Goal: Task Accomplishment & Management: Use online tool/utility

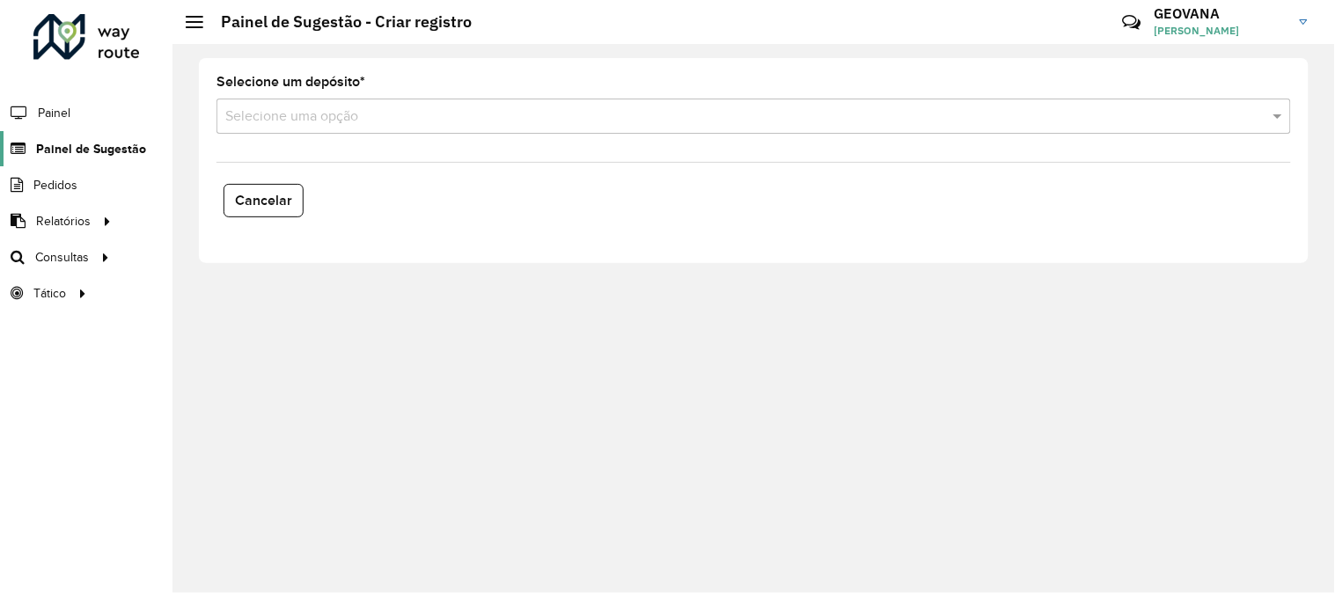
click at [90, 150] on span "Painel de Sugestão" at bounding box center [91, 149] width 110 height 18
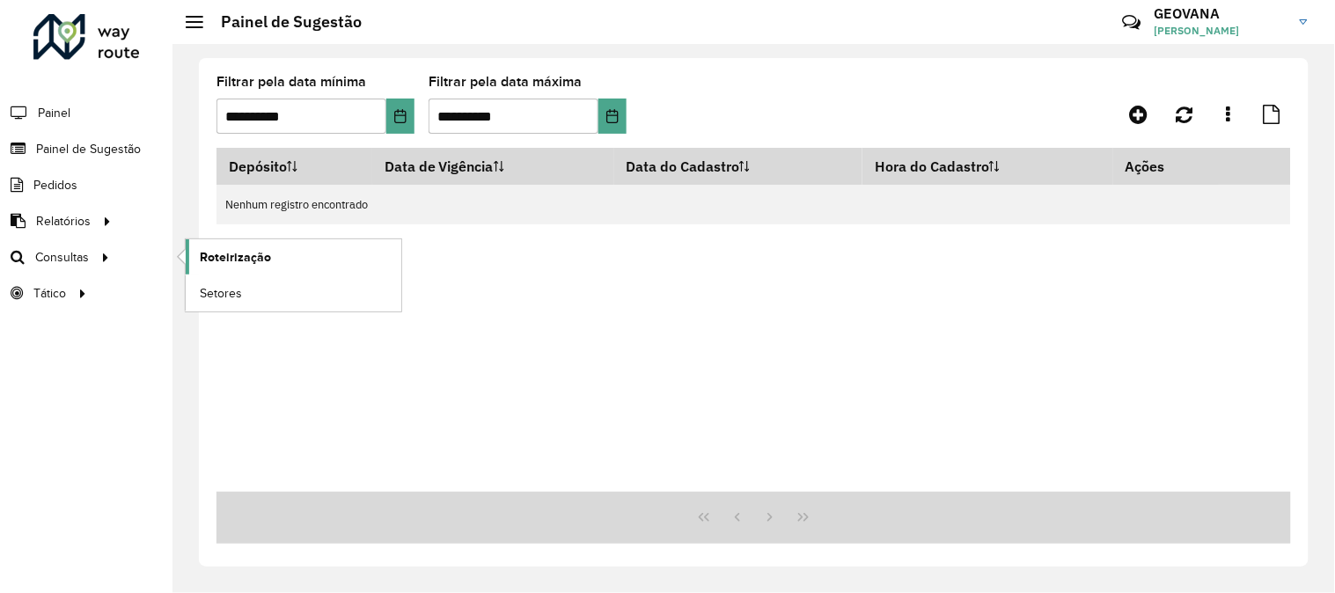
click at [234, 253] on span "Roteirização" at bounding box center [235, 257] width 71 height 18
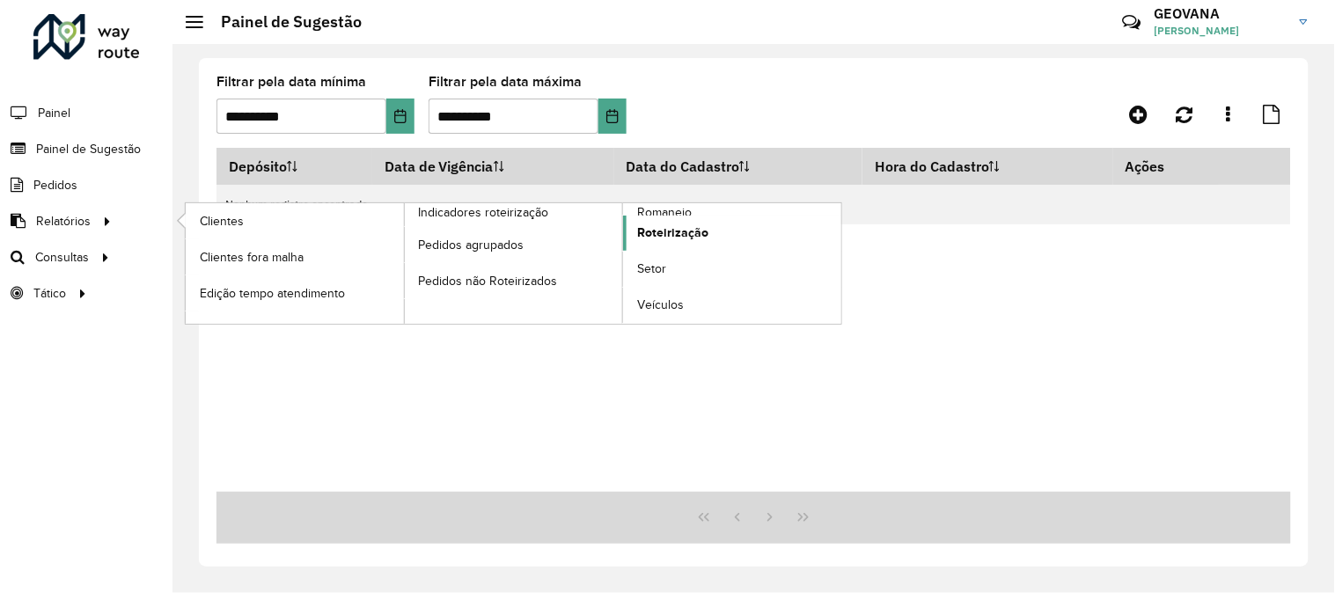
click at [684, 234] on span "Roteirização" at bounding box center [672, 233] width 71 height 18
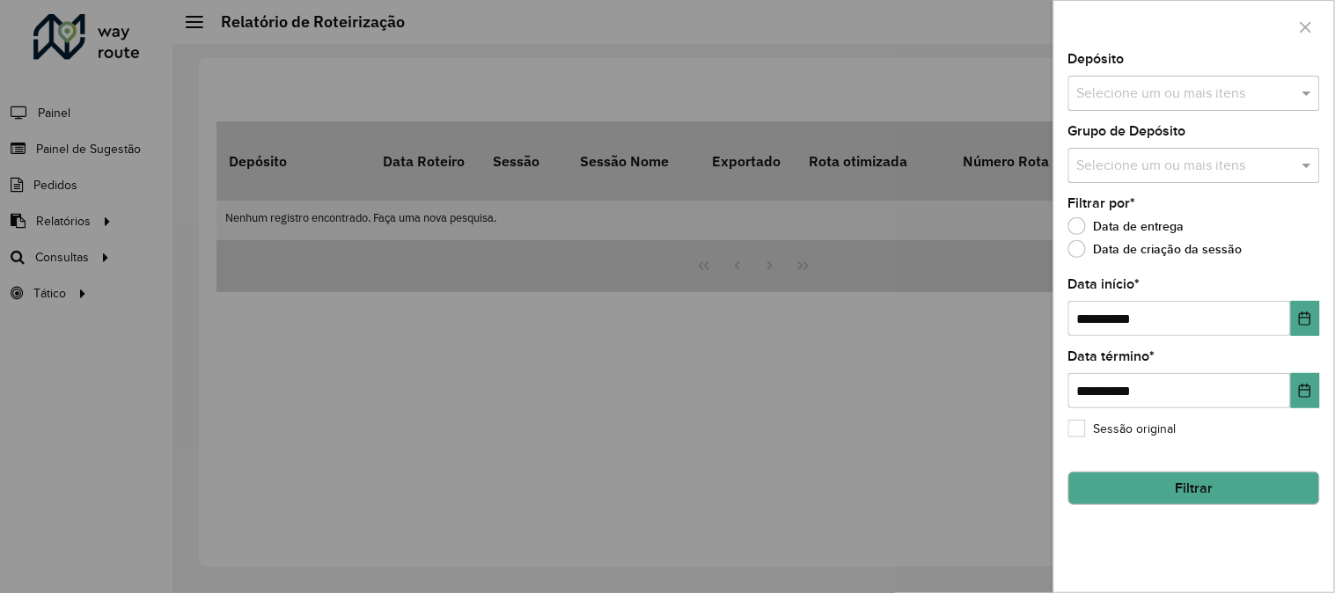
click at [1135, 101] on input "text" at bounding box center [1185, 94] width 225 height 21
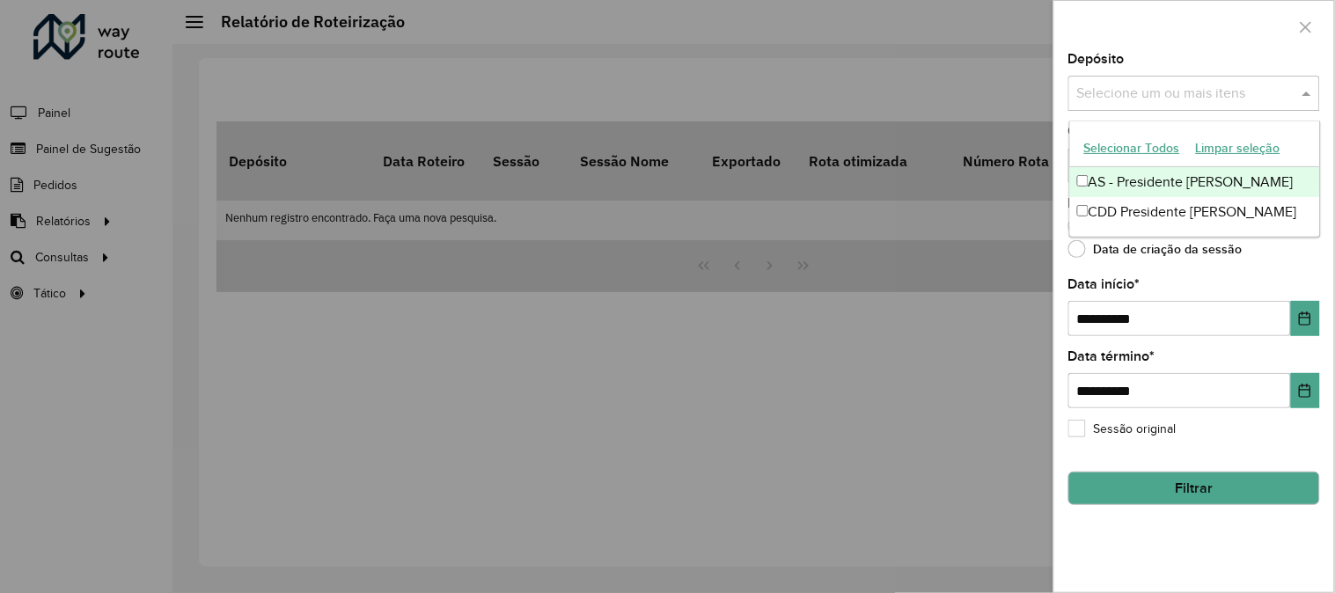
click at [1126, 154] on button "Selecionar Todos" at bounding box center [1132, 148] width 112 height 27
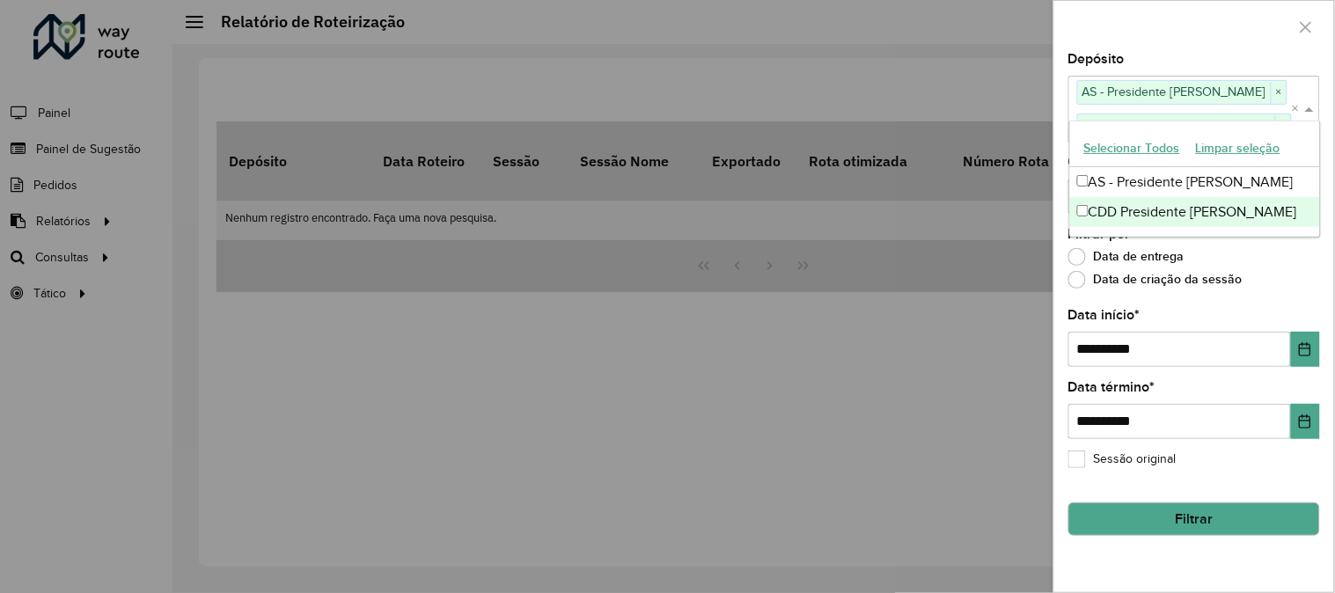
drag, startPoint x: 1267, startPoint y: 264, endPoint x: 1217, endPoint y: 248, distance: 52.6
click at [1268, 264] on div "Data de entrega" at bounding box center [1194, 261] width 252 height 21
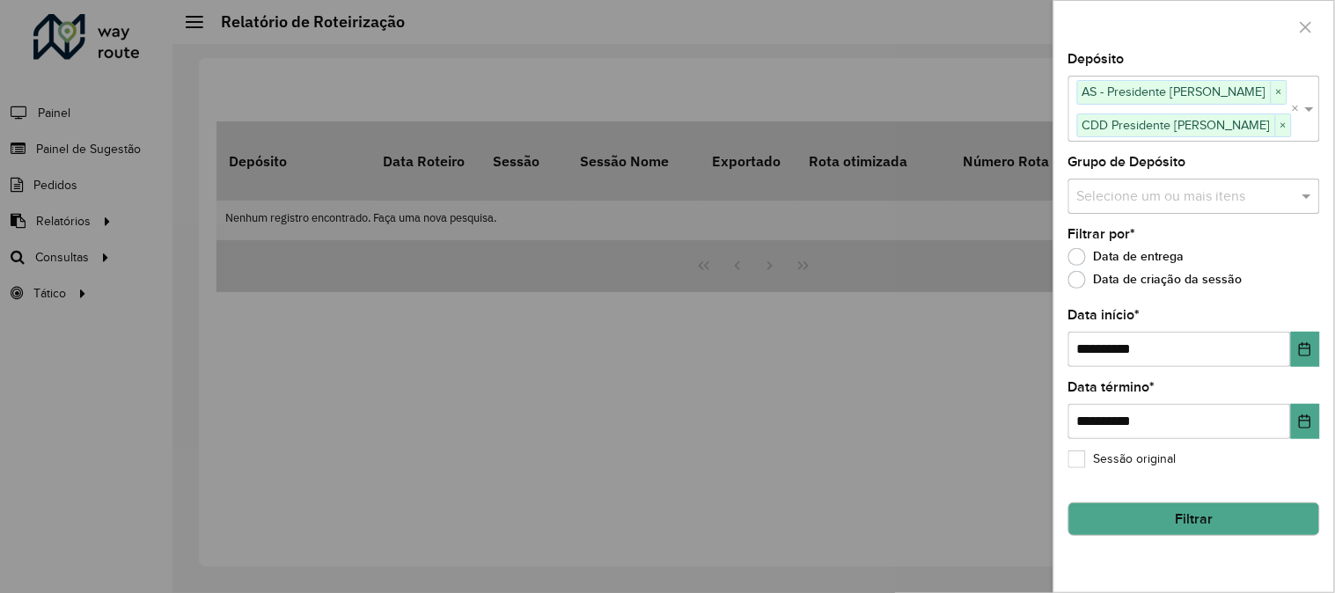
click at [1118, 201] on input "text" at bounding box center [1185, 196] width 225 height 21
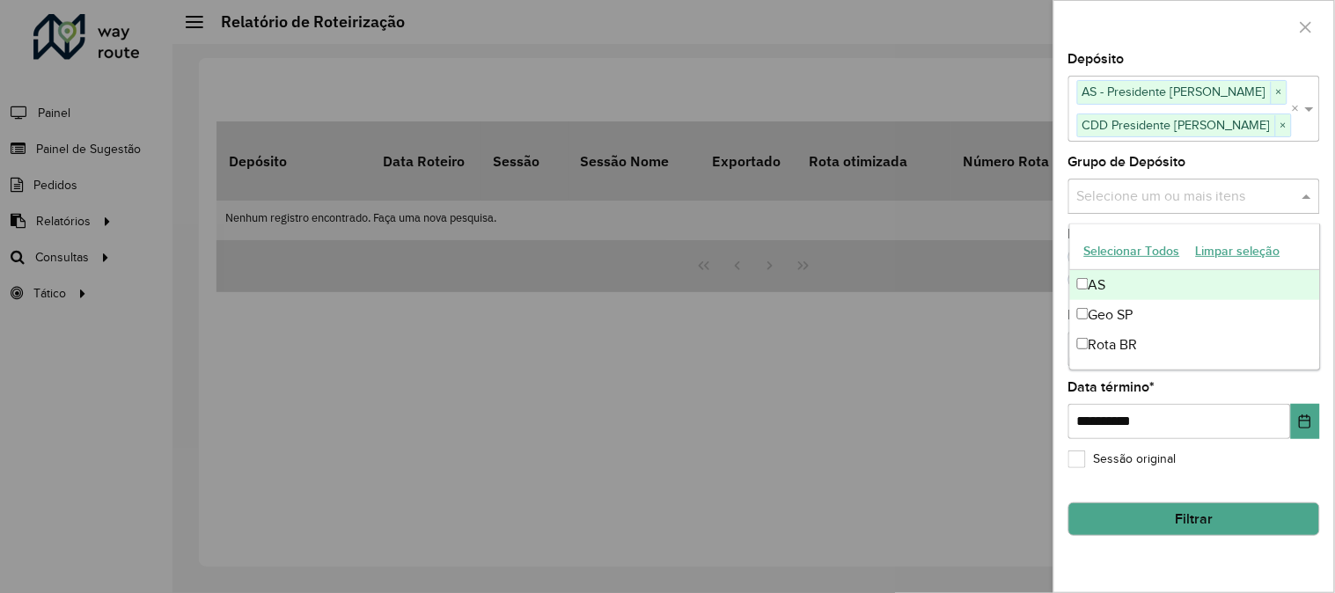
click at [1116, 249] on button "Selecionar Todos" at bounding box center [1132, 251] width 112 height 27
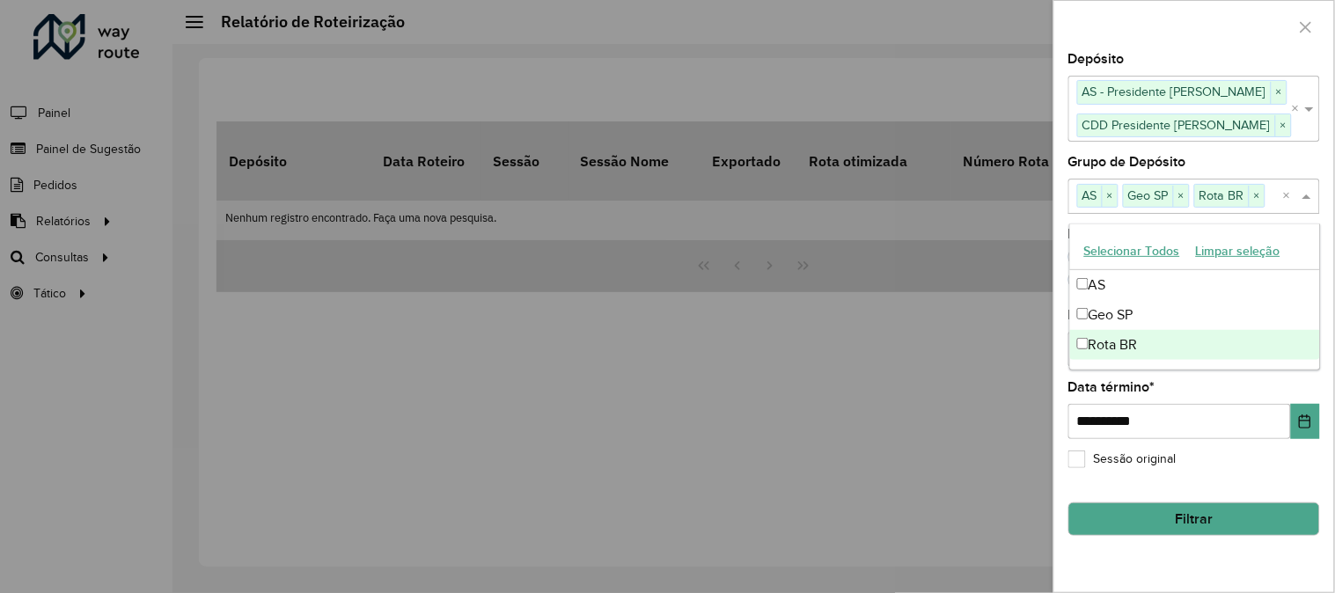
click at [1167, 542] on div "**********" at bounding box center [1194, 322] width 280 height 539
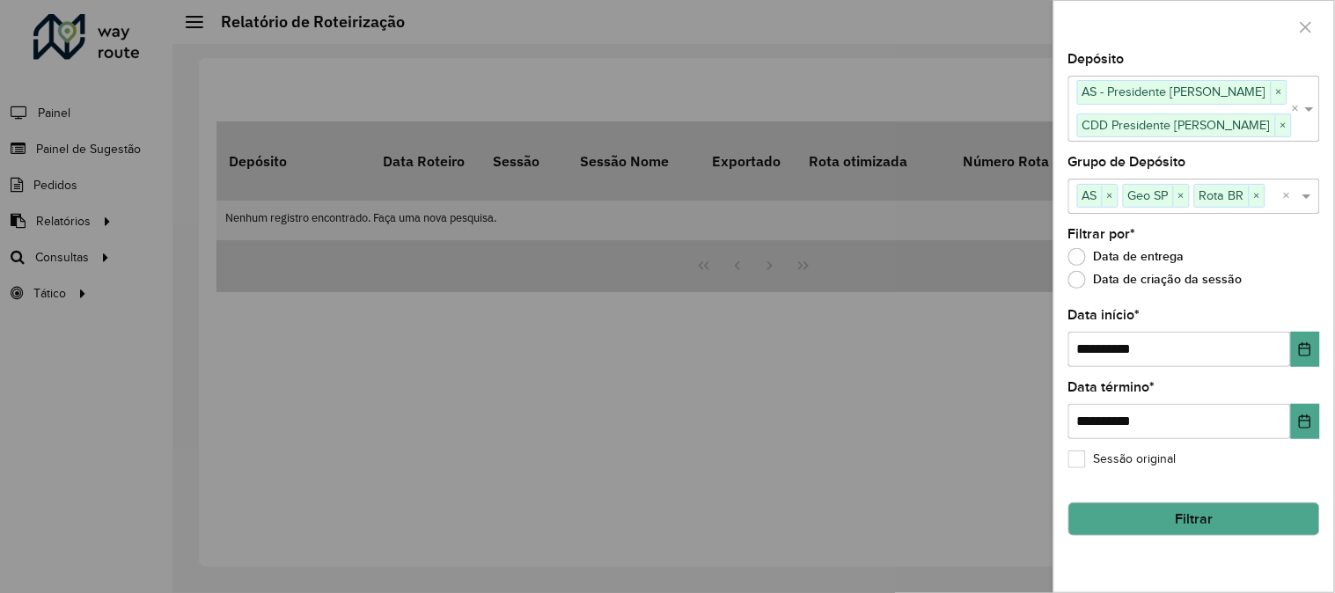
click at [1177, 517] on button "Filtrar" at bounding box center [1194, 518] width 252 height 33
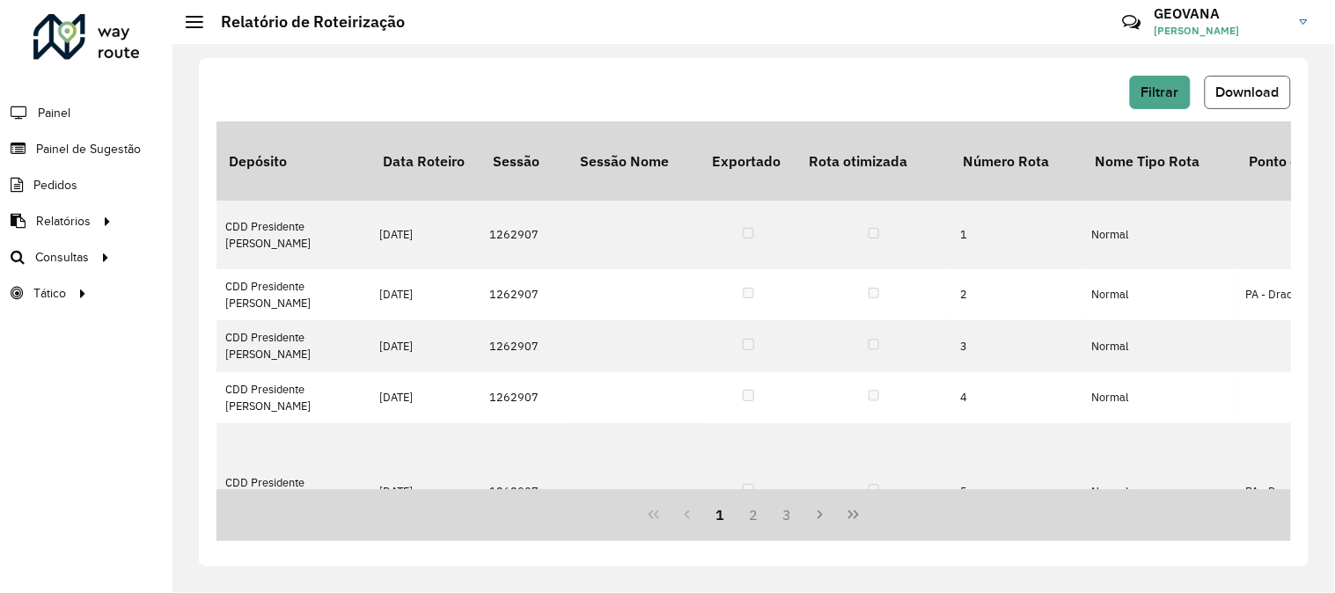
click at [1243, 93] on span "Download" at bounding box center [1247, 91] width 63 height 15
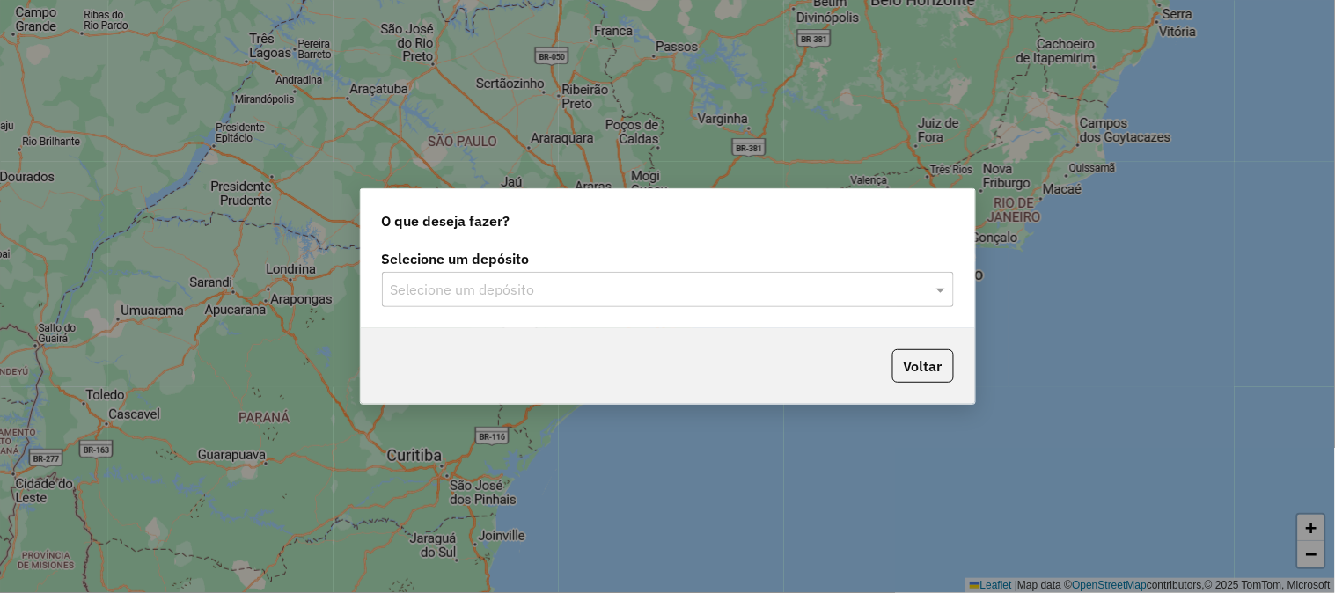
click at [459, 291] on input "text" at bounding box center [650, 290] width 519 height 21
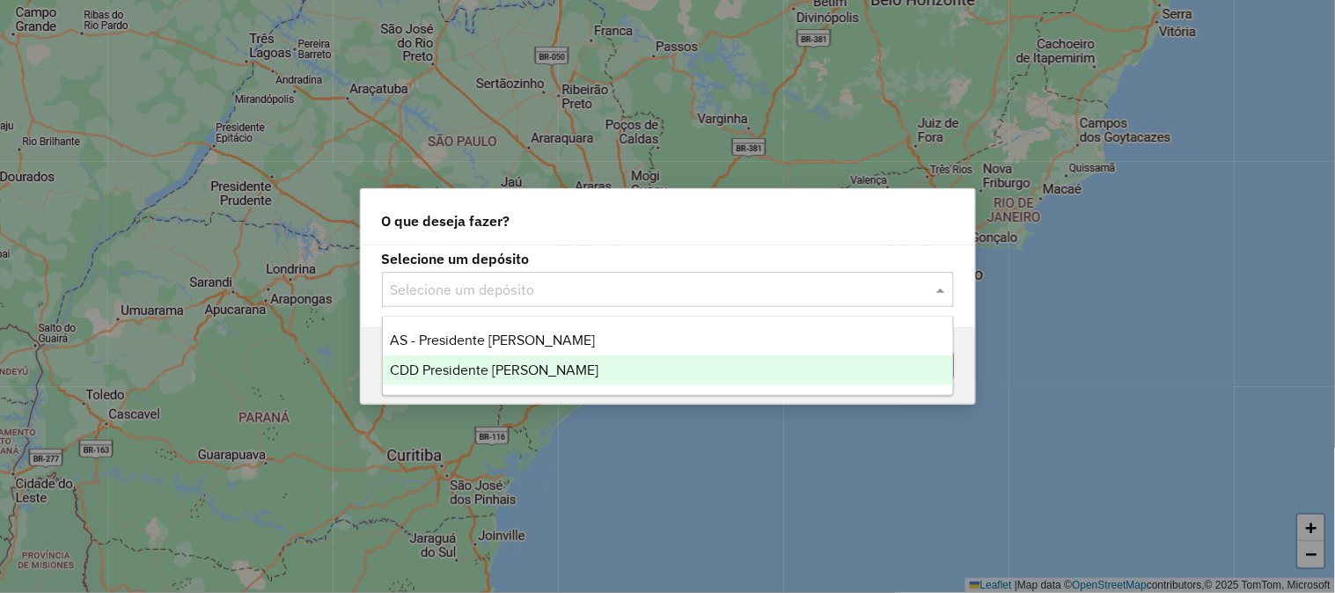
click at [444, 367] on span "CDD Presidente [PERSON_NAME]" at bounding box center [494, 370] width 209 height 15
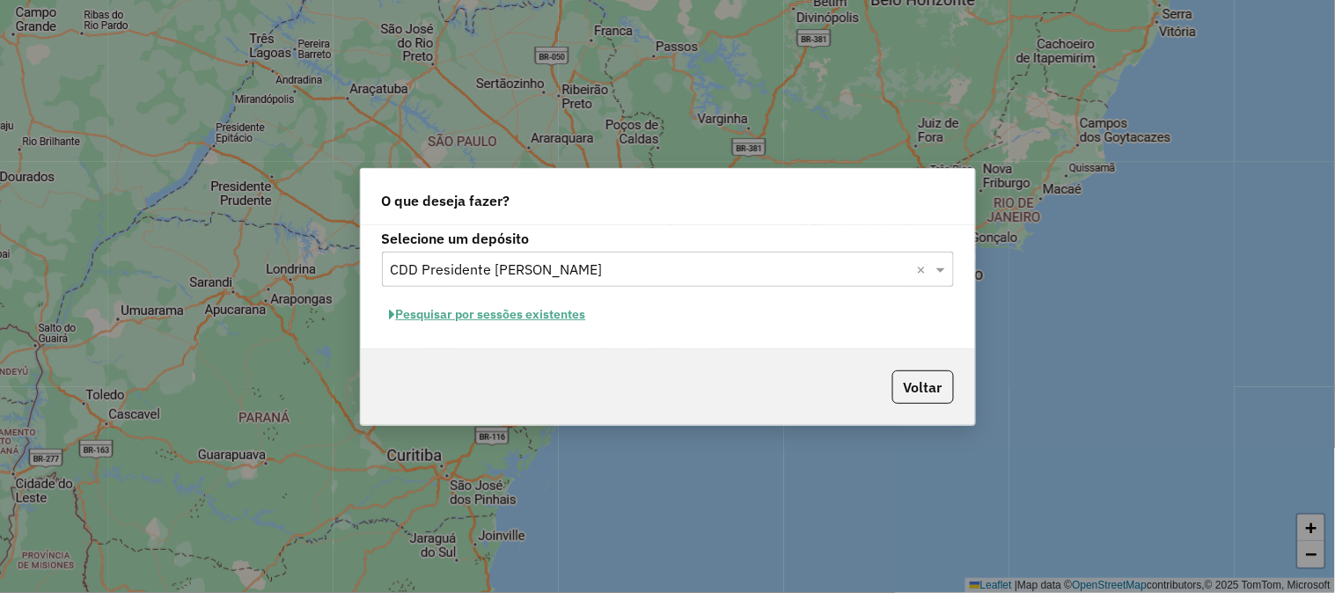
click at [436, 311] on button "Pesquisar por sessões existentes" at bounding box center [488, 314] width 212 height 27
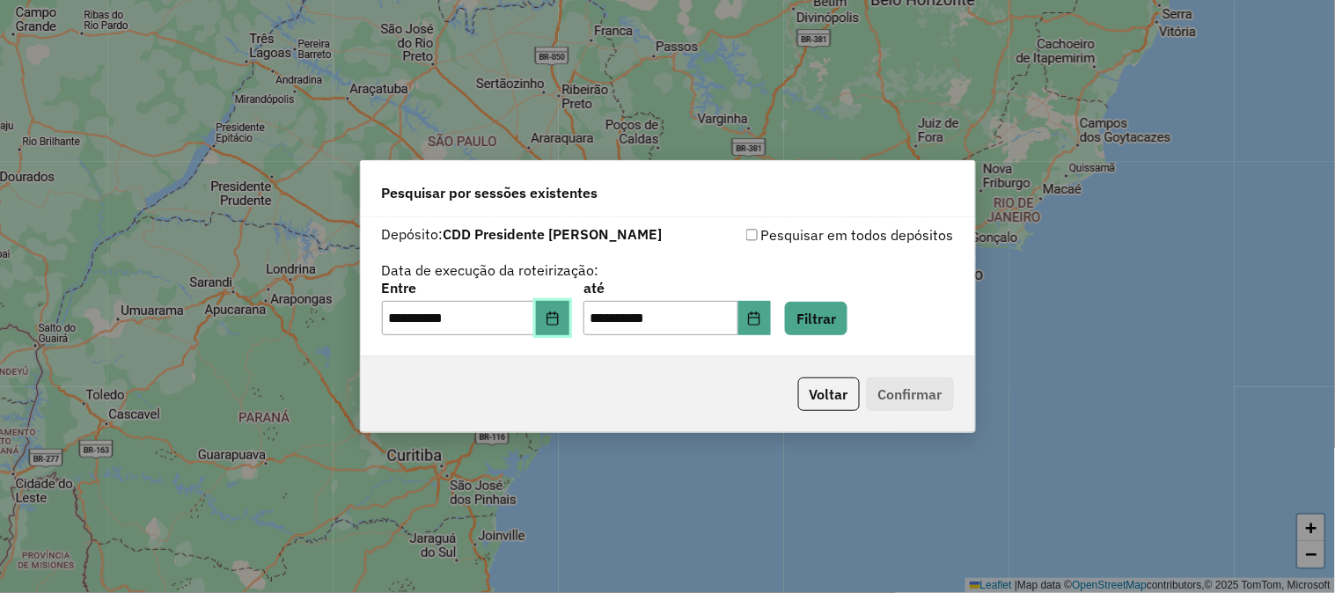
click at [558, 318] on icon "Choose Date" at bounding box center [551, 319] width 11 height 14
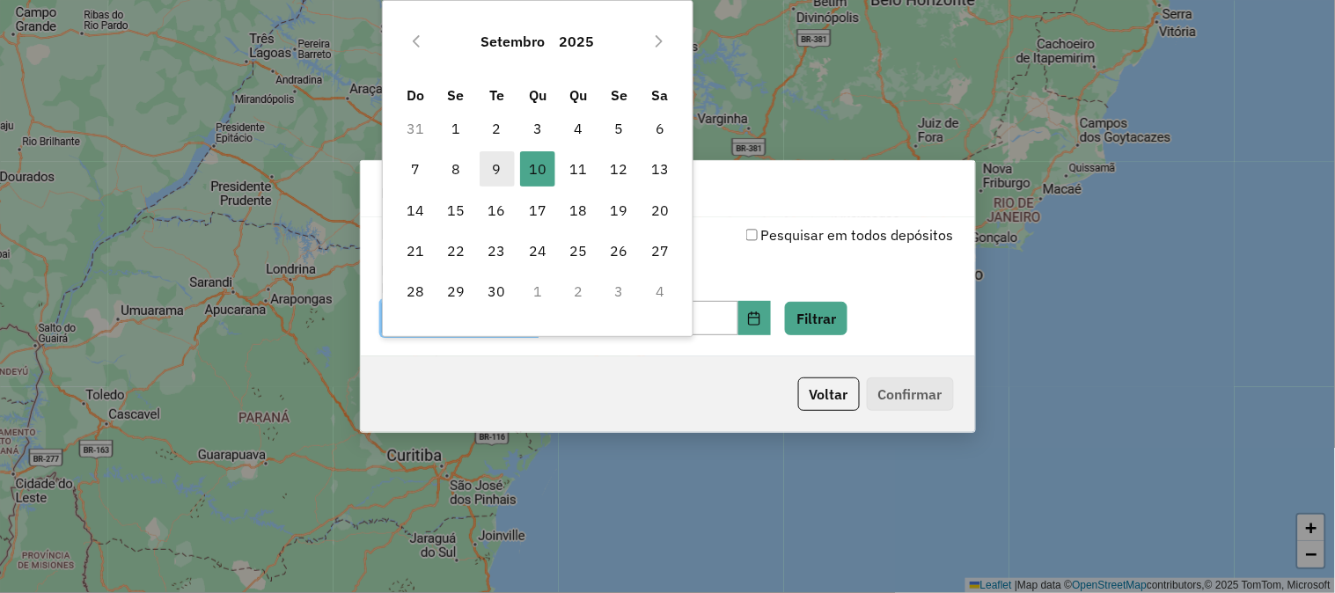
click at [488, 171] on span "9" at bounding box center [497, 168] width 35 height 35
type input "**********"
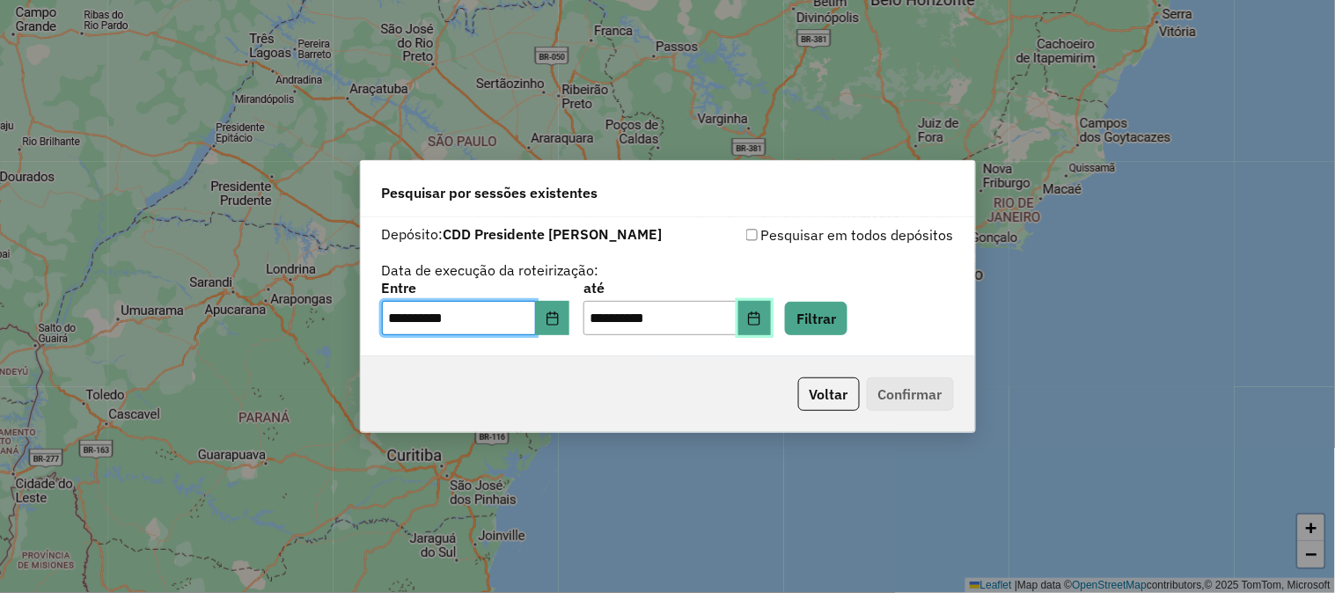
click at [772, 317] on button "Choose Date" at bounding box center [754, 318] width 33 height 35
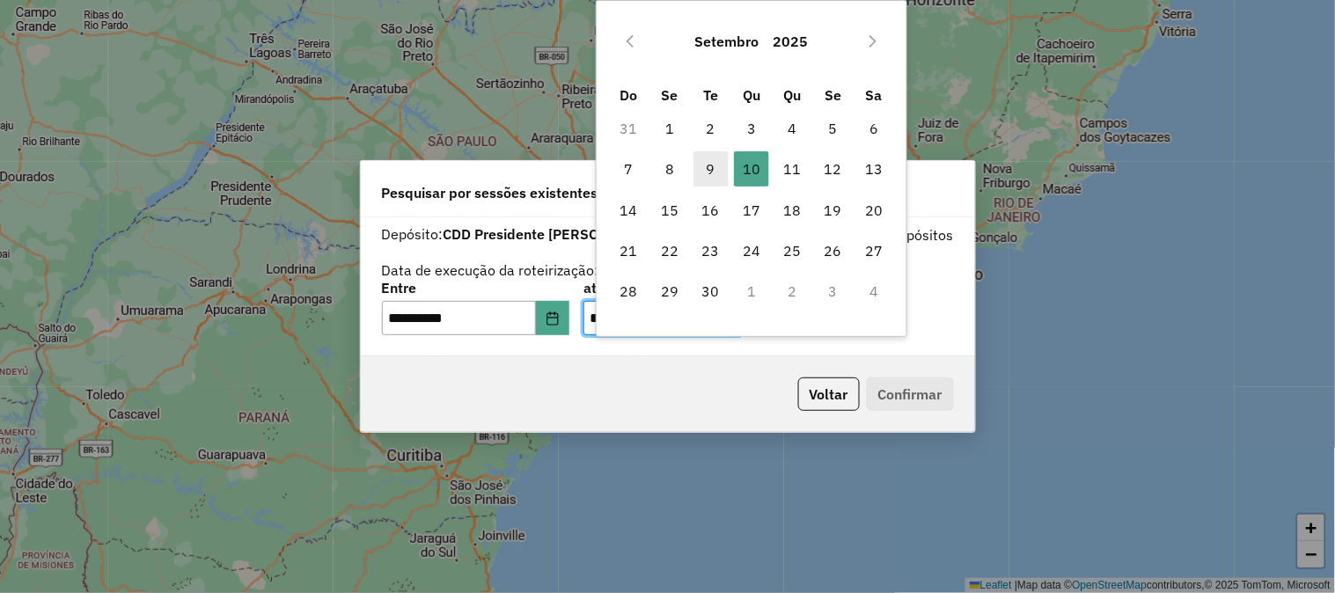
click at [714, 159] on span "9" at bounding box center [710, 168] width 35 height 35
type input "**********"
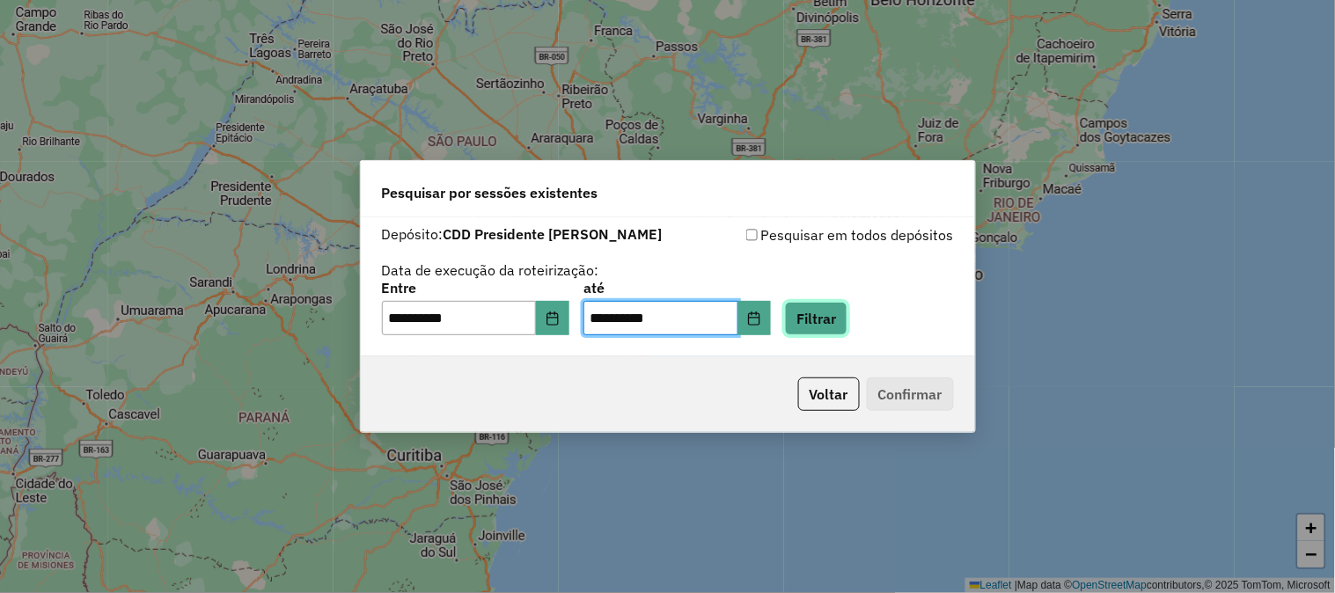
click at [842, 313] on button "Filtrar" at bounding box center [816, 318] width 62 height 33
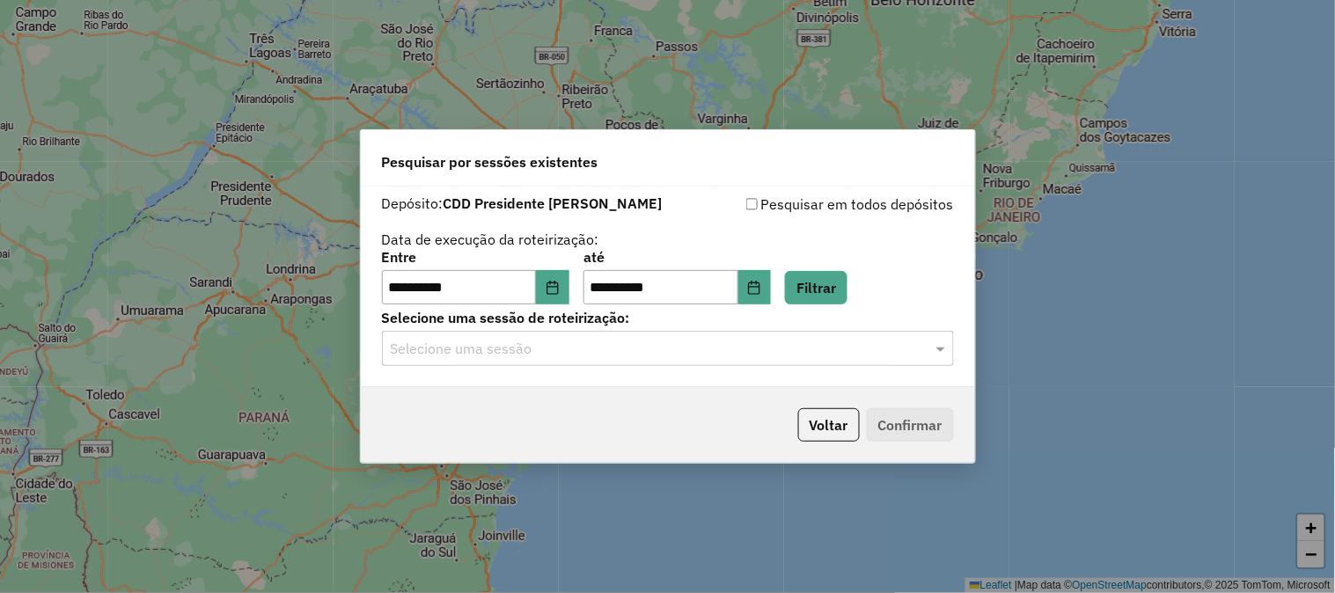
click at [567, 331] on div "Selecione uma sessão" at bounding box center [668, 348] width 572 height 35
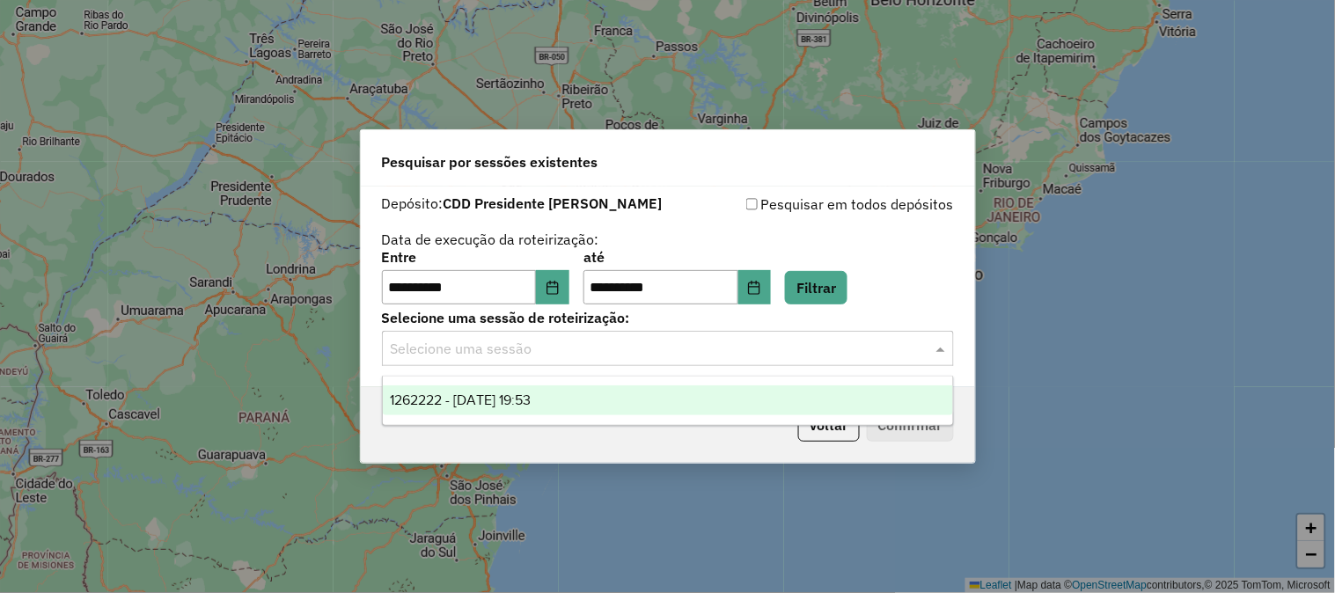
click at [493, 389] on div "1262222 - 09/09/2025 19:53" at bounding box center [668, 400] width 570 height 30
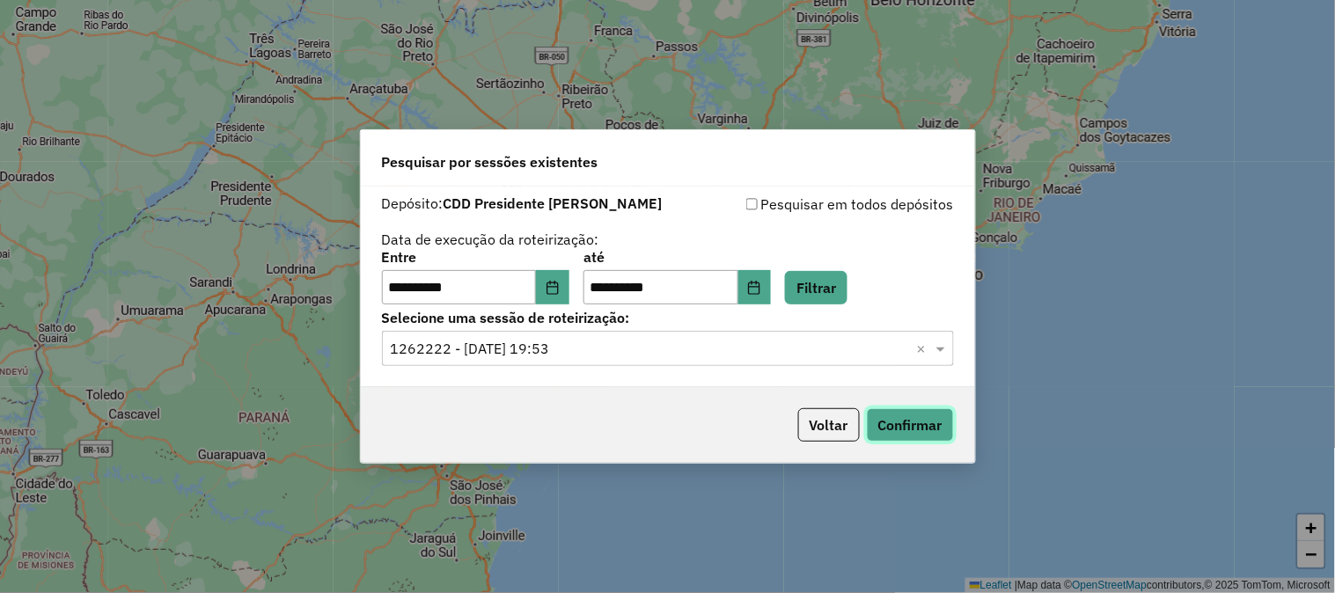
click at [898, 424] on button "Confirmar" at bounding box center [910, 424] width 87 height 33
click at [557, 289] on icon "Choose Date" at bounding box center [553, 288] width 14 height 14
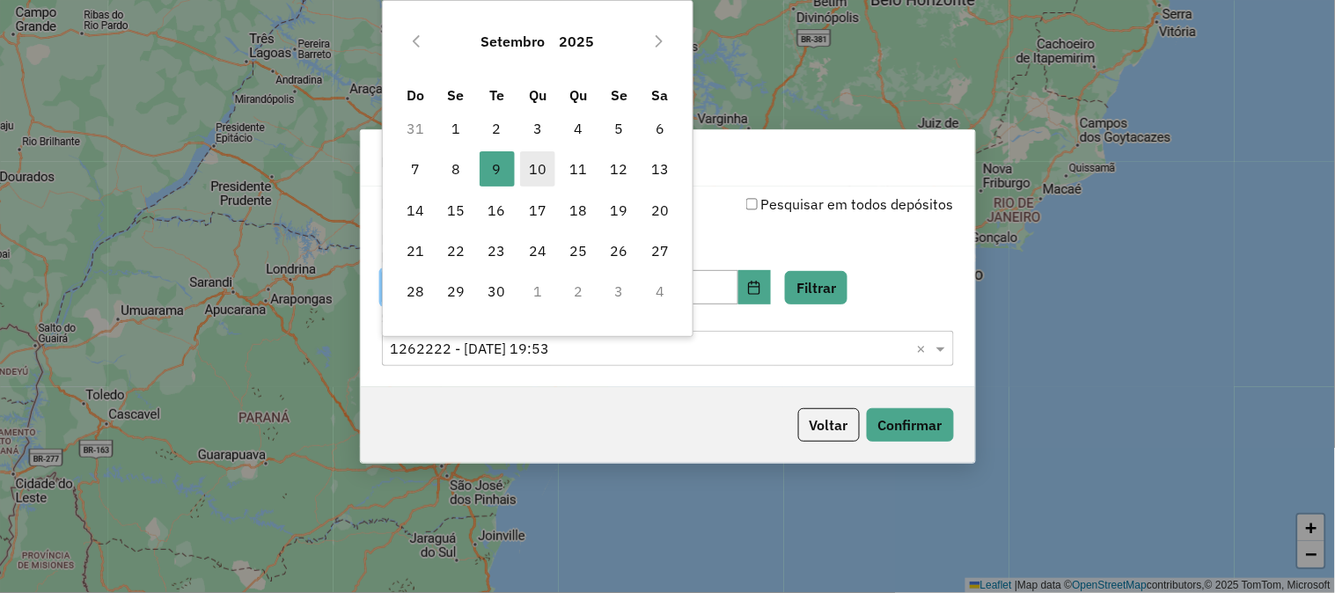
click at [543, 157] on span "10" at bounding box center [537, 168] width 35 height 35
type input "**********"
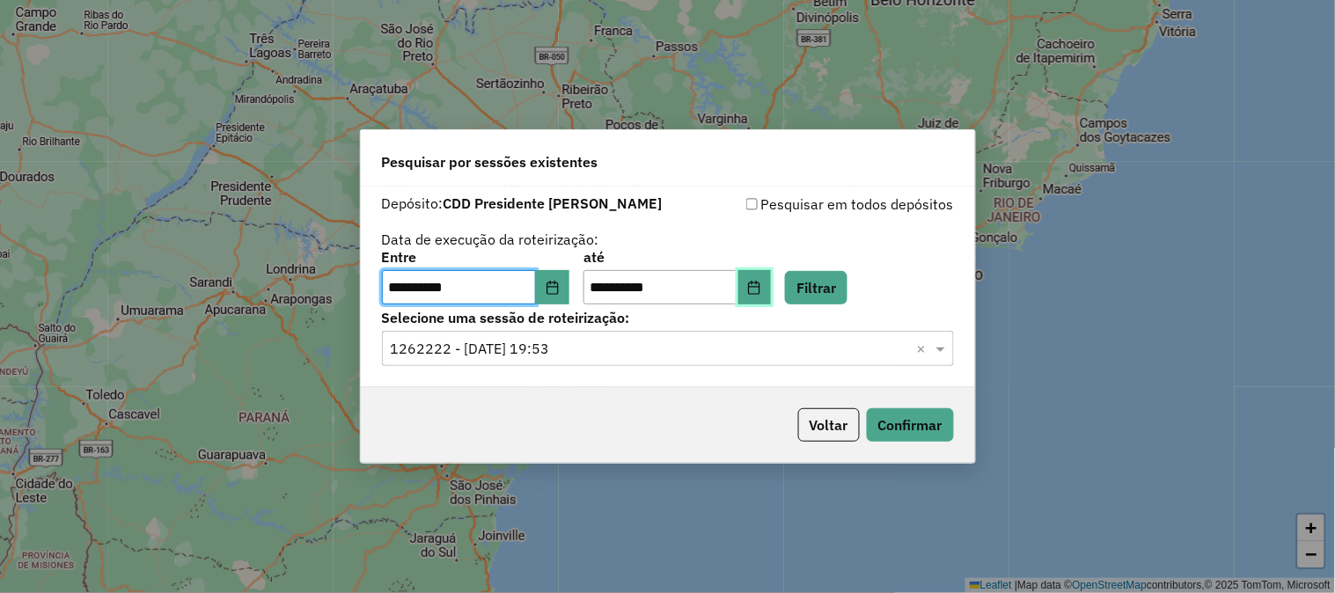
click at [761, 284] on icon "Choose Date" at bounding box center [754, 288] width 14 height 14
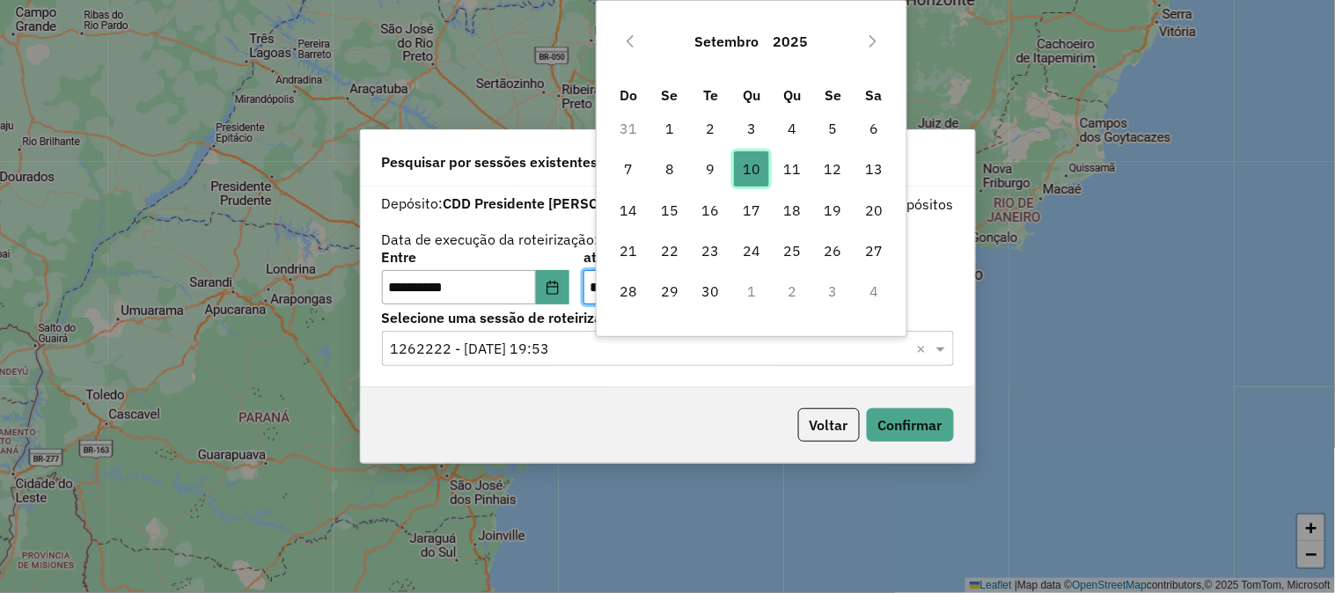
click at [746, 171] on span "10" at bounding box center [751, 168] width 35 height 35
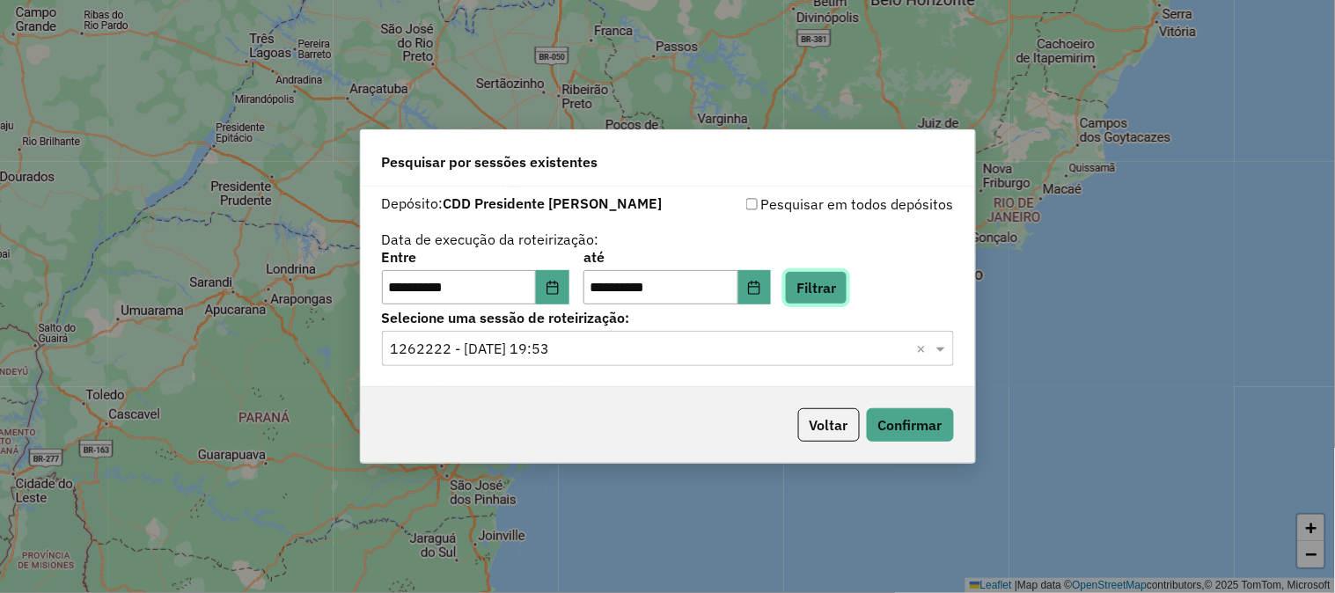
click at [847, 282] on button "Filtrar" at bounding box center [816, 287] width 62 height 33
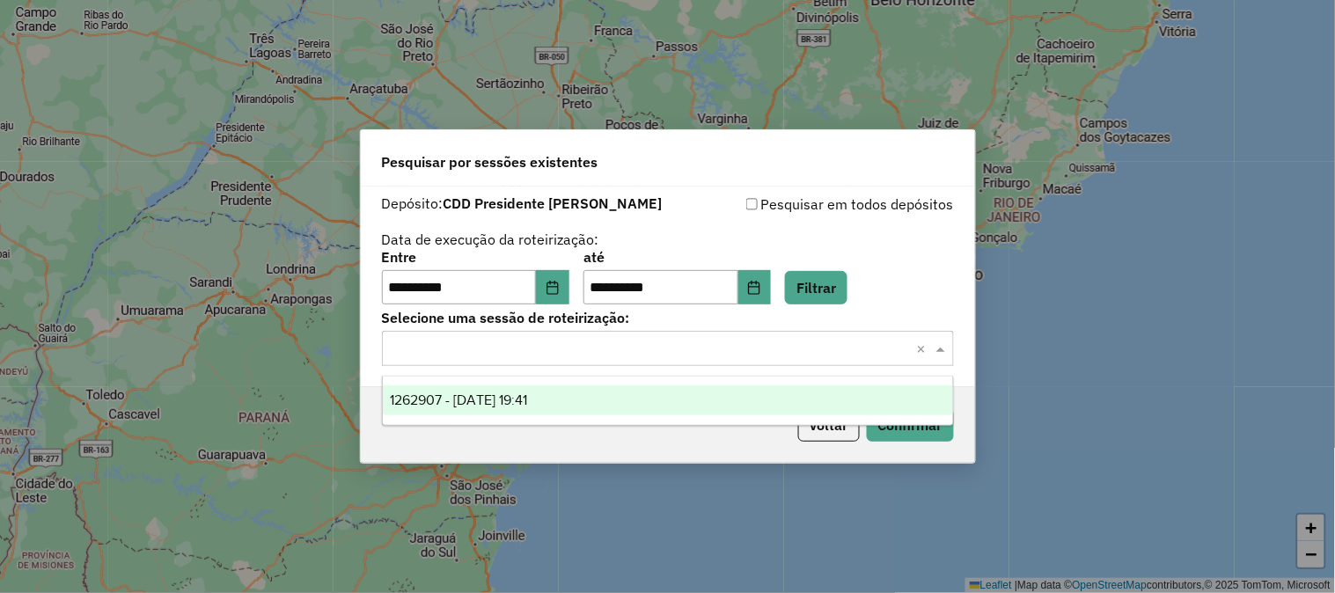
click at [464, 345] on input "text" at bounding box center [650, 349] width 519 height 21
click at [451, 392] on span "1262907 - 10/09/2025 19:41" at bounding box center [458, 399] width 137 height 15
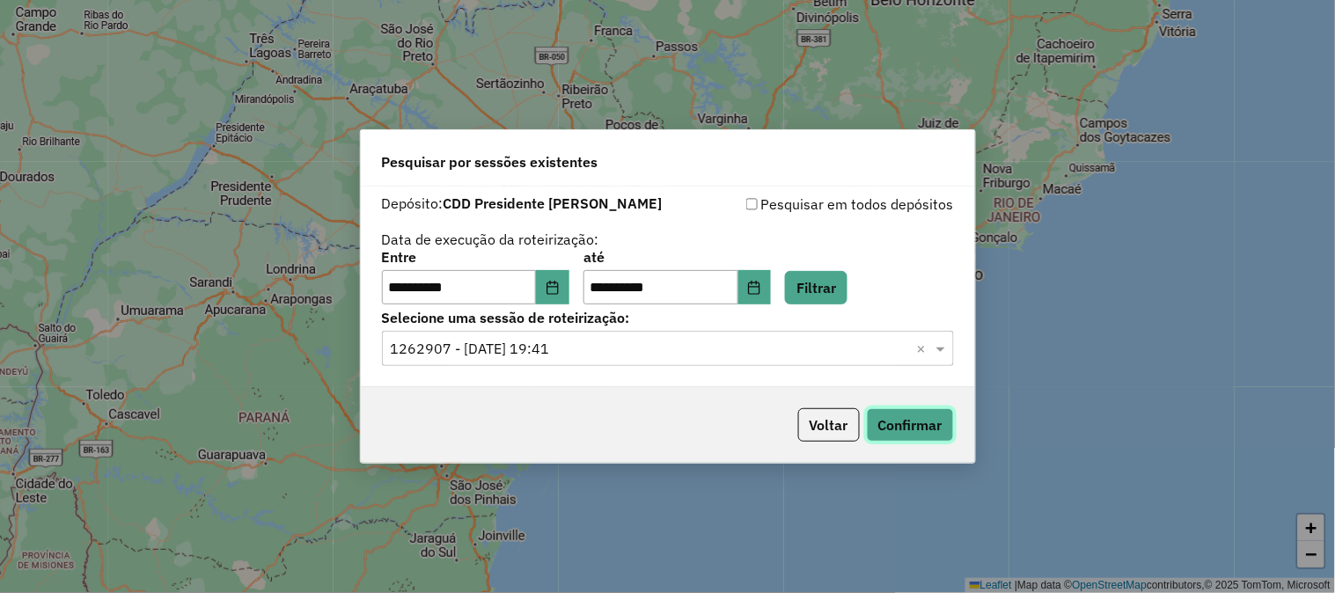
click at [913, 415] on button "Confirmar" at bounding box center [910, 424] width 87 height 33
click at [558, 286] on icon "Choose Date" at bounding box center [551, 288] width 11 height 14
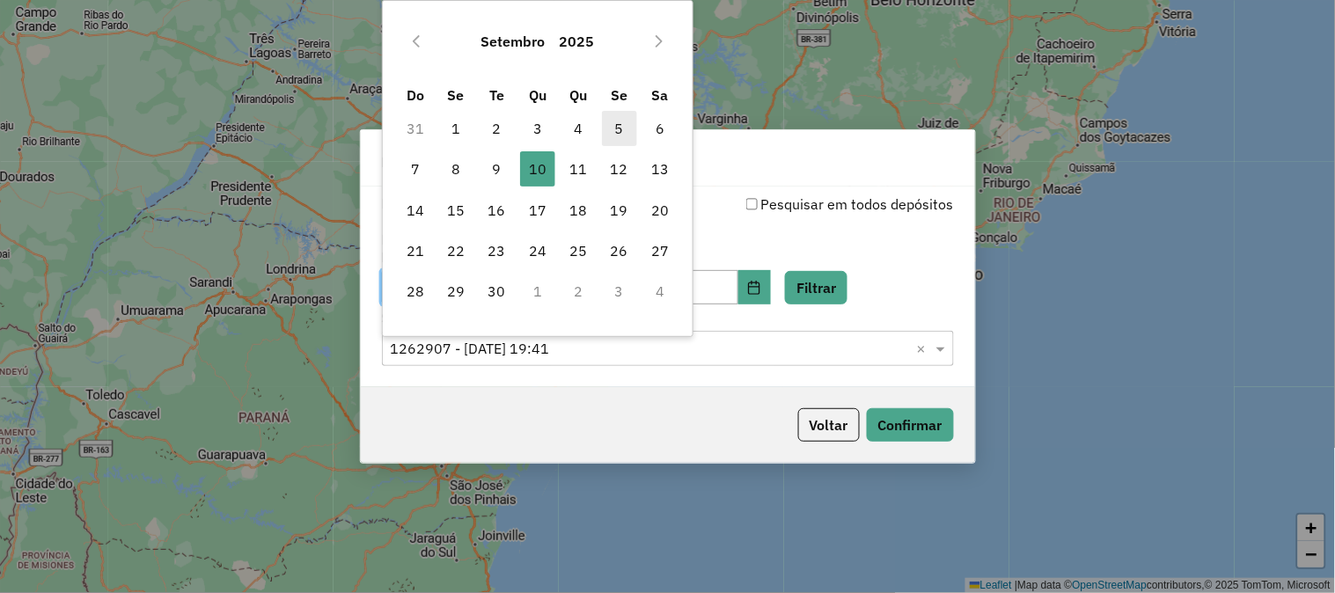
click at [623, 133] on span "5" at bounding box center [619, 128] width 35 height 35
type input "**********"
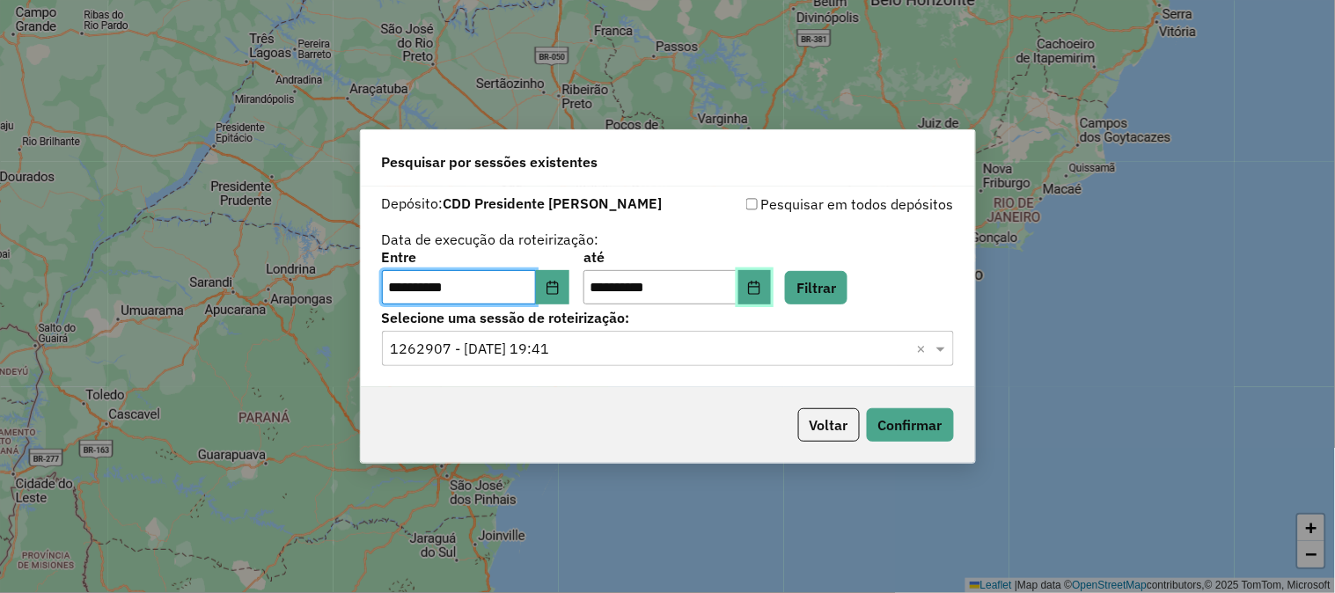
click at [761, 285] on icon "Choose Date" at bounding box center [754, 288] width 14 height 14
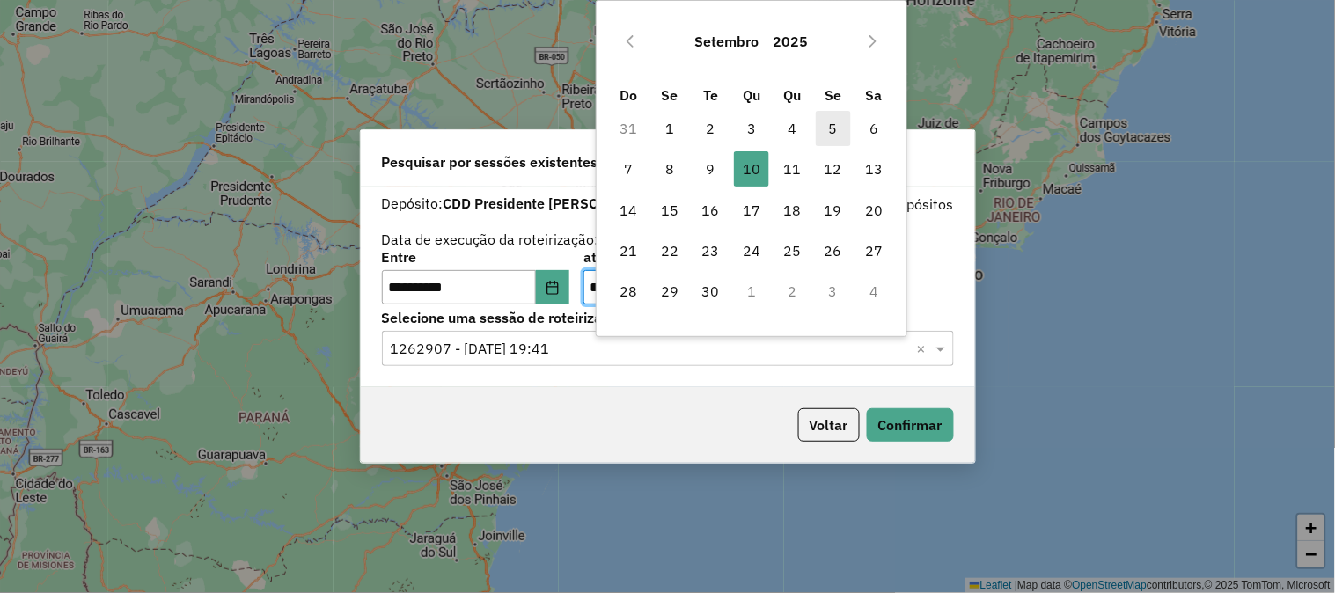
click at [832, 121] on span "5" at bounding box center [833, 128] width 35 height 35
type input "**********"
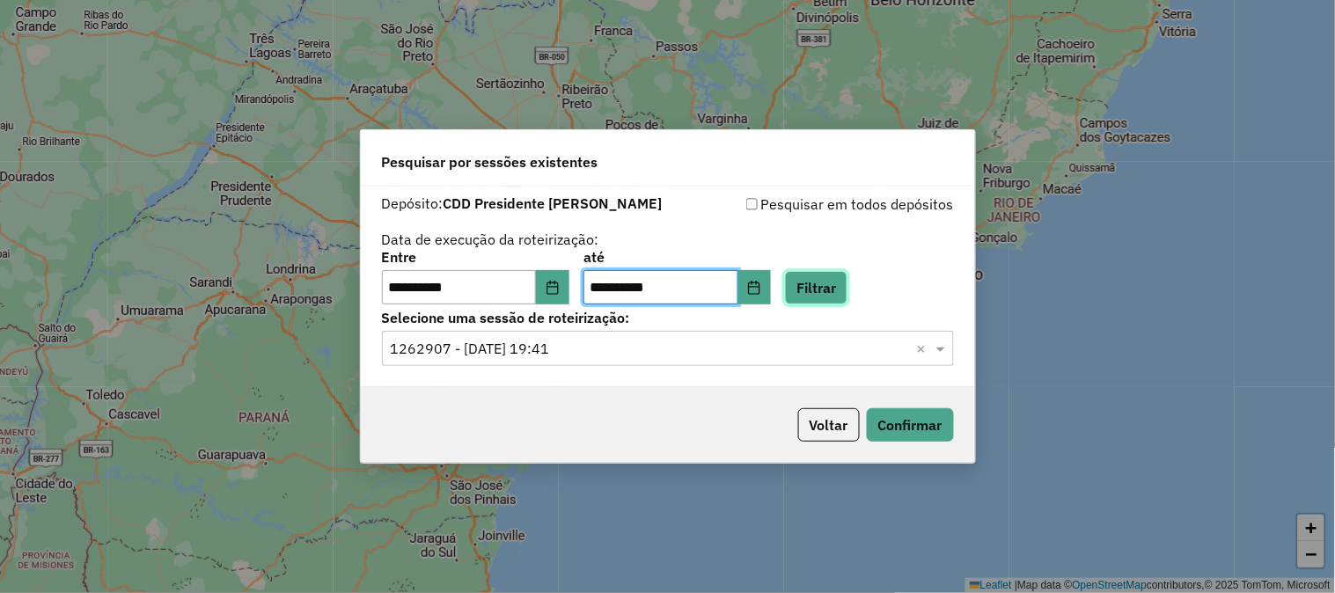
click at [830, 296] on button "Filtrar" at bounding box center [816, 287] width 62 height 33
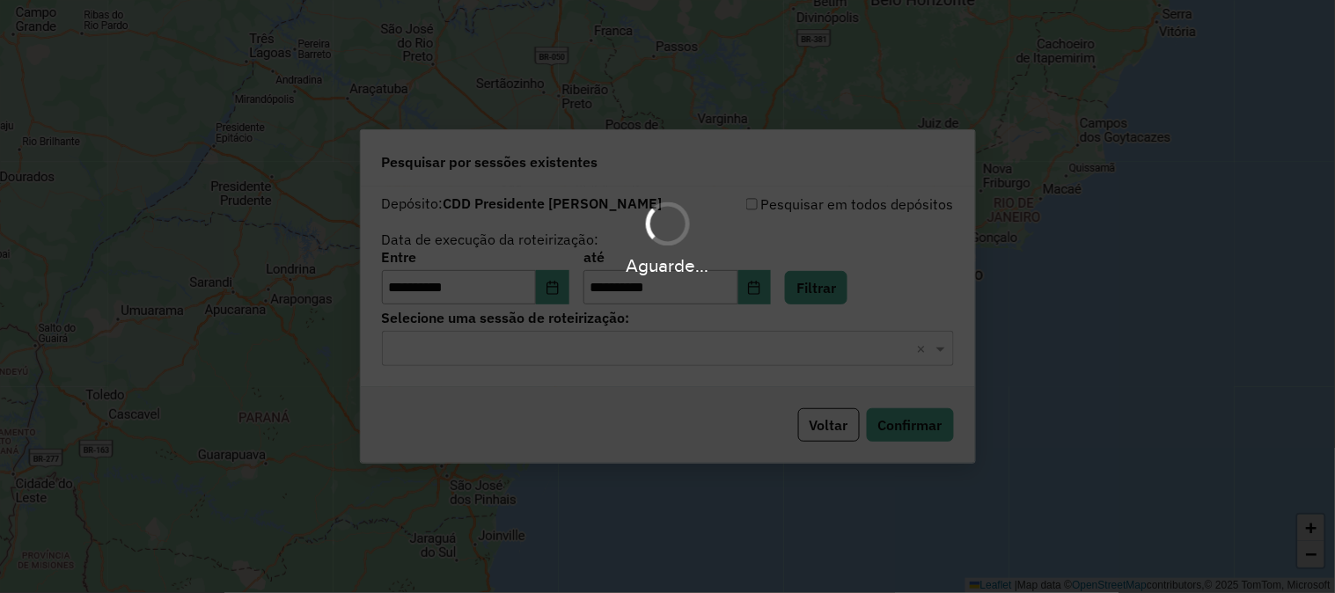
click at [569, 358] on hb-app "**********" at bounding box center [667, 296] width 1335 height 593
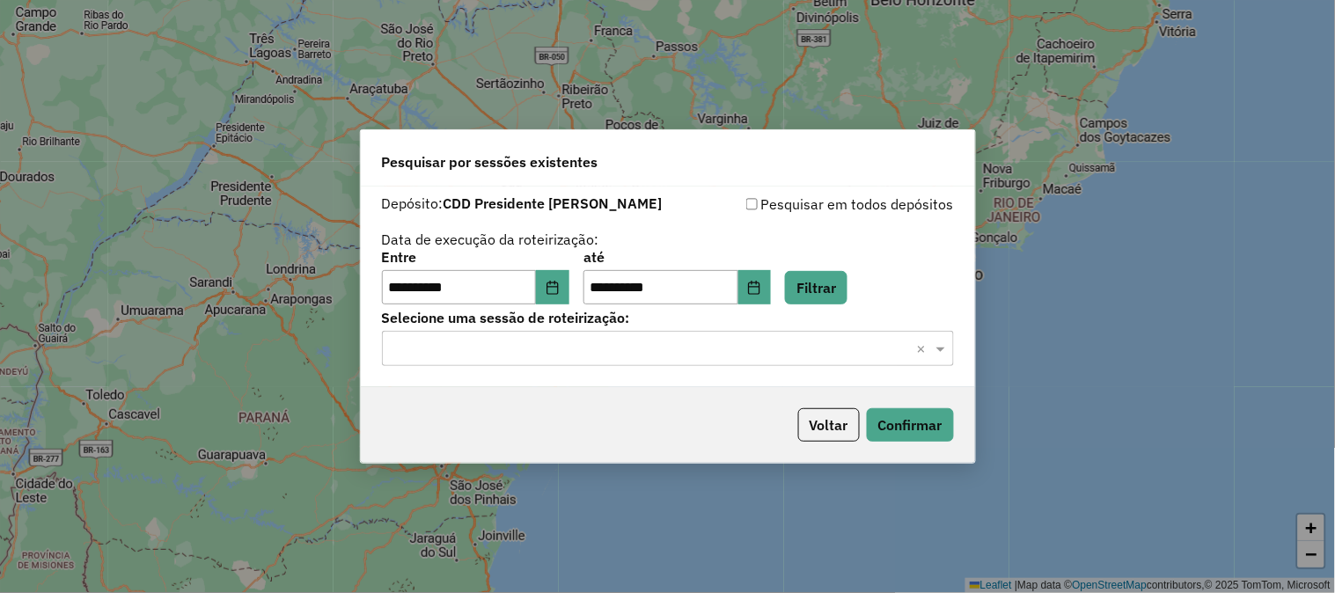
click at [459, 345] on input "text" at bounding box center [650, 349] width 519 height 21
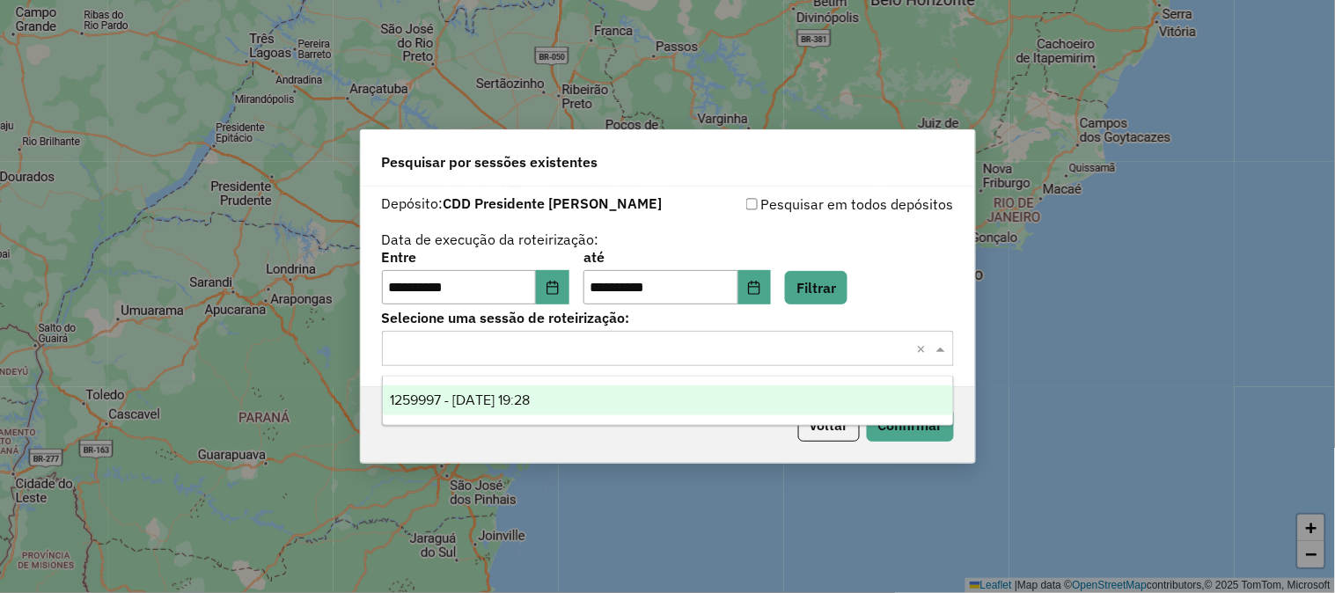
click at [470, 403] on span "1259997 - 05/09/2025 19:28" at bounding box center [460, 399] width 140 height 15
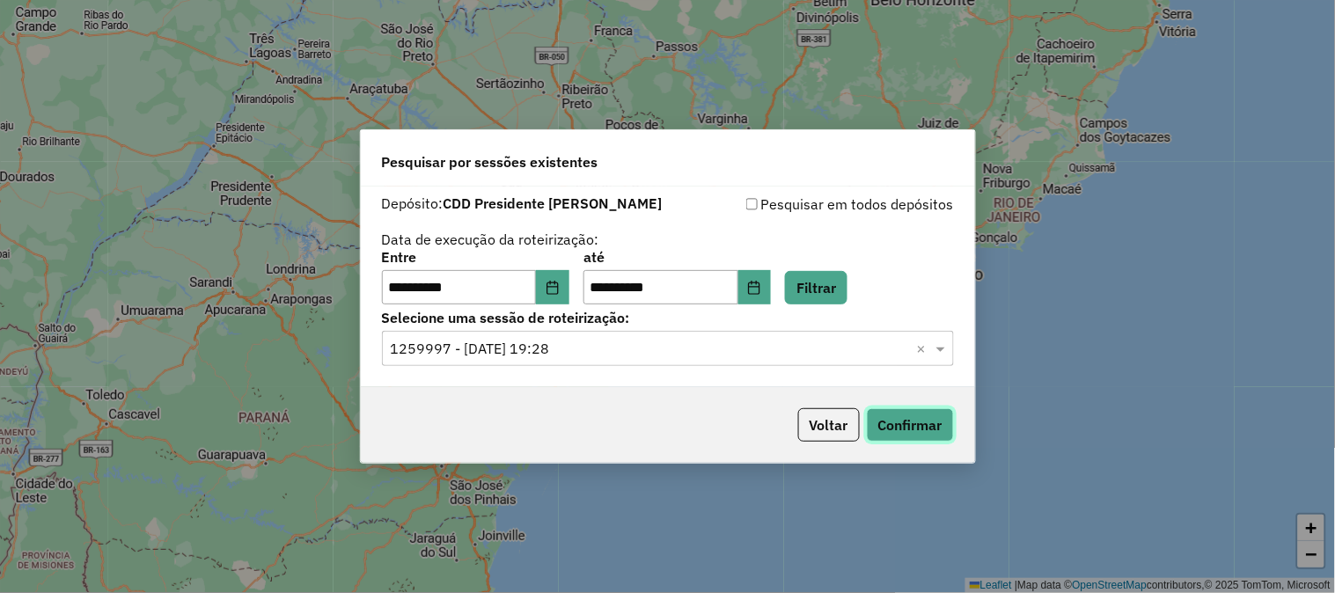
click at [912, 418] on button "Confirmar" at bounding box center [910, 424] width 87 height 33
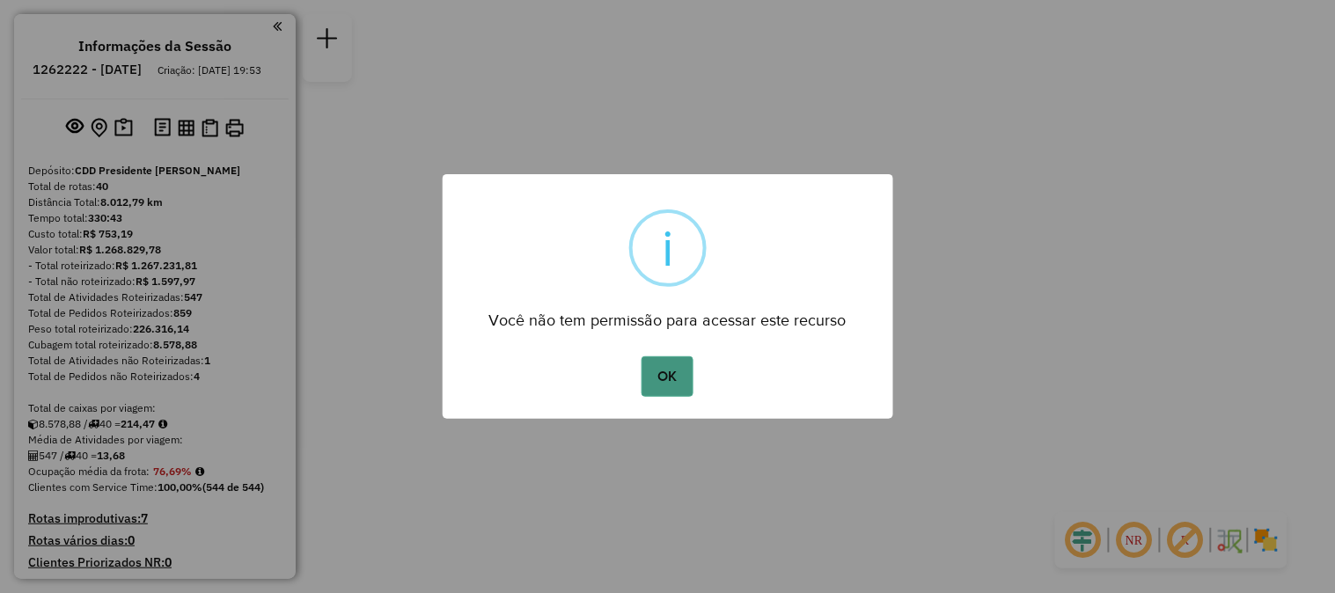
click at [676, 371] on button "OK" at bounding box center [668, 376] width 52 height 40
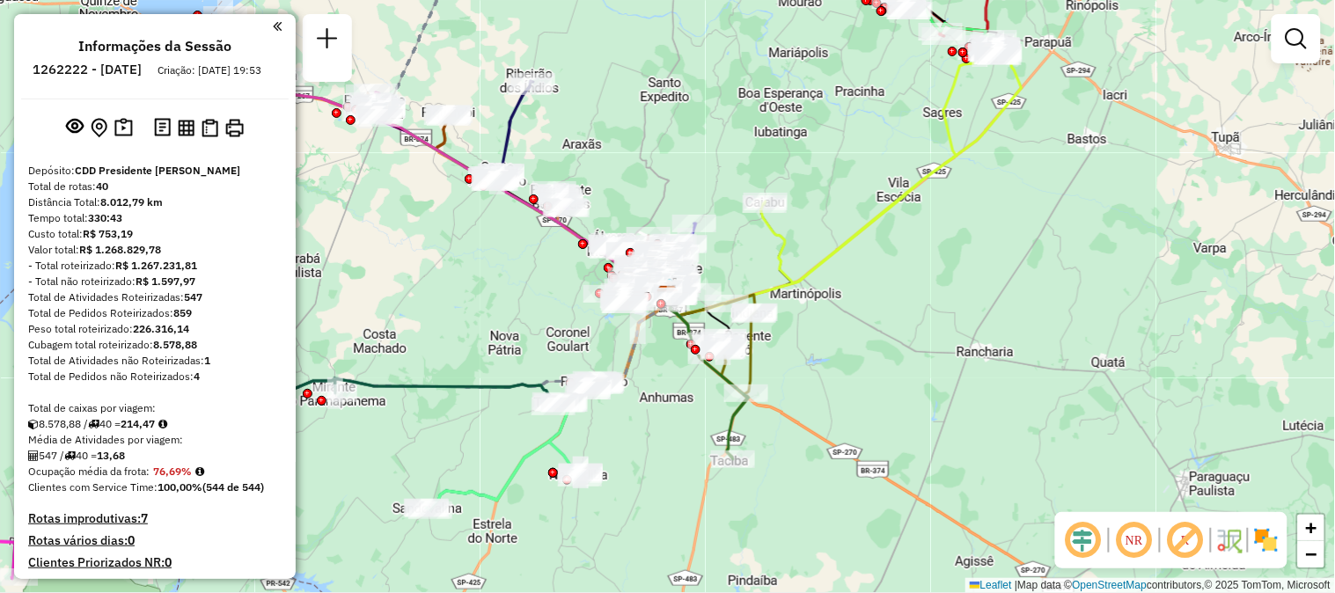
click at [915, 310] on div "Janela de atendimento Grade de atendimento Capacidade Transportadoras Veículos …" at bounding box center [667, 296] width 1335 height 593
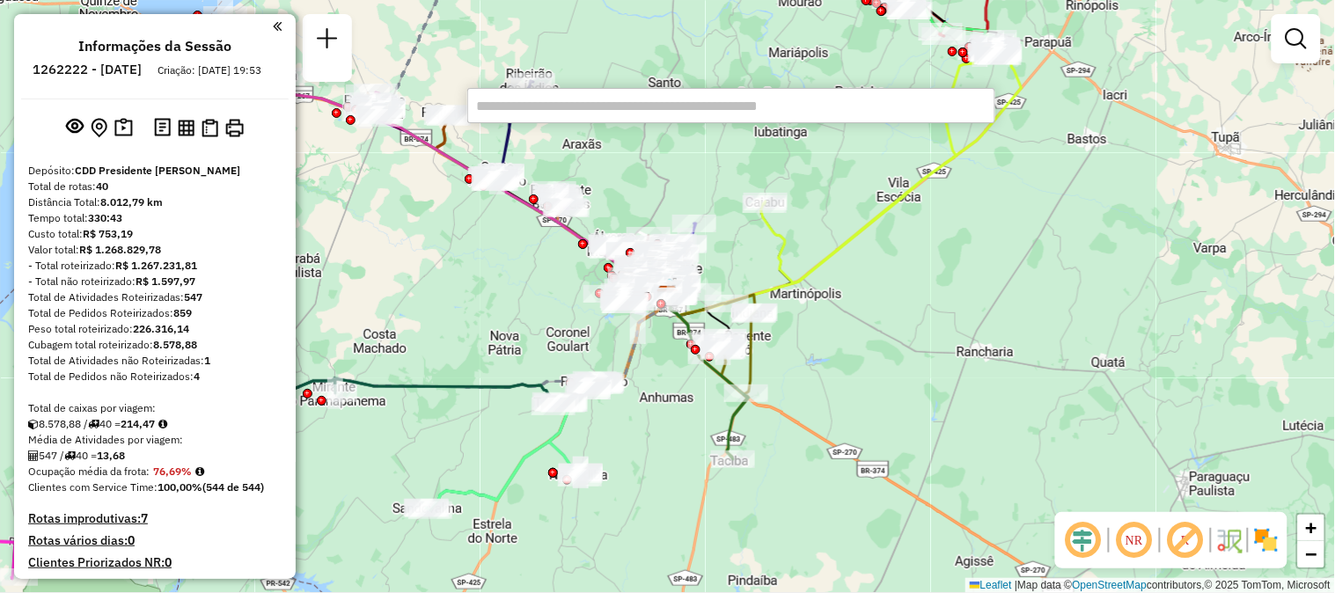
scroll to position [532, 0]
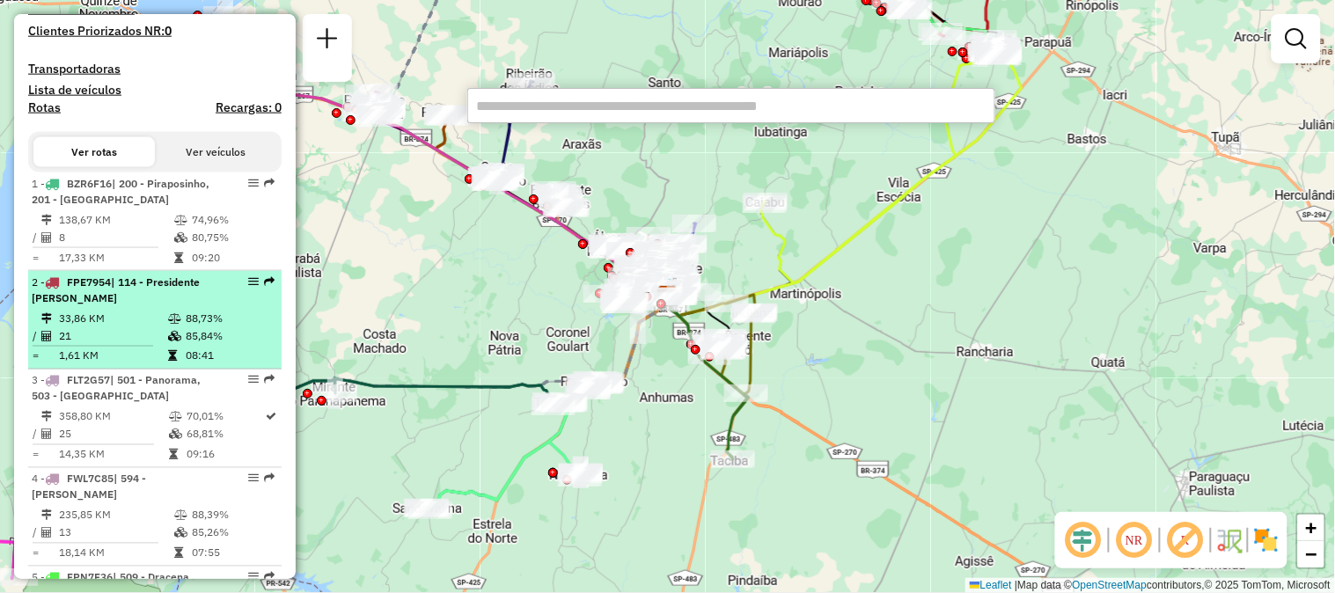
click at [204, 327] on td "88,73%" at bounding box center [229, 319] width 89 height 18
select select "**********"
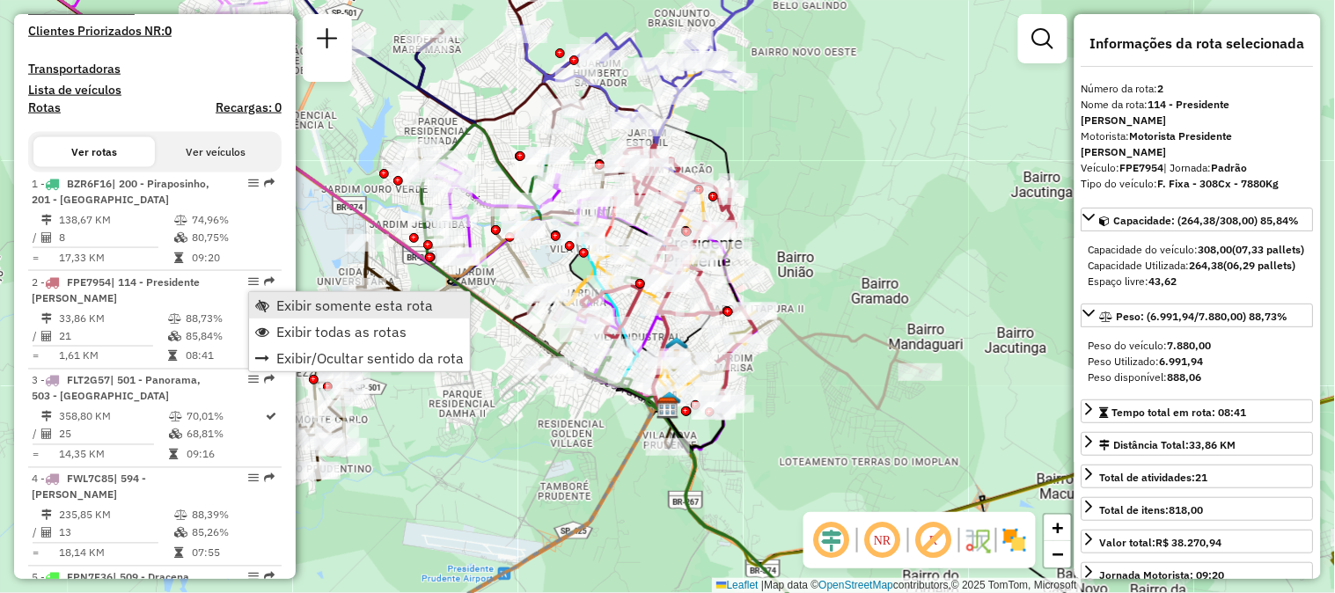
click at [287, 306] on span "Exibir somente esta rota" at bounding box center [354, 305] width 157 height 14
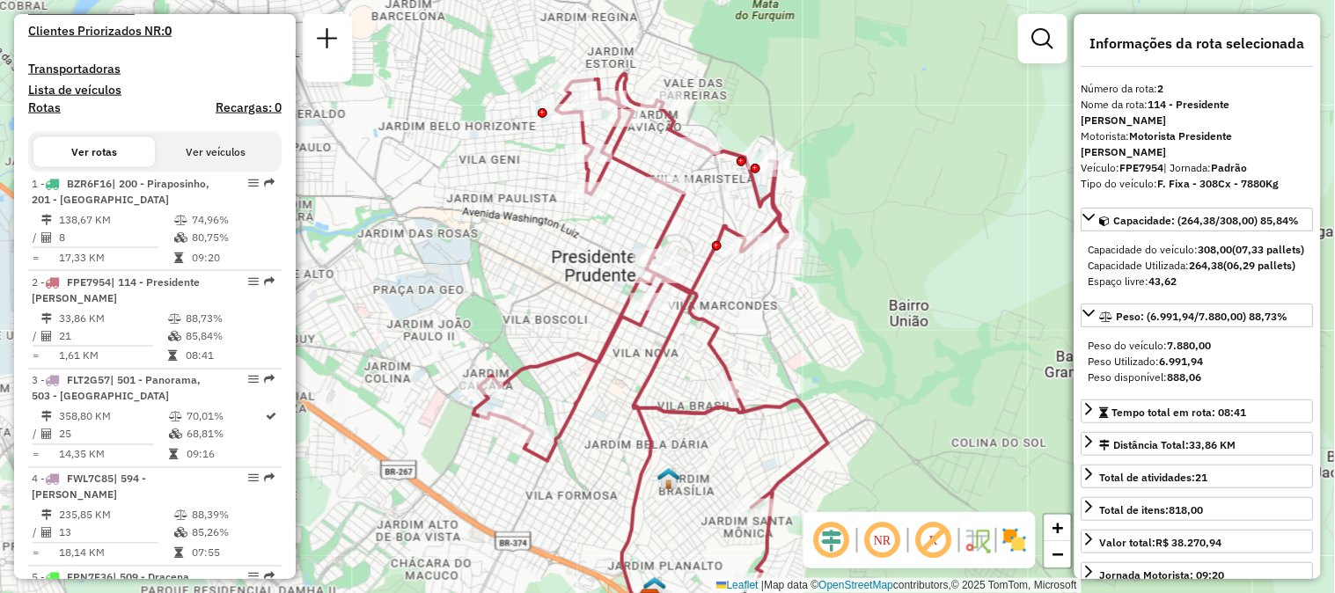
drag, startPoint x: 832, startPoint y: 278, endPoint x: 868, endPoint y: 329, distance: 62.0
click at [868, 329] on div "Janela de atendimento Grade de atendimento Capacidade Transportadoras Veículos …" at bounding box center [667, 296] width 1335 height 593
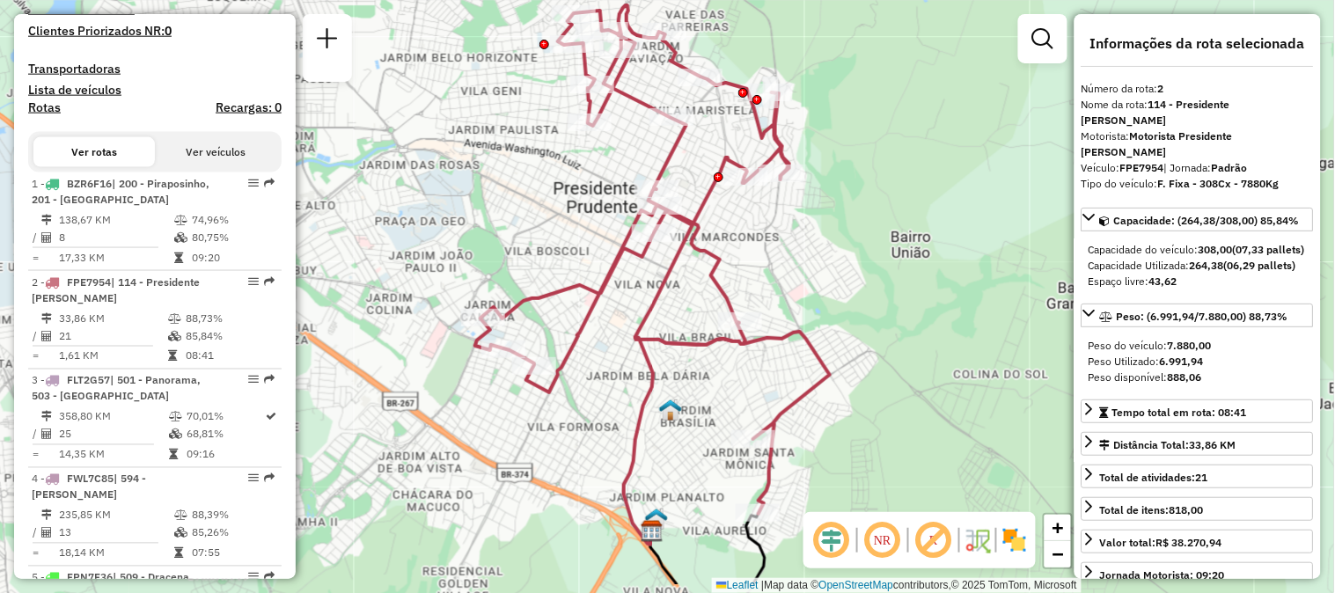
drag, startPoint x: 882, startPoint y: 291, endPoint x: 884, endPoint y: 223, distance: 68.7
click at [884, 223] on div "Janela de atendimento Grade de atendimento Capacidade Transportadoras Veículos …" at bounding box center [667, 296] width 1335 height 593
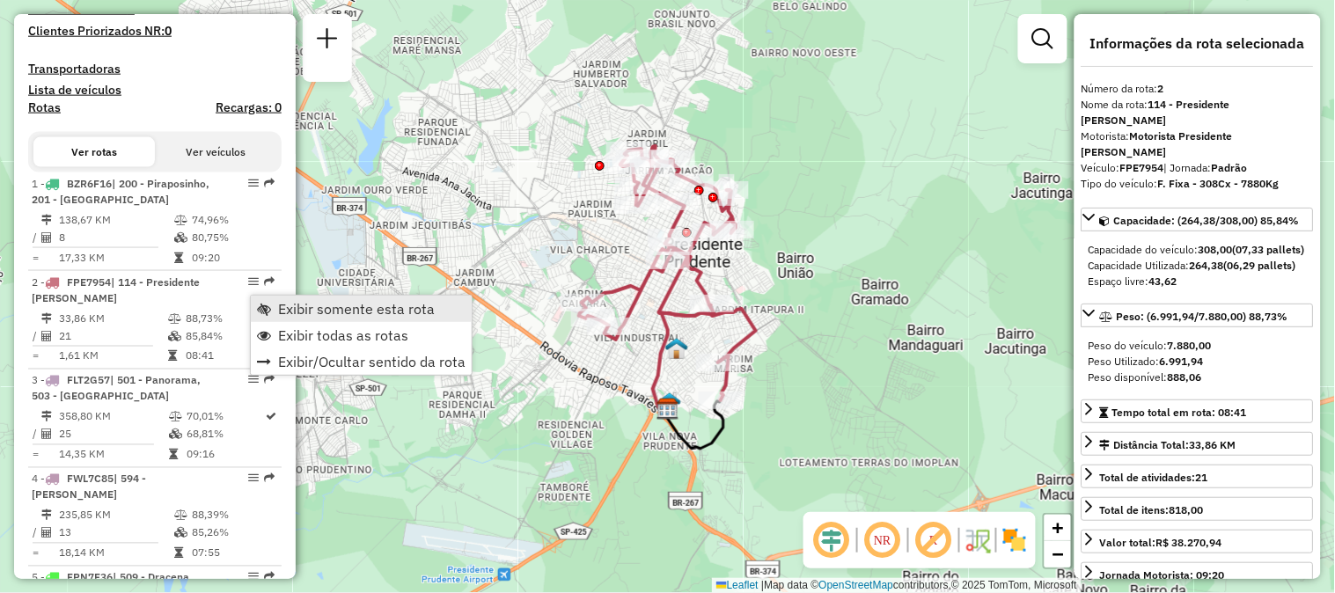
click at [270, 310] on span "Exibir somente esta rota" at bounding box center [264, 309] width 14 height 14
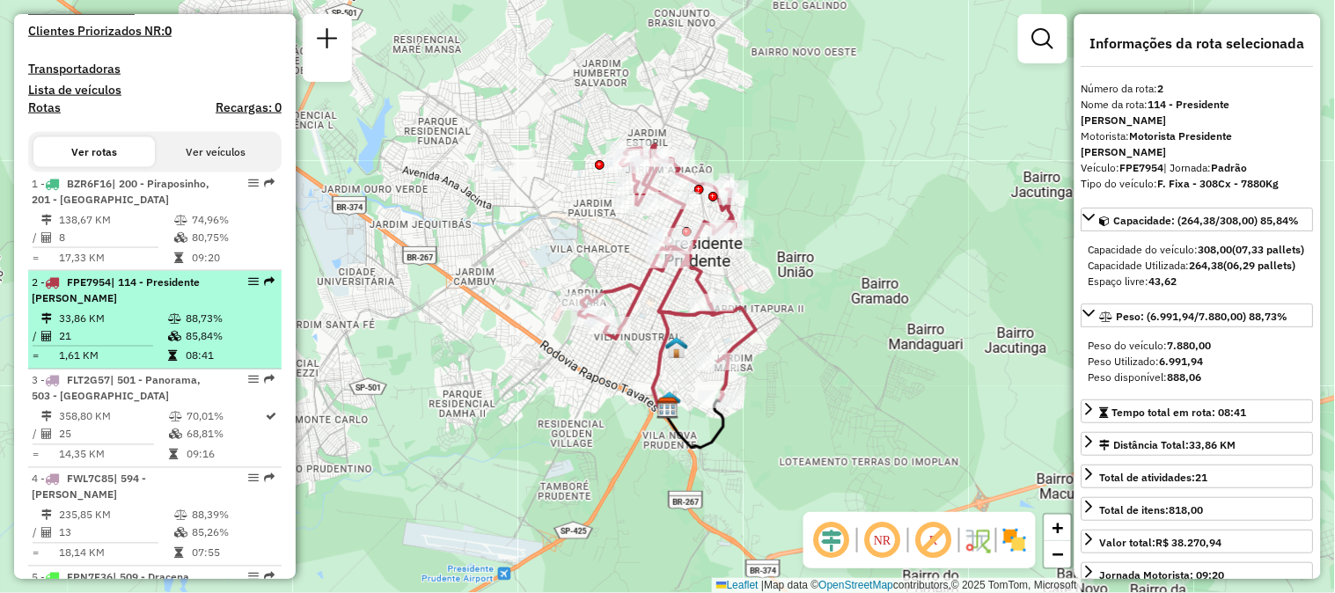
drag, startPoint x: 261, startPoint y: 303, endPoint x: 232, endPoint y: 295, distance: 30.1
drag, startPoint x: 232, startPoint y: 295, endPoint x: 225, endPoint y: 304, distance: 12.0
click at [225, 304] on div "2 - FPE7954 | 114 - Presidente Prudente" at bounding box center [155, 291] width 246 height 32
click at [238, 287] on div at bounding box center [248, 281] width 53 height 11
drag, startPoint x: 238, startPoint y: 297, endPoint x: 232, endPoint y: 306, distance: 11.0
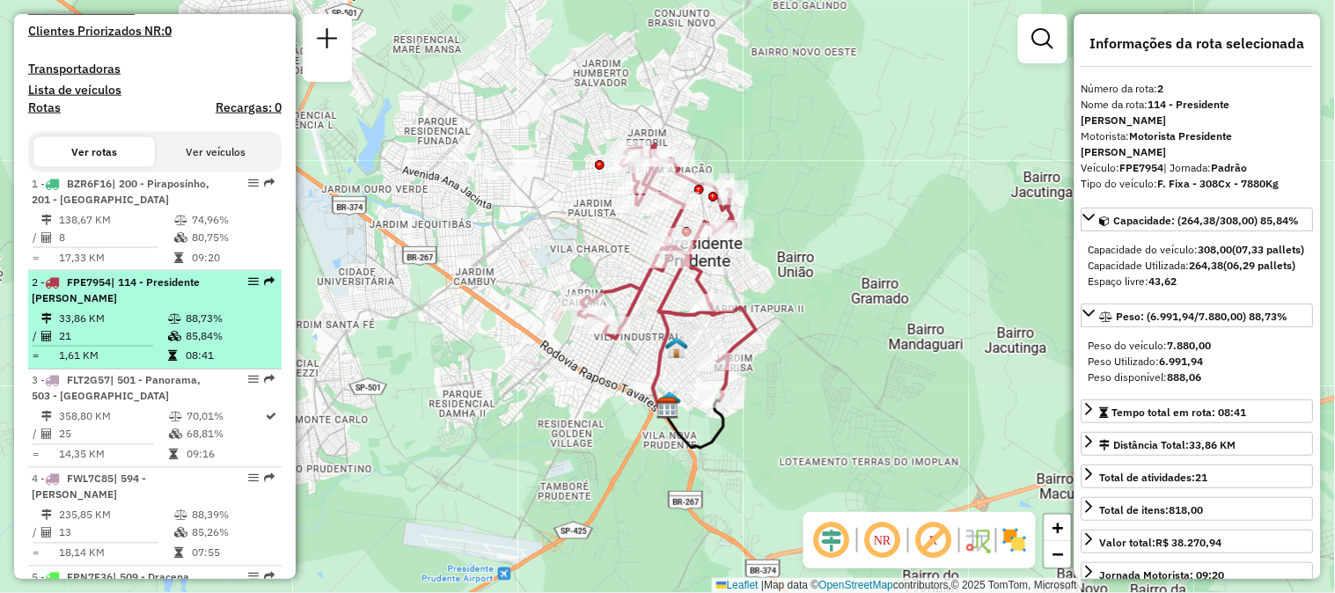
drag, startPoint x: 232, startPoint y: 306, endPoint x: 222, endPoint y: 309, distance: 10.9
click at [222, 306] on div "2 - FPE7954 | 114 - Presidente Prudente" at bounding box center [155, 291] width 246 height 32
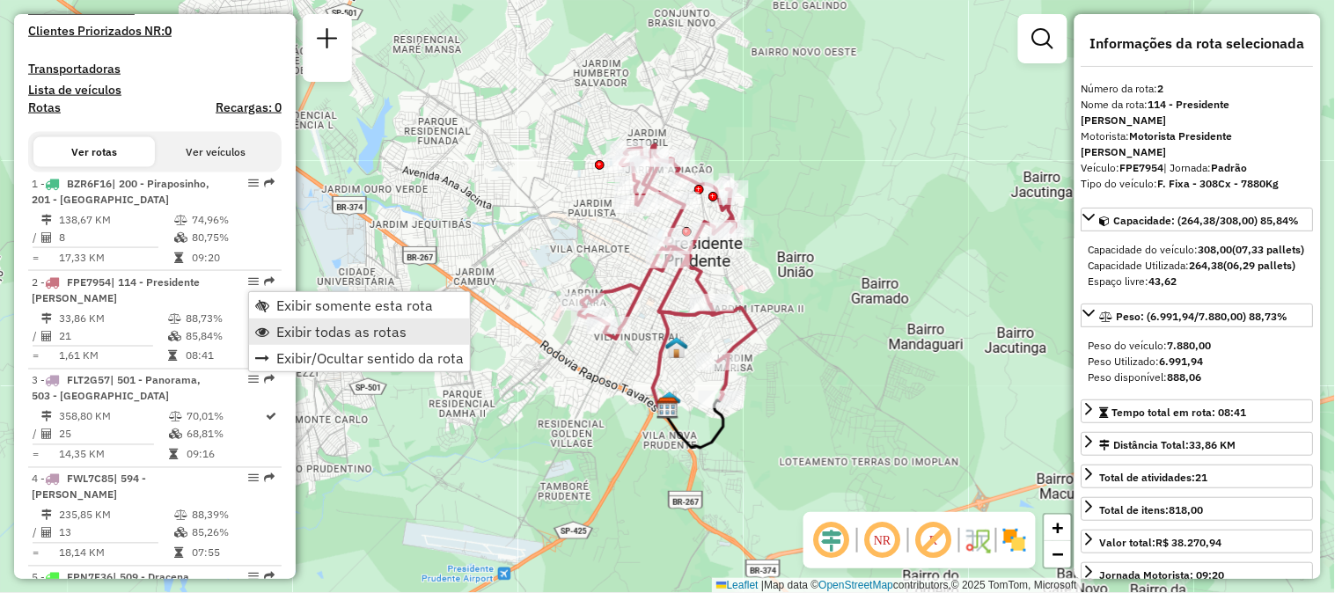
click at [295, 334] on span "Exibir todas as rotas" at bounding box center [341, 332] width 130 height 14
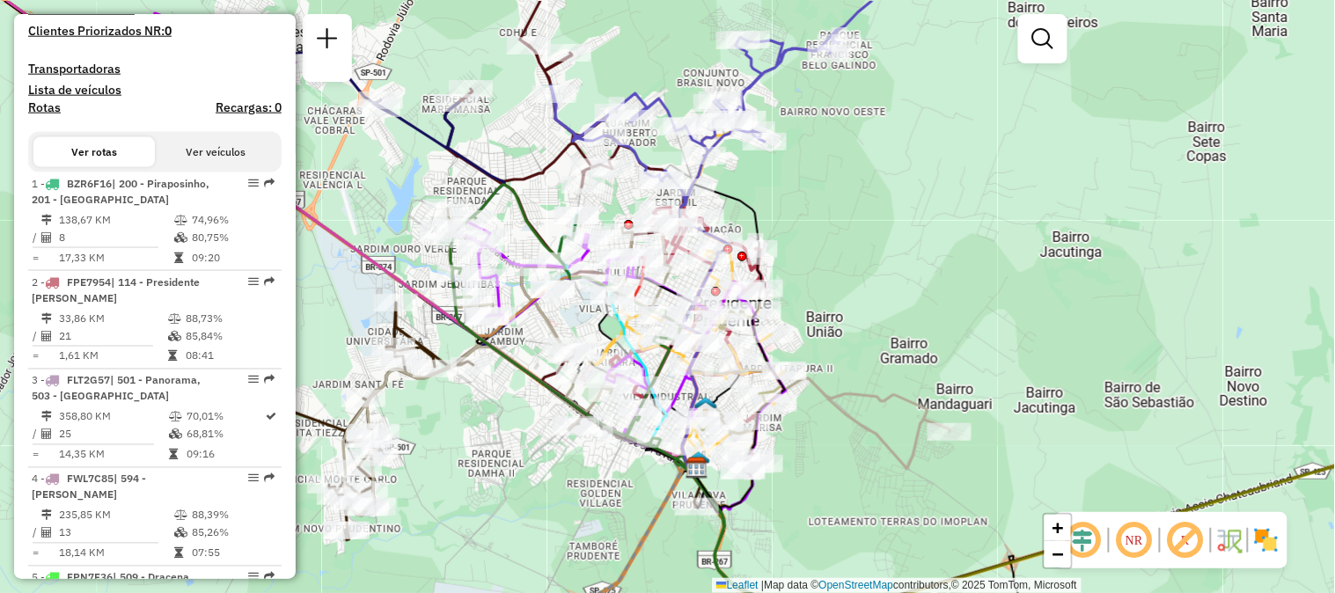
drag, startPoint x: 556, startPoint y: 420, endPoint x: 581, endPoint y: 479, distance: 63.9
click at [582, 480] on div "Janela de atendimento Grade de atendimento Capacidade Transportadoras Veículos …" at bounding box center [667, 296] width 1335 height 593
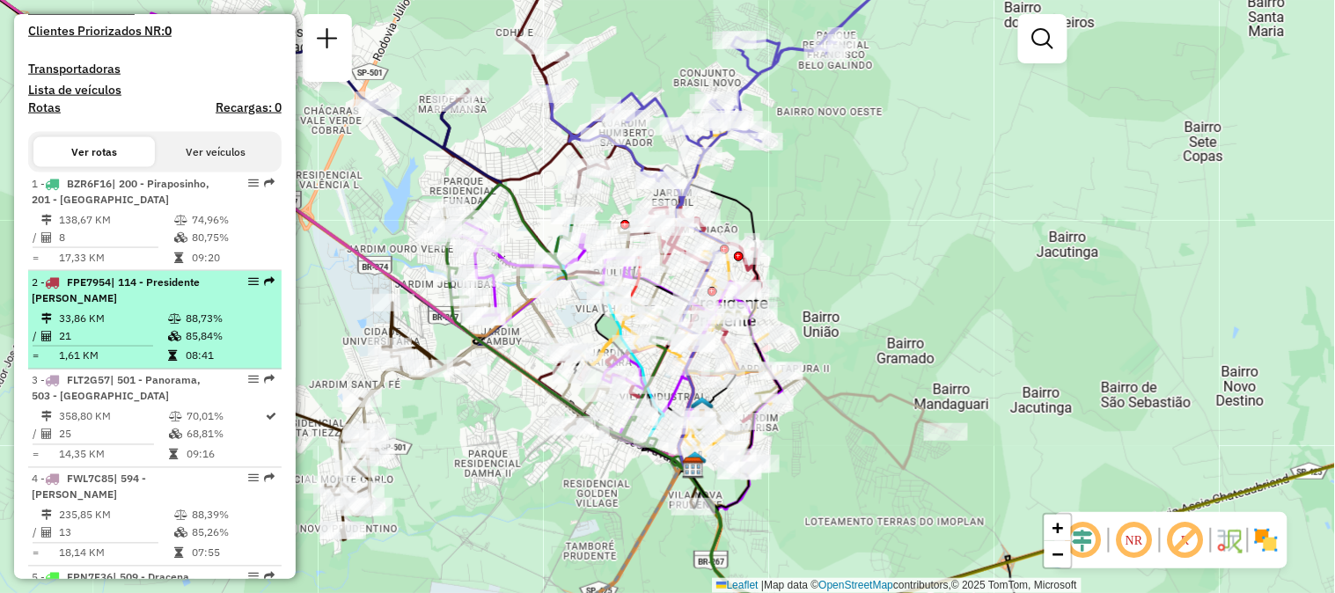
click at [216, 327] on td "88,73%" at bounding box center [229, 319] width 89 height 18
select select "**********"
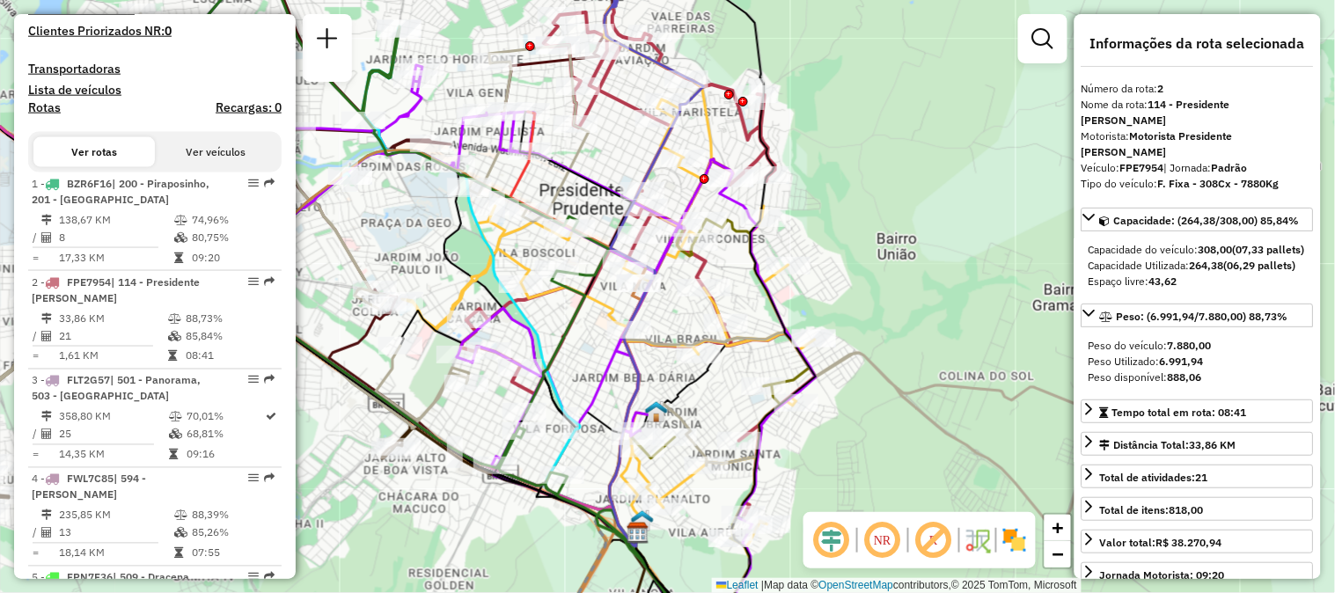
drag, startPoint x: 942, startPoint y: 240, endPoint x: 871, endPoint y: 238, distance: 70.4
click at [871, 238] on div "Janela de atendimento Grade de atendimento Capacidade Transportadoras Veículos …" at bounding box center [667, 296] width 1335 height 593
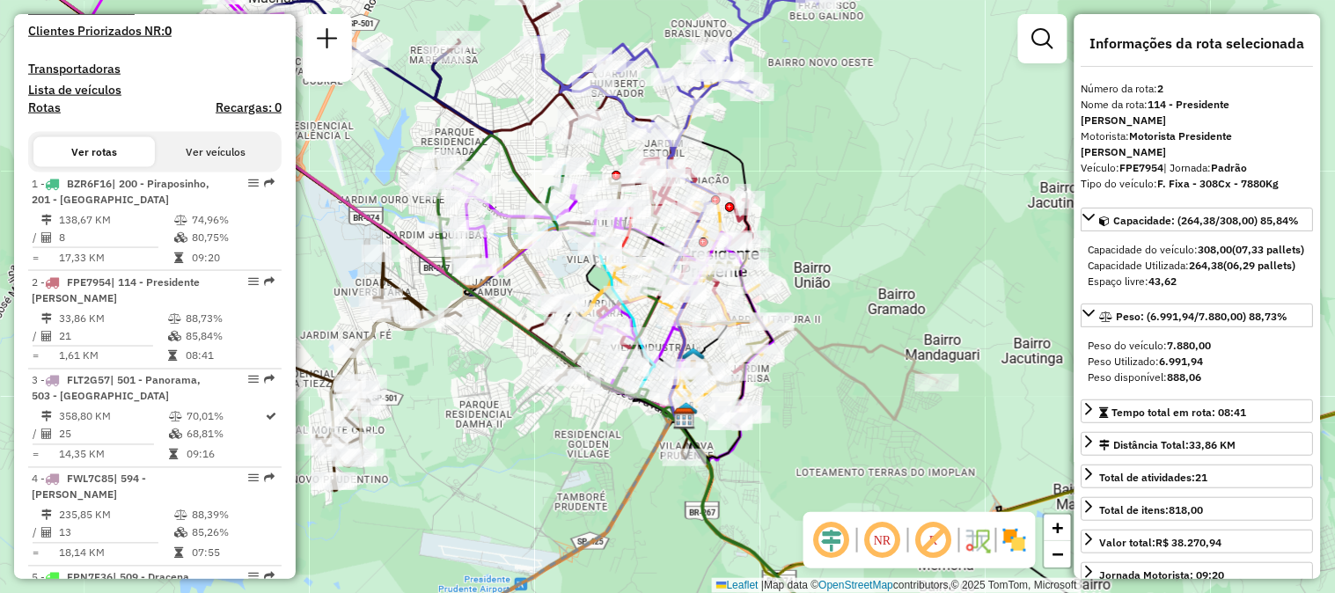
drag, startPoint x: 519, startPoint y: 465, endPoint x: 541, endPoint y: 470, distance: 22.6
click at [541, 470] on div "Janela de atendimento Grade de atendimento Capacidade Transportadoras Veículos …" at bounding box center [667, 296] width 1335 height 593
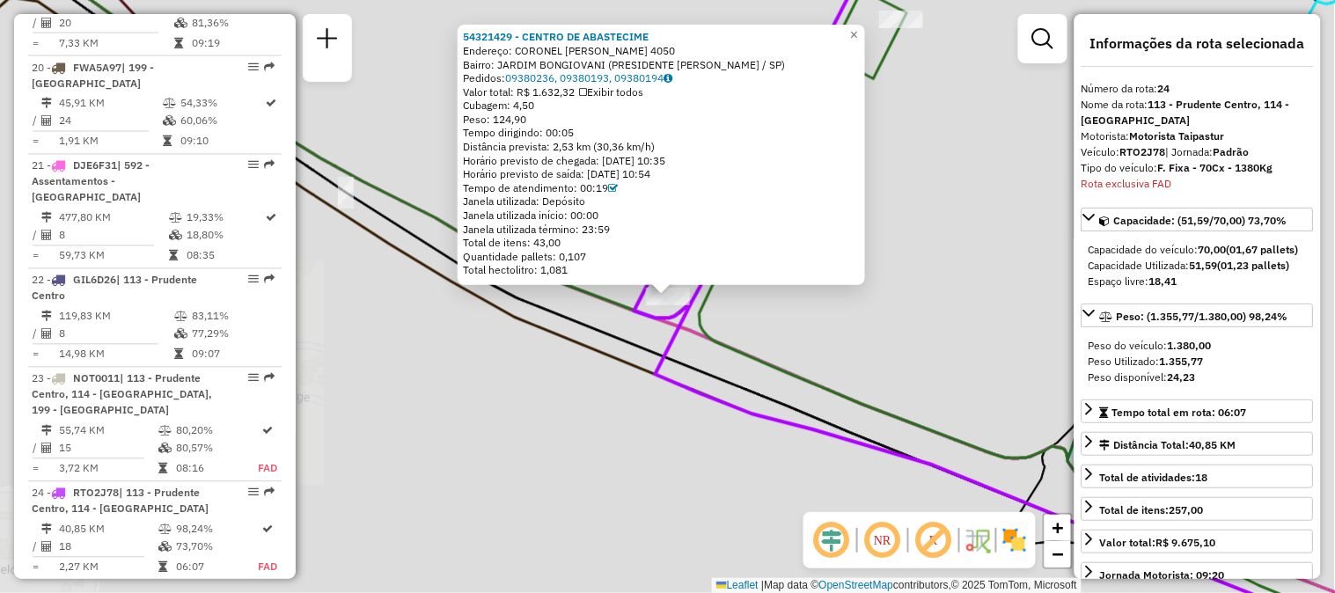
scroll to position [2907, 0]
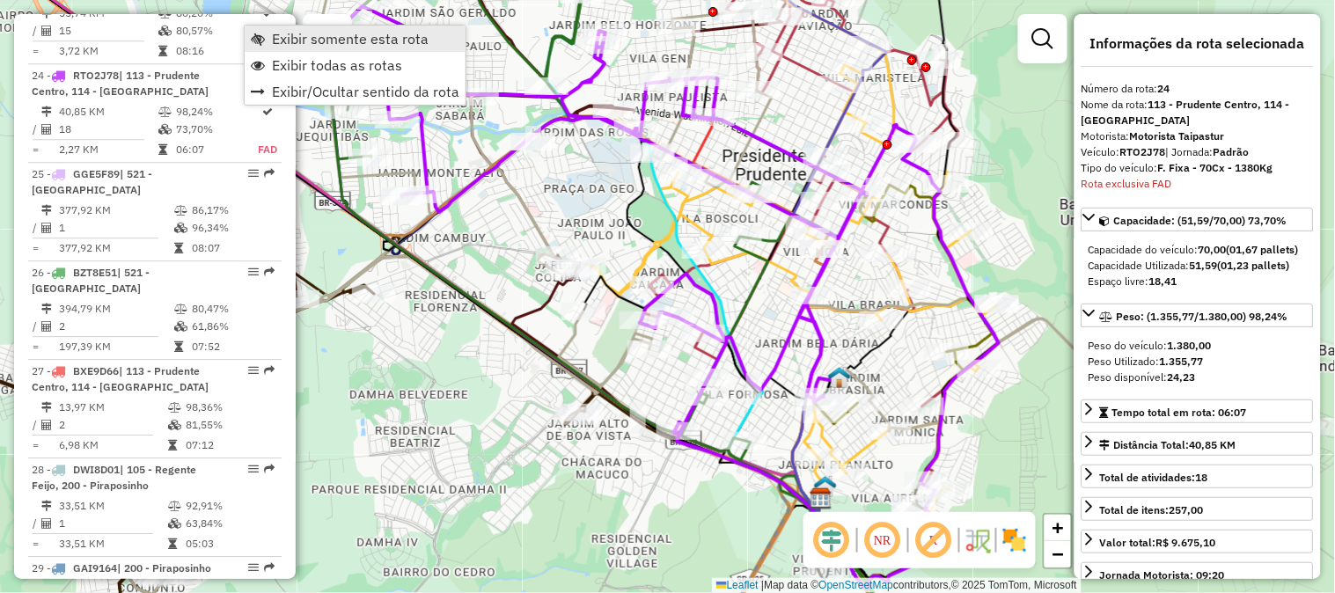
click at [270, 40] on link "Exibir somente esta rota" at bounding box center [355, 39] width 221 height 26
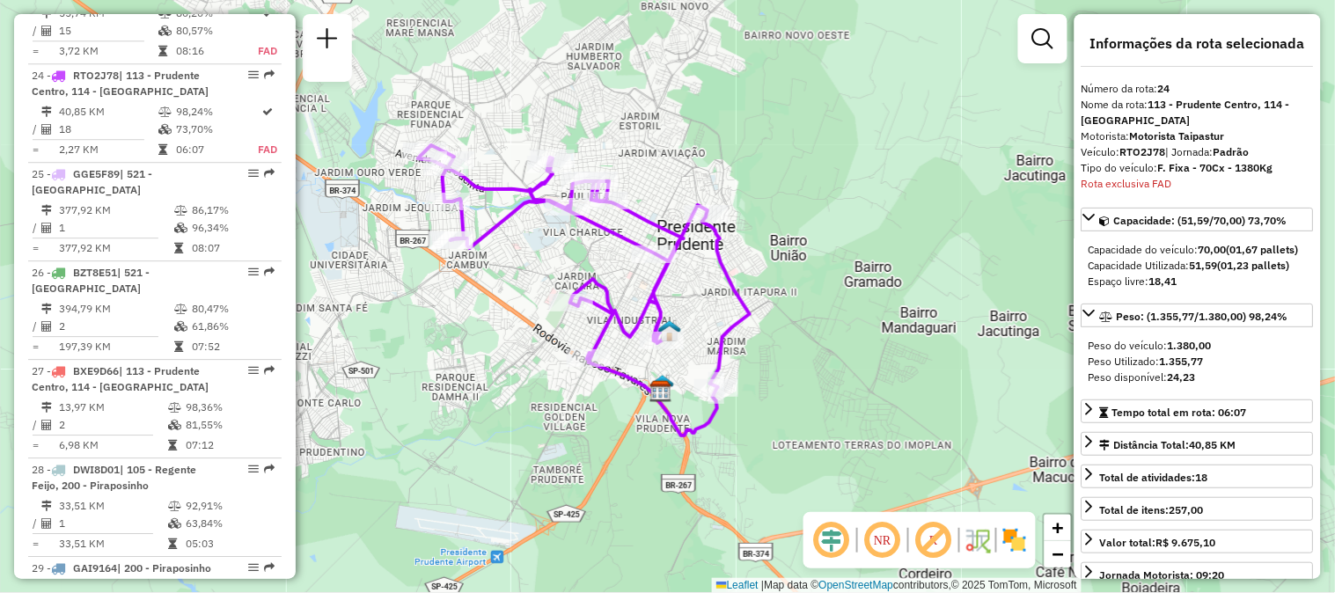
drag, startPoint x: 595, startPoint y: 479, endPoint x: 559, endPoint y: 450, distance: 46.3
click at [559, 450] on div "Janela de atendimento Grade de atendimento Capacidade Transportadoras Veículos …" at bounding box center [667, 296] width 1335 height 593
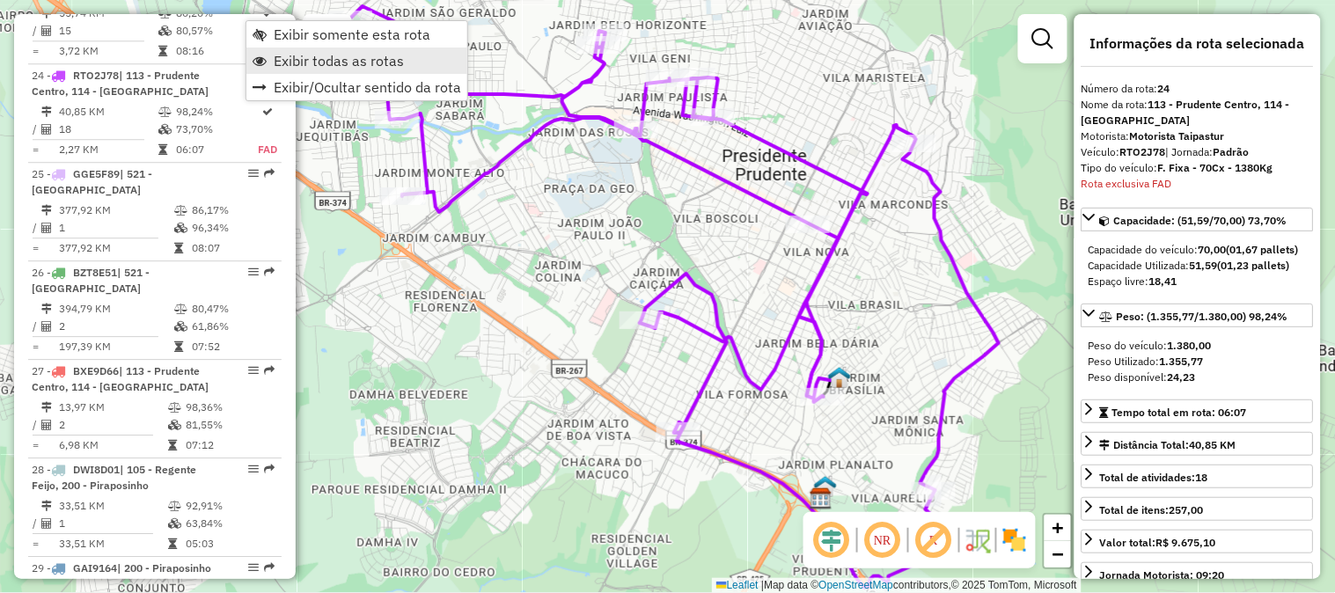
click at [288, 57] on span "Exibir todas as rotas" at bounding box center [339, 61] width 130 height 14
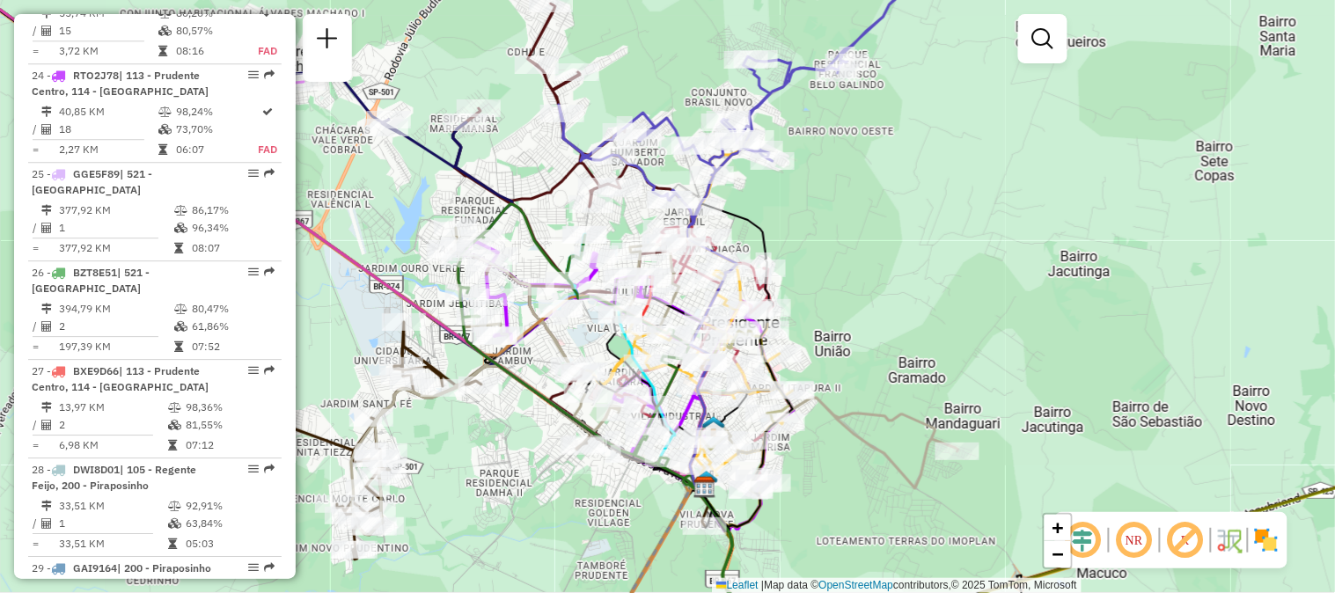
drag, startPoint x: 488, startPoint y: 484, endPoint x: 539, endPoint y: 493, distance: 51.8
click at [539, 493] on div "Janela de atendimento Grade de atendimento Capacidade Transportadoras Veículos …" at bounding box center [667, 296] width 1335 height 593
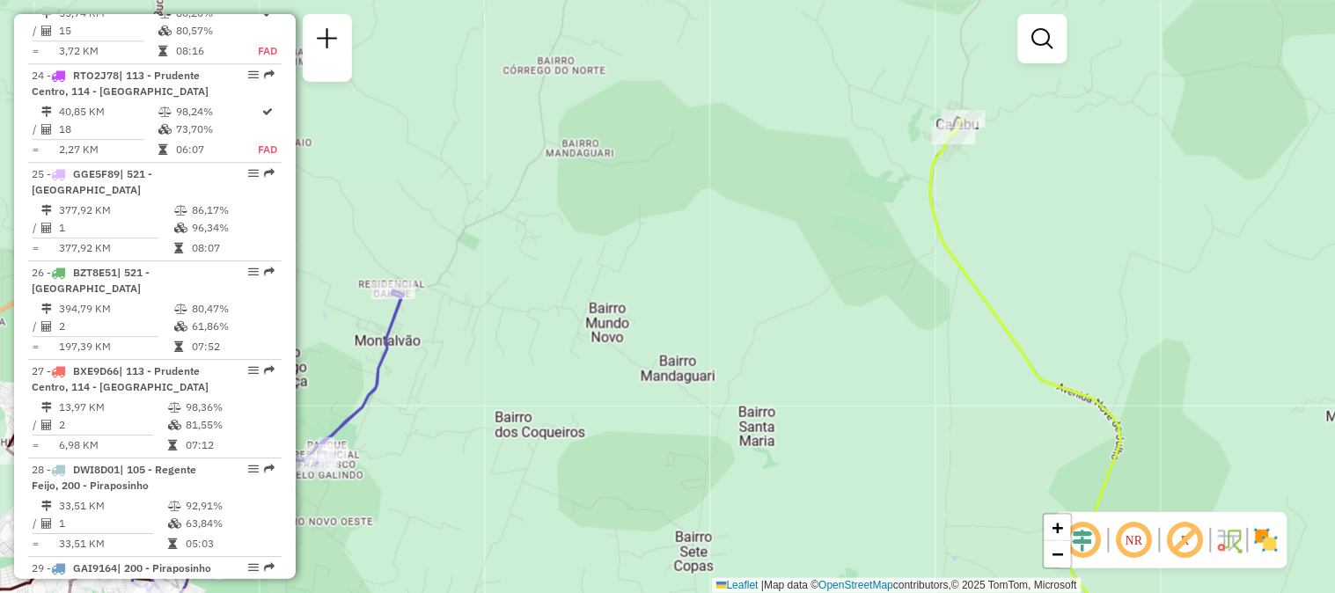
drag, startPoint x: 1049, startPoint y: 138, endPoint x: 1010, endPoint y: 177, distance: 54.8
click at [1014, 178] on div "Janela de atendimento Grade de atendimento Capacidade Transportadoras Veículos …" at bounding box center [667, 296] width 1335 height 593
select select "**********"
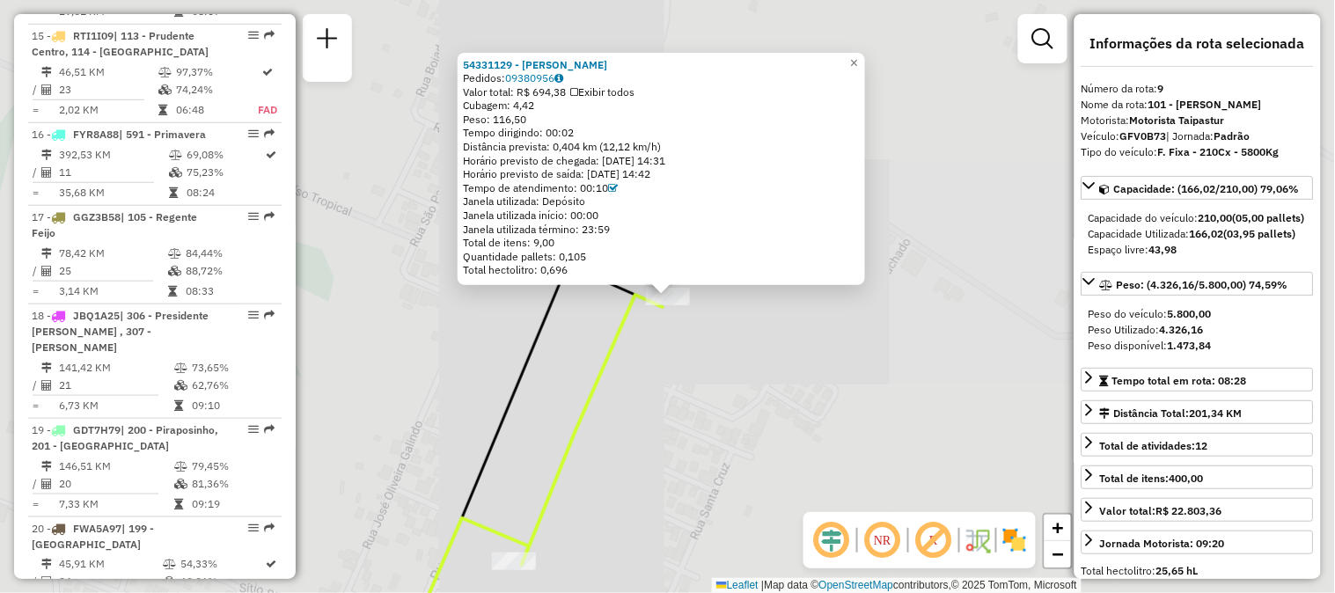
scroll to position [1445, 0]
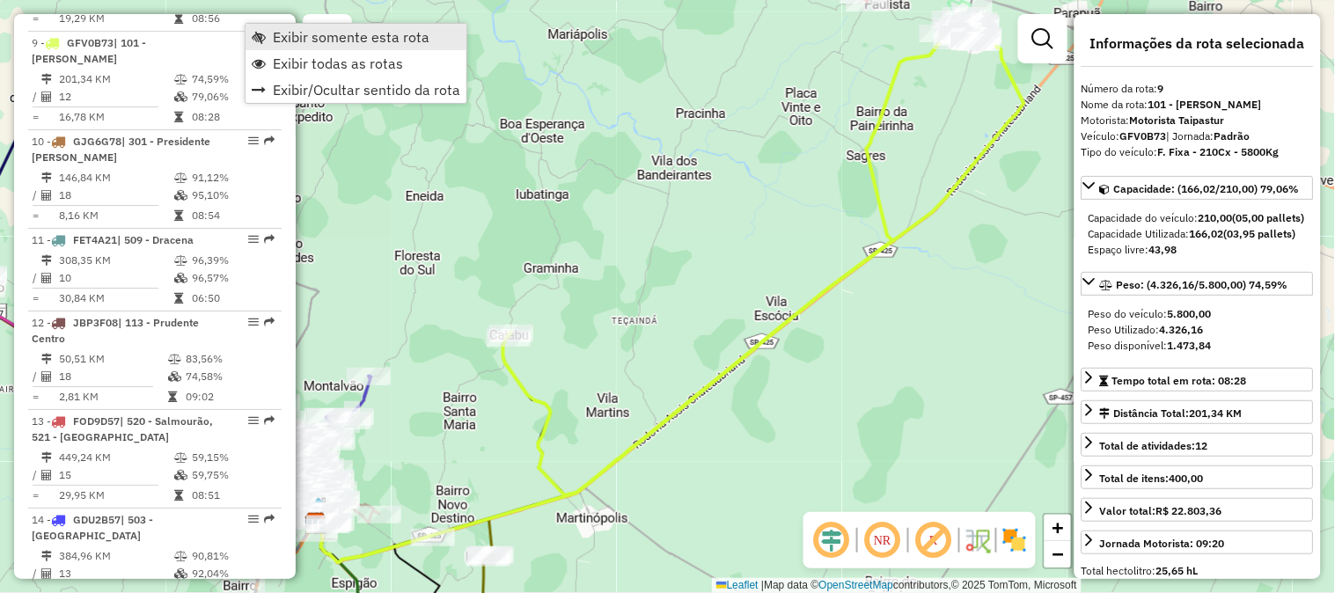
click at [287, 37] on span "Exibir somente esta rota" at bounding box center [351, 37] width 157 height 14
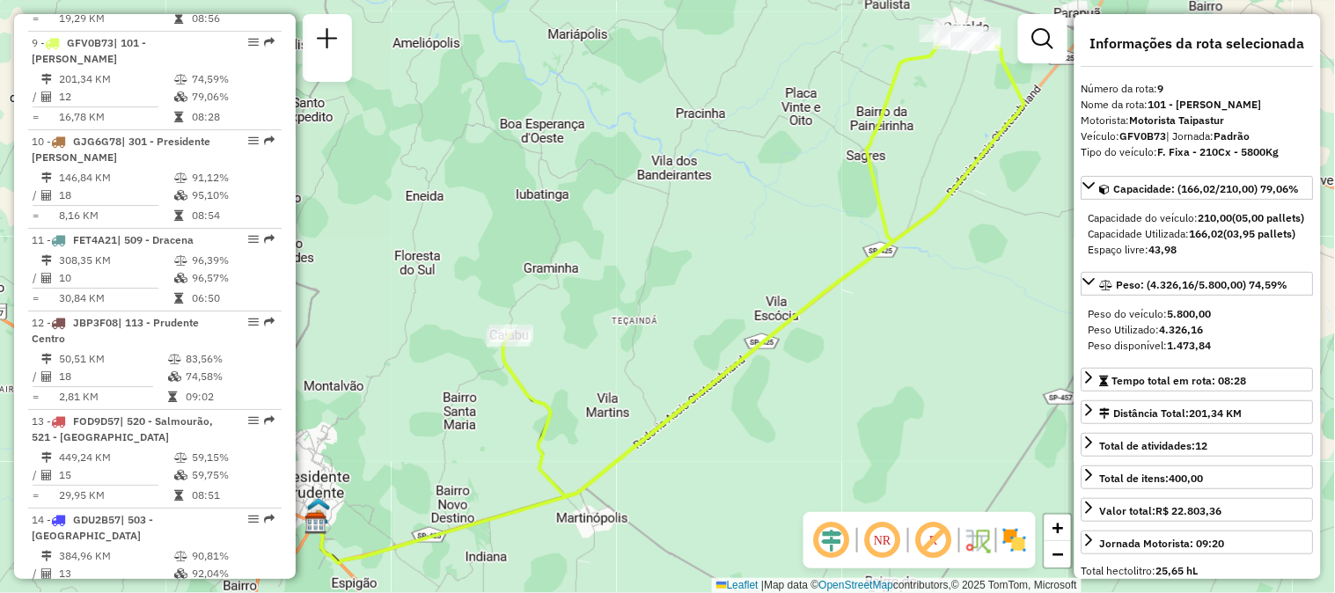
drag, startPoint x: 641, startPoint y: 241, endPoint x: 752, endPoint y: 211, distance: 115.7
click at [752, 211] on div "Janela de atendimento Grade de atendimento Capacidade Transportadoras Veículos …" at bounding box center [667, 296] width 1335 height 593
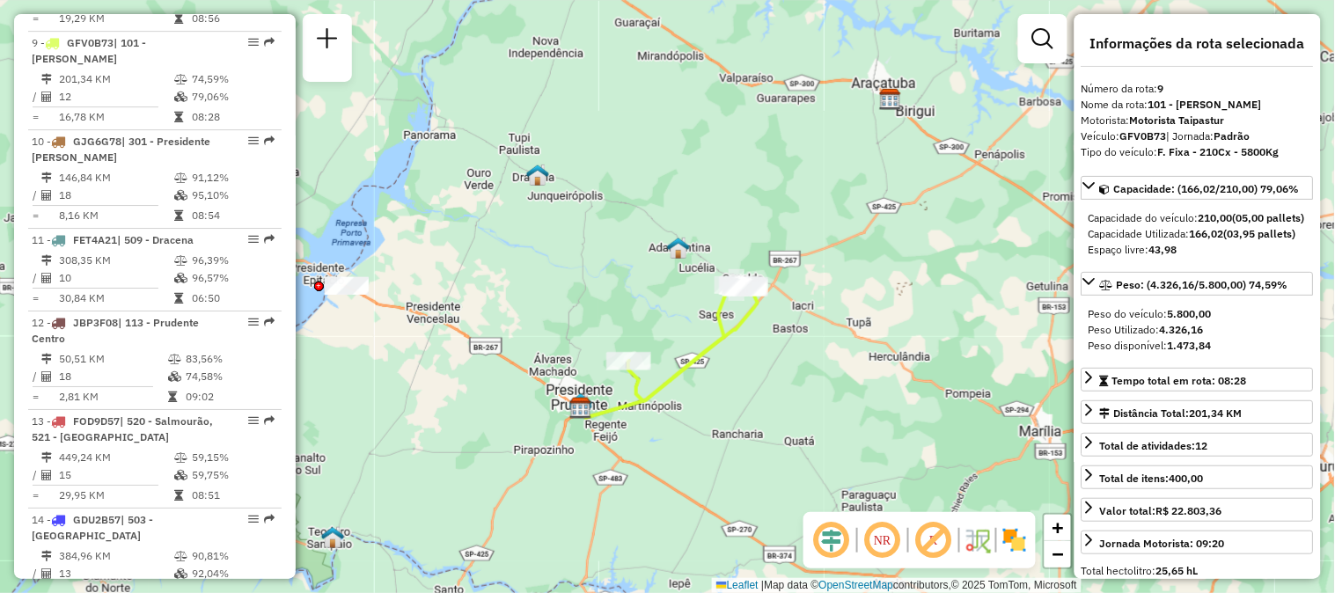
drag, startPoint x: 917, startPoint y: 285, endPoint x: 830, endPoint y: 401, distance: 145.2
click at [830, 401] on div "Janela de atendimento Grade de atendimento Capacidade Transportadoras Veículos …" at bounding box center [667, 296] width 1335 height 593
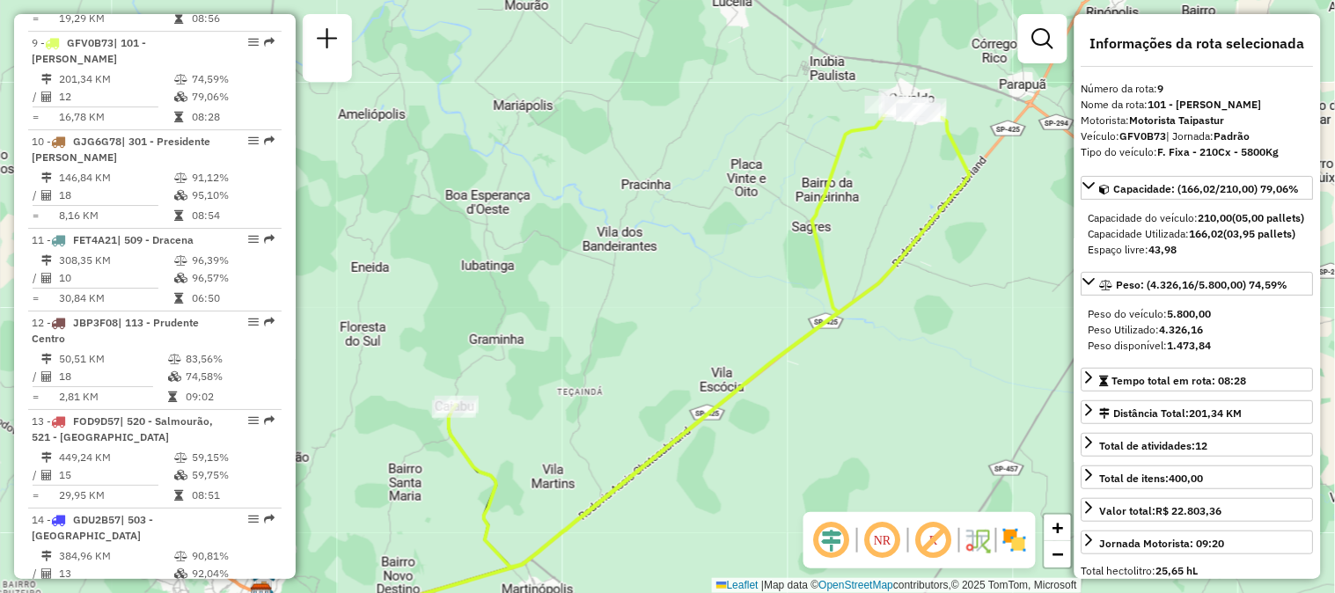
drag, startPoint x: 723, startPoint y: 148, endPoint x: 680, endPoint y: 182, distance: 55.1
click at [680, 182] on div "Janela de atendimento Grade de atendimento Capacidade Transportadoras Veículos …" at bounding box center [667, 296] width 1335 height 593
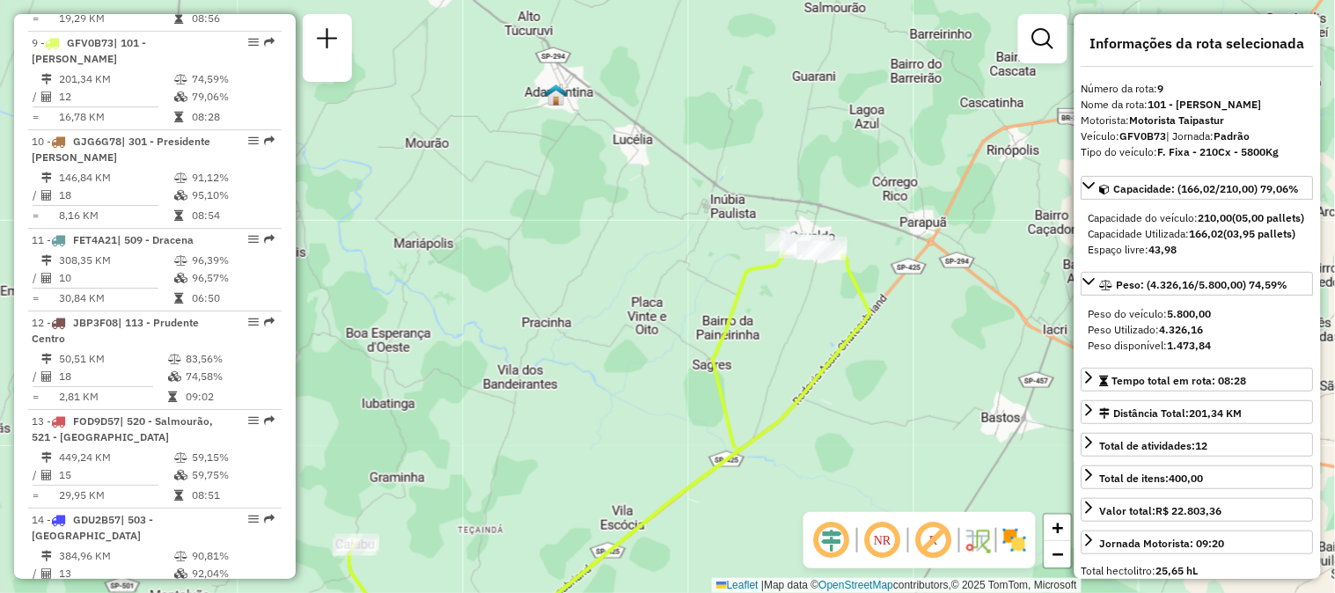
drag, startPoint x: 621, startPoint y: 319, endPoint x: 522, endPoint y: 458, distance: 170.2
click at [522, 458] on div "Janela de atendimento Grade de atendimento Capacidade Transportadoras Veículos …" at bounding box center [667, 296] width 1335 height 593
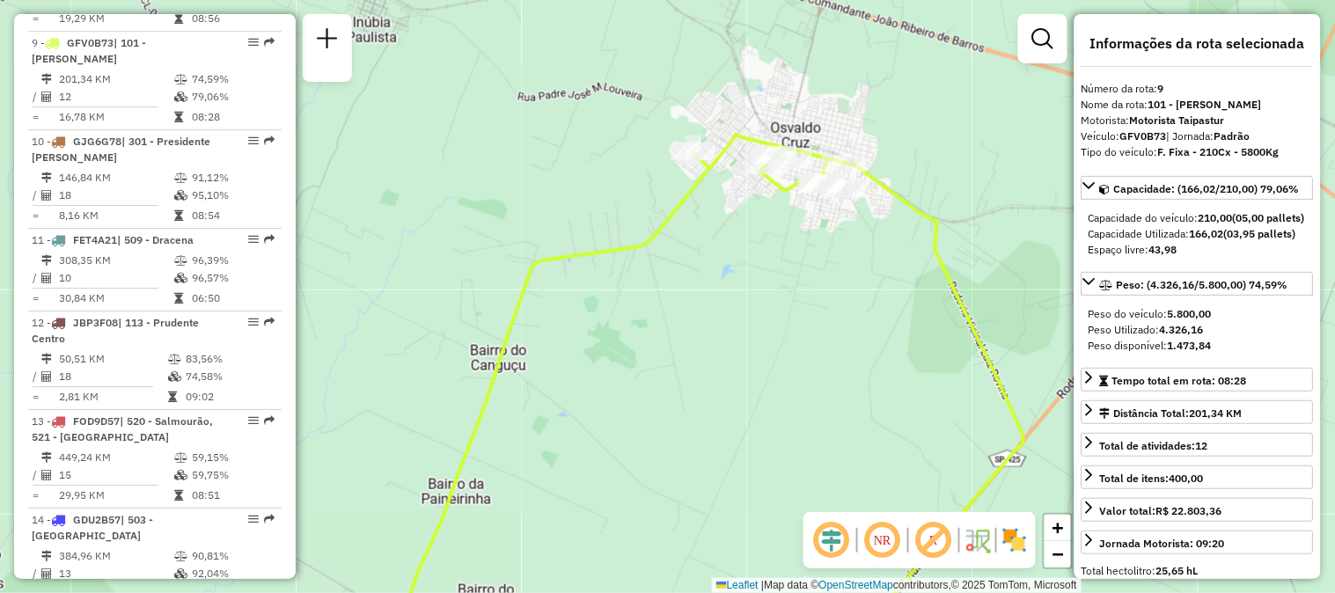
drag, startPoint x: 838, startPoint y: 257, endPoint x: 792, endPoint y: 293, distance: 58.3
click at [792, 293] on div "Janela de atendimento Grade de atendimento Capacidade Transportadoras Veículos …" at bounding box center [667, 296] width 1335 height 593
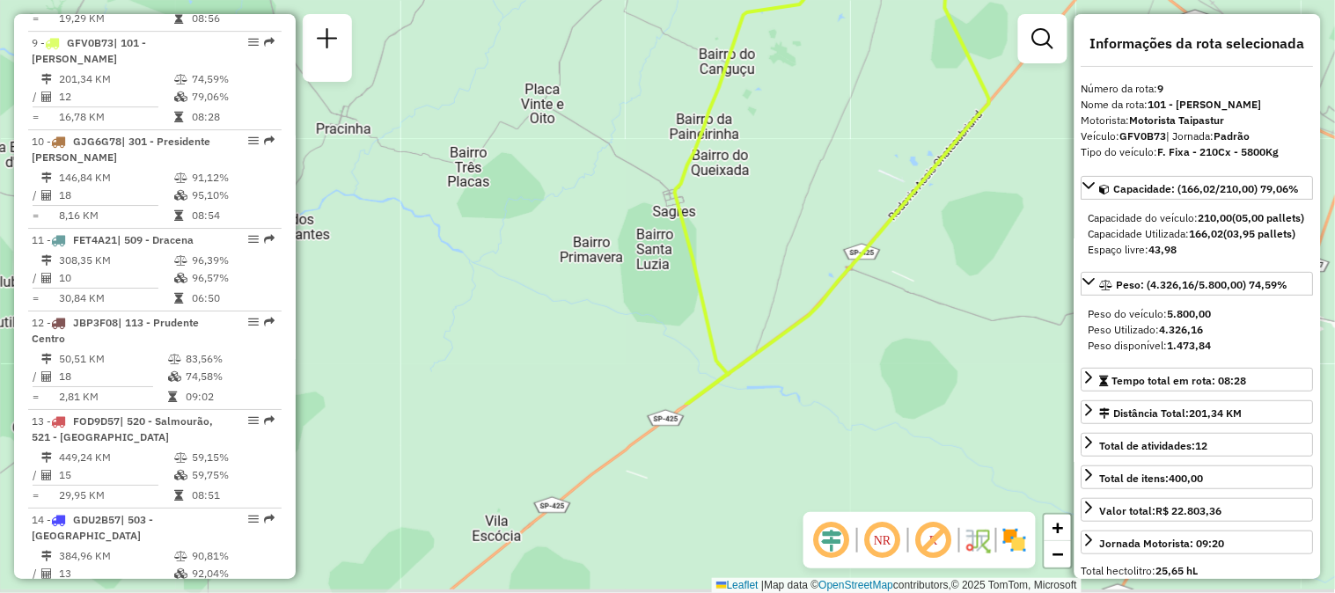
drag, startPoint x: 734, startPoint y: 368, endPoint x: 845, endPoint y: 120, distance: 271.8
click at [845, 120] on div "Janela de atendimento Grade de atendimento Capacidade Transportadoras Veículos …" at bounding box center [667, 296] width 1335 height 593
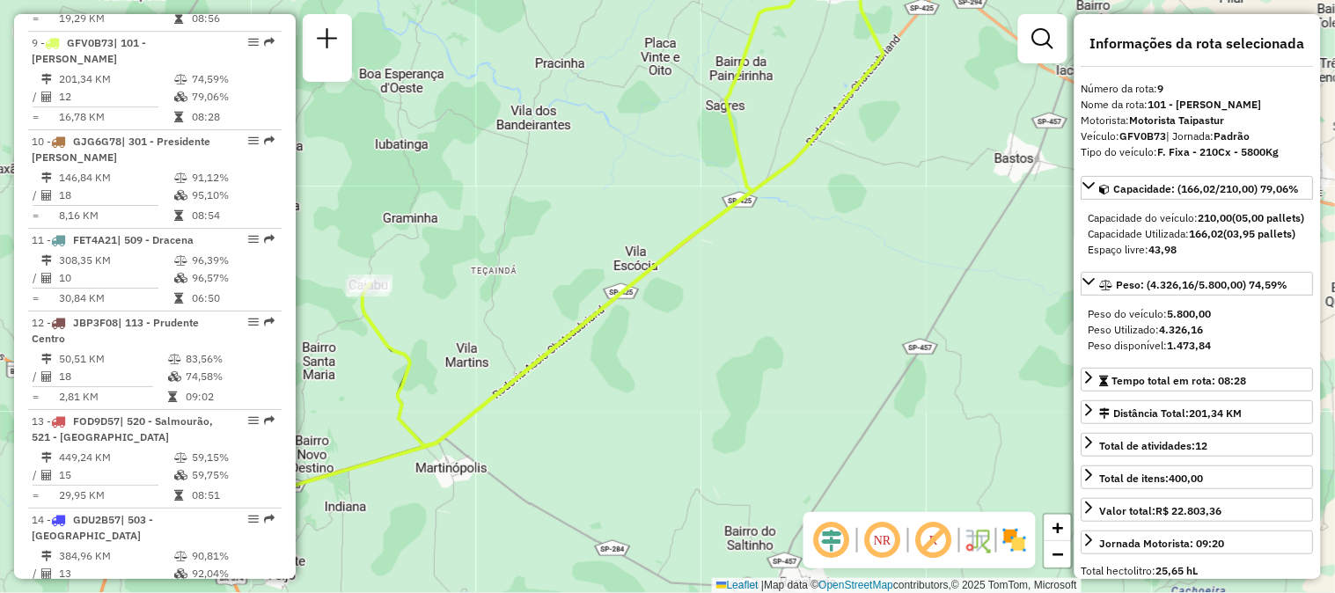
drag, startPoint x: 619, startPoint y: 324, endPoint x: 639, endPoint y: 209, distance: 116.2
click at [639, 209] on div "Janela de atendimento Grade de atendimento Capacidade Transportadoras Veículos …" at bounding box center [667, 296] width 1335 height 593
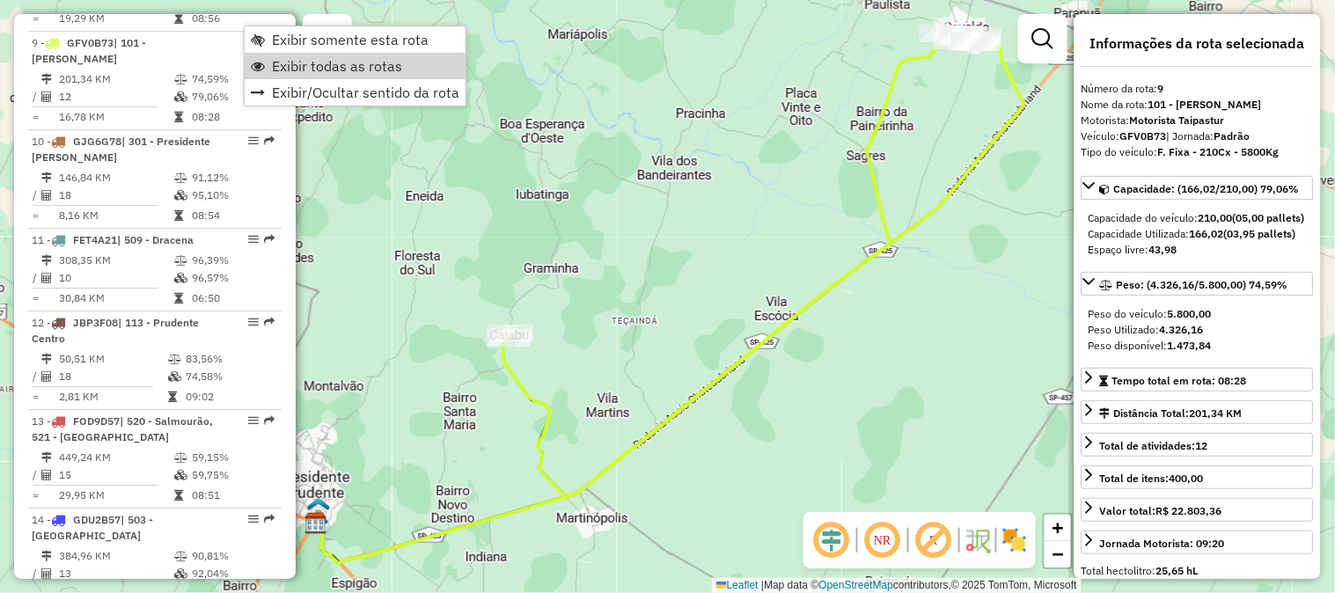
click at [276, 70] on span "Exibir todas as rotas" at bounding box center [337, 66] width 130 height 14
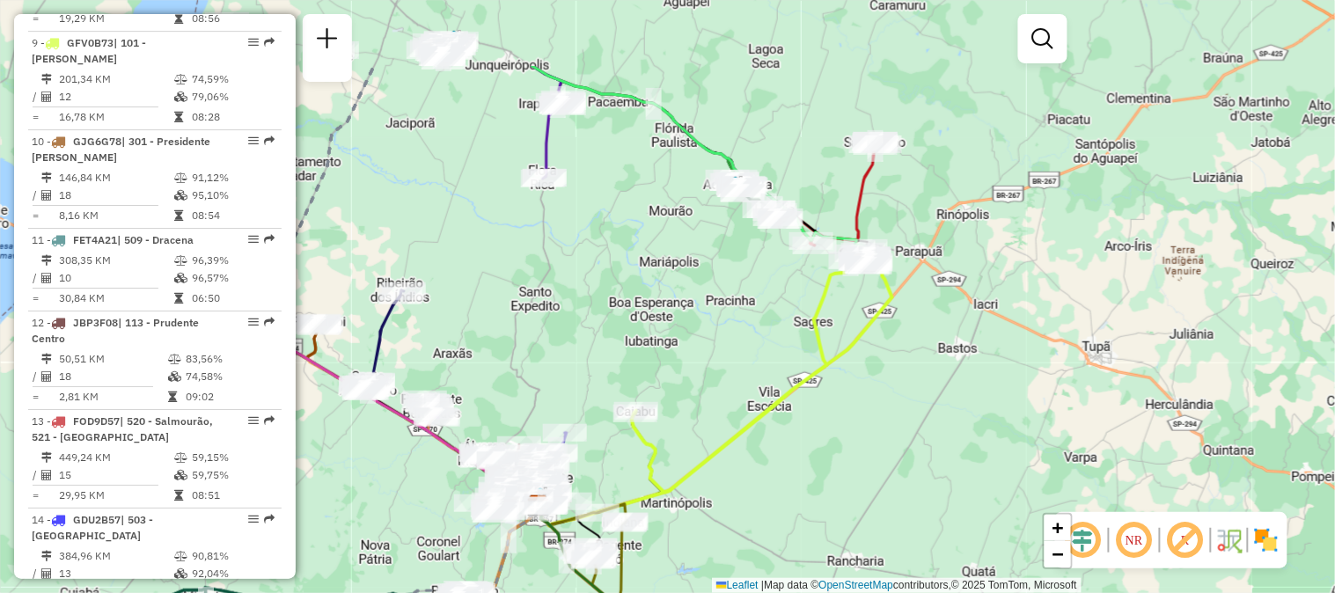
drag, startPoint x: 722, startPoint y: 245, endPoint x: 732, endPoint y: 338, distance: 93.9
click at [732, 338] on div "Janela de atendimento Grade de atendimento Capacidade Transportadoras Veículos …" at bounding box center [667, 296] width 1335 height 593
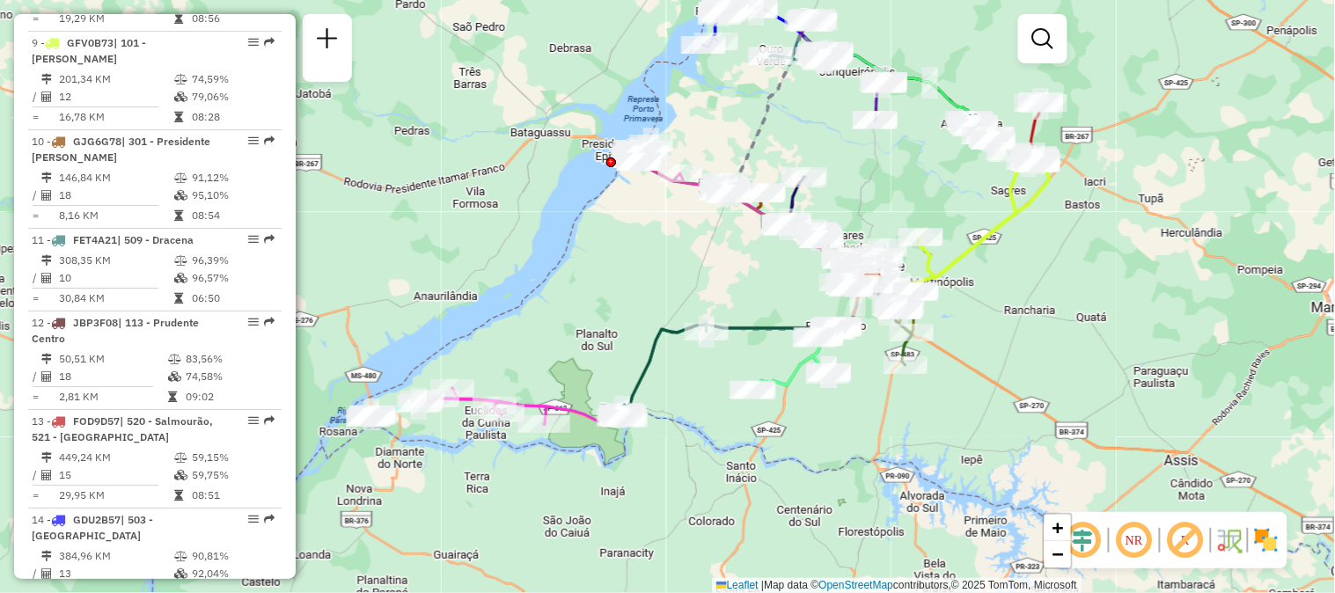
drag, startPoint x: 643, startPoint y: 244, endPoint x: 906, endPoint y: 134, distance: 285.2
click at [906, 134] on div "Janela de atendimento Grade de atendimento Capacidade Transportadoras Veículos …" at bounding box center [667, 296] width 1335 height 593
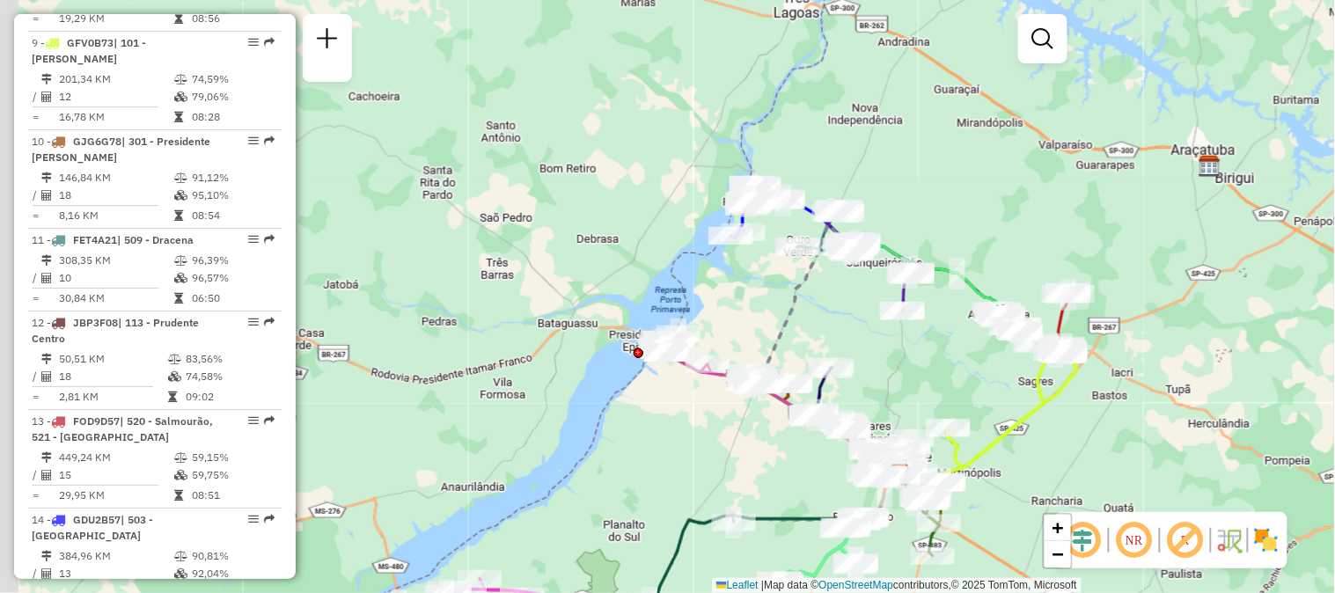
drag, startPoint x: 1051, startPoint y: 238, endPoint x: 1070, endPoint y: 385, distance: 149.1
click at [1070, 385] on icon at bounding box center [988, 419] width 178 height 132
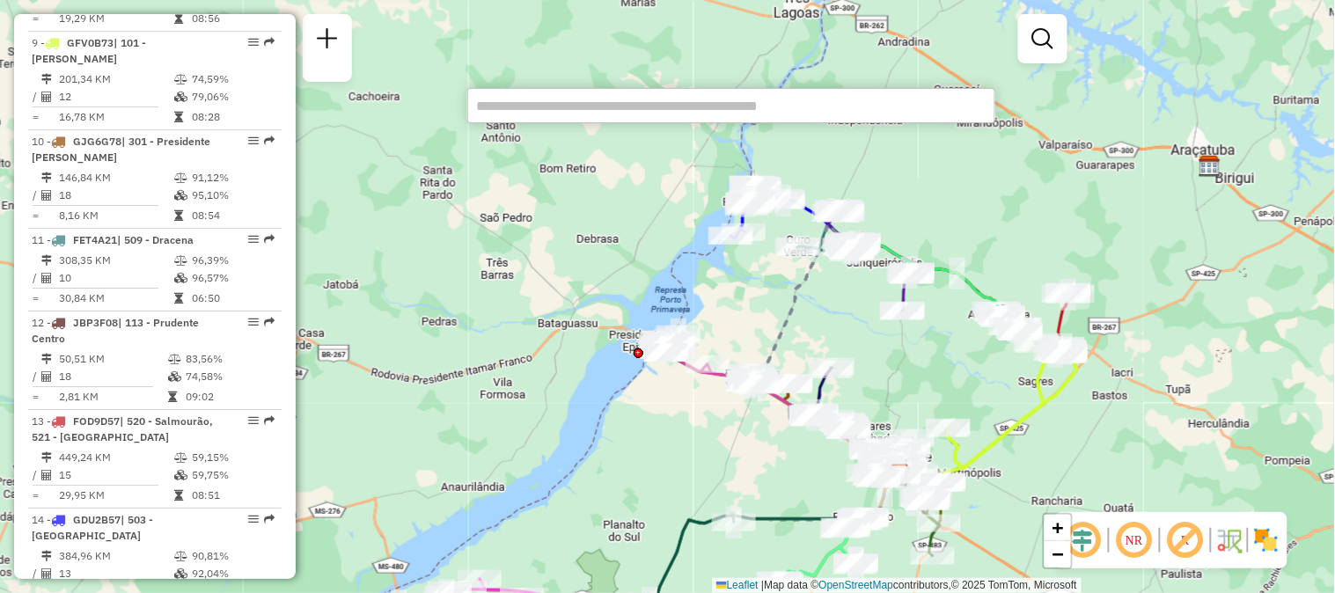
scroll to position [532, 0]
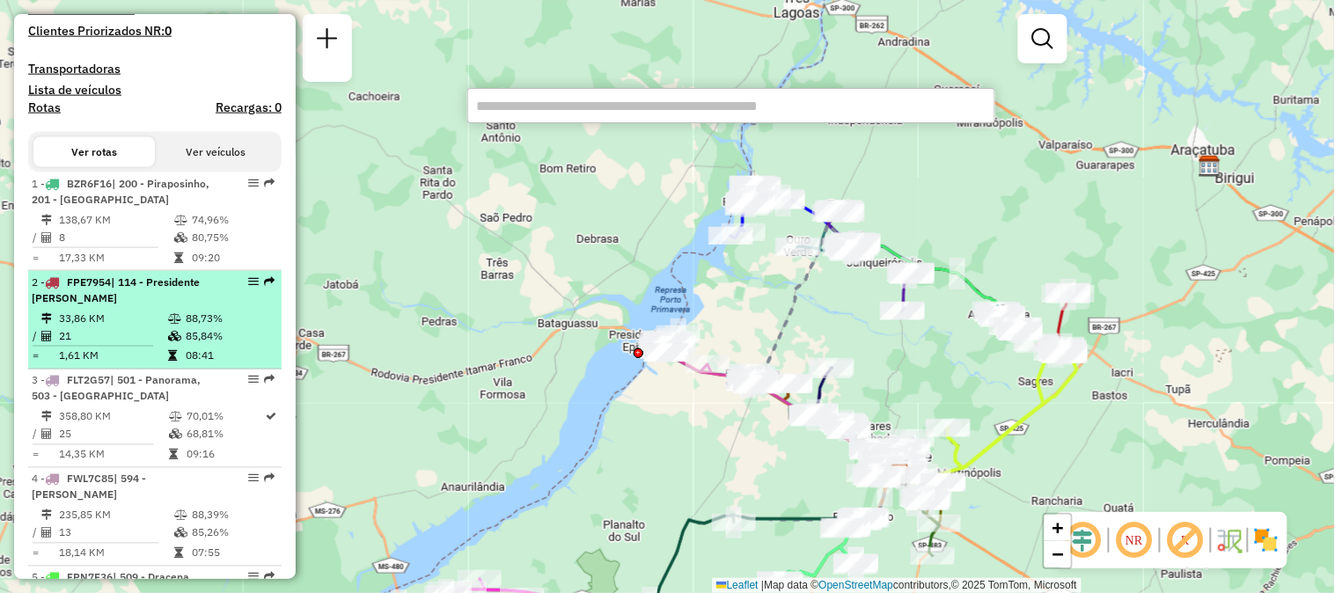
click at [248, 287] on em at bounding box center [253, 281] width 11 height 11
select select "**********"
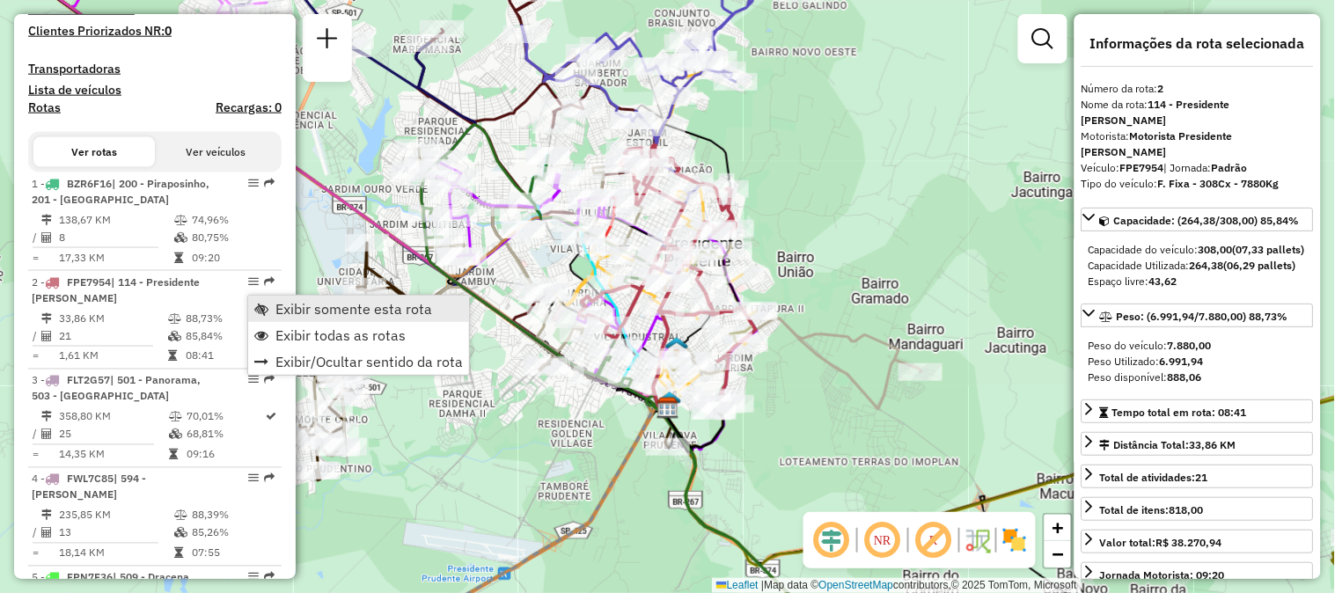
click at [282, 304] on span "Exibir somente esta rota" at bounding box center [353, 309] width 157 height 14
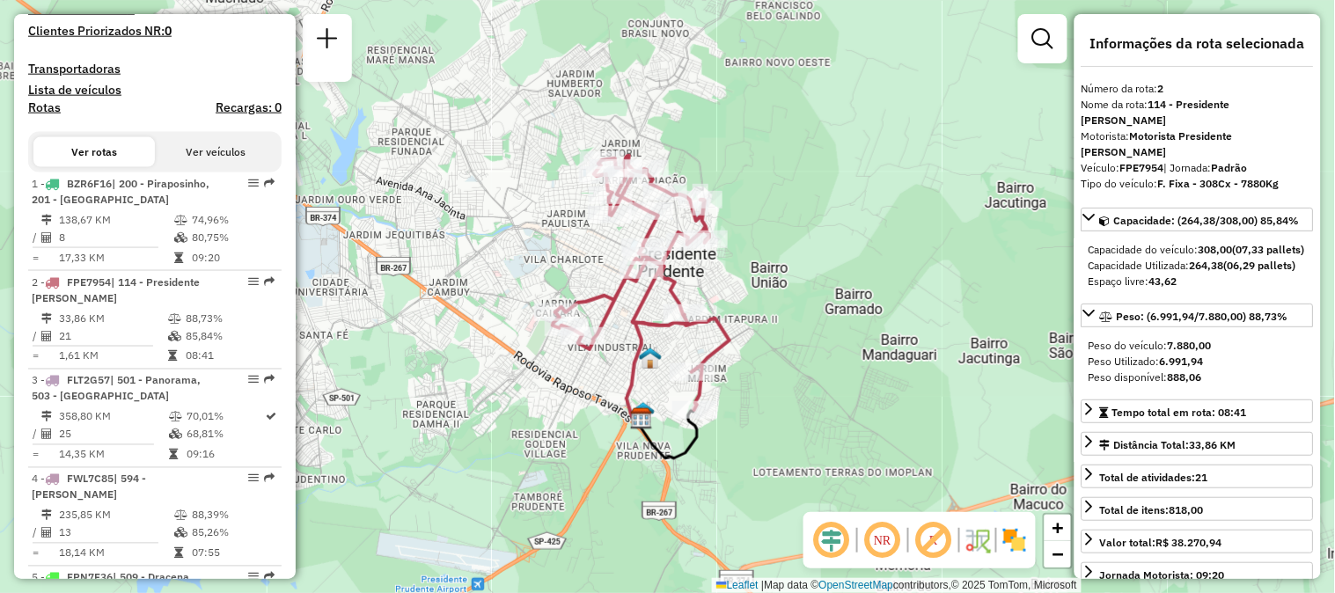
drag, startPoint x: 631, startPoint y: 379, endPoint x: 605, endPoint y: 391, distance: 28.8
click at [605, 391] on div "Janela de atendimento Grade de atendimento Capacidade Transportadoras Veículos …" at bounding box center [667, 296] width 1335 height 593
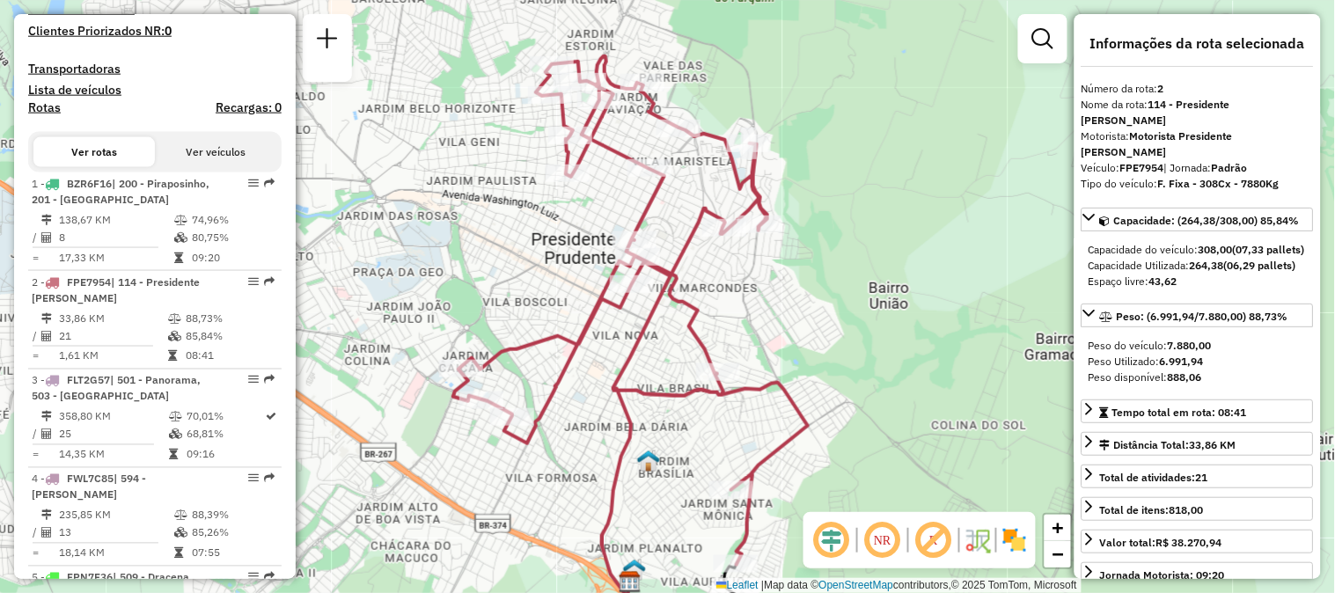
drag, startPoint x: 598, startPoint y: 368, endPoint x: 552, endPoint y: 454, distance: 98.0
click at [552, 454] on div "Janela de atendimento Grade de atendimento Capacidade Transportadoras Veículos …" at bounding box center [667, 296] width 1335 height 593
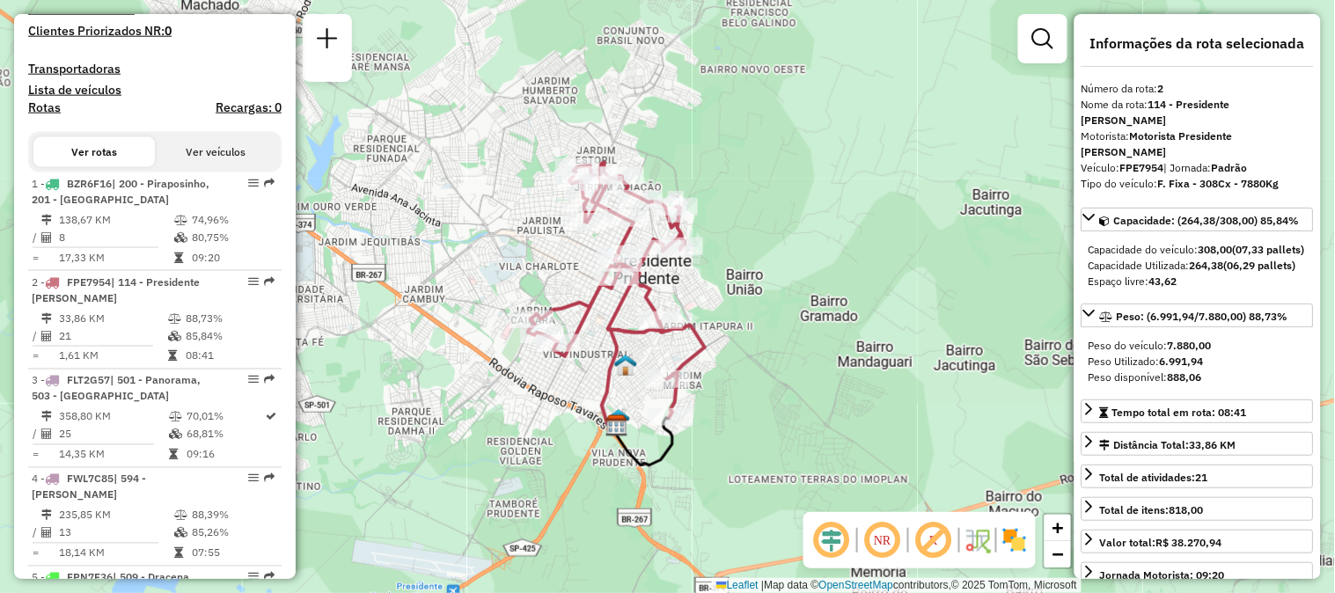
drag, startPoint x: 737, startPoint y: 433, endPoint x: 764, endPoint y: 354, distance: 83.5
click at [764, 354] on div "Janela de atendimento Grade de atendimento Capacidade Transportadoras Veículos …" at bounding box center [667, 296] width 1335 height 593
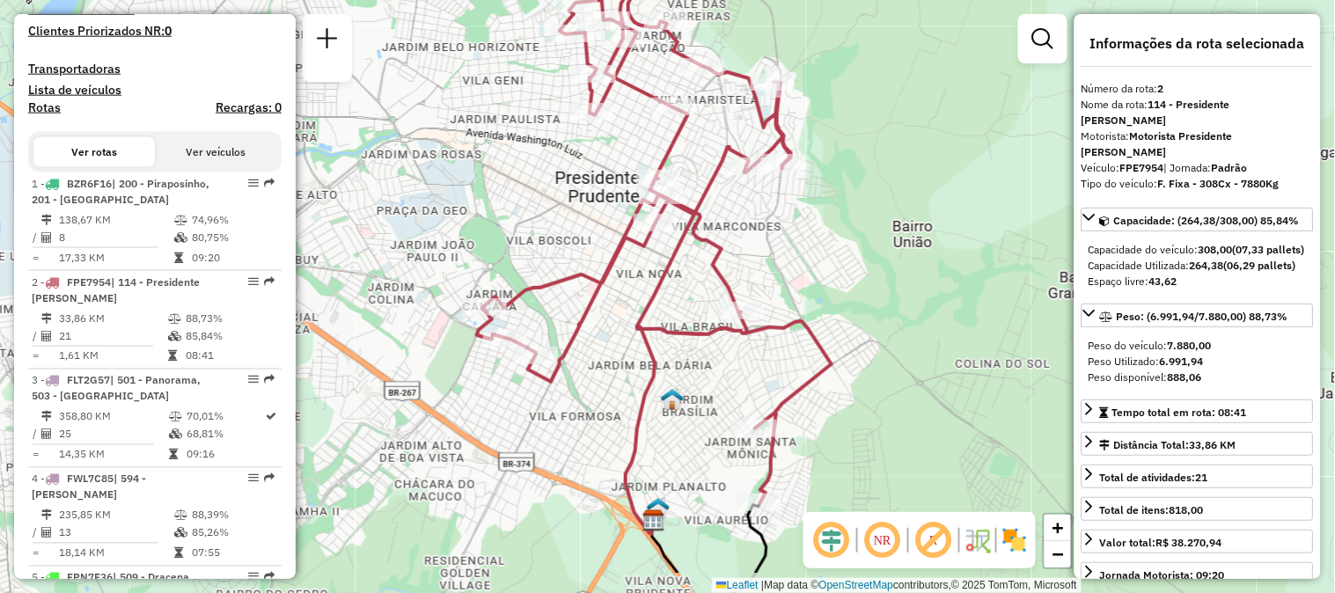
drag, startPoint x: 602, startPoint y: 271, endPoint x: 510, endPoint y: 191, distance: 121.6
click at [510, 191] on div "Janela de atendimento Grade de atendimento Capacidade Transportadoras Veículos …" at bounding box center [667, 296] width 1335 height 593
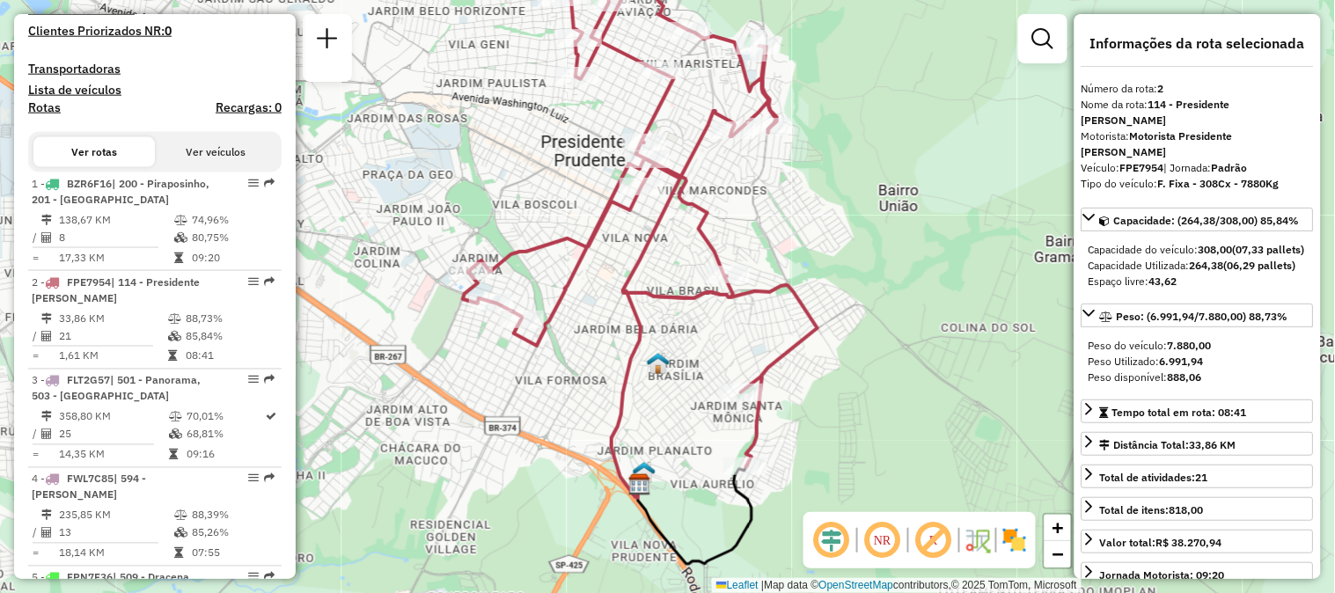
drag, startPoint x: 586, startPoint y: 456, endPoint x: 570, endPoint y: 417, distance: 41.8
click at [570, 419] on div "Janela de atendimento Grade de atendimento Capacidade Transportadoras Veículos …" at bounding box center [667, 296] width 1335 height 593
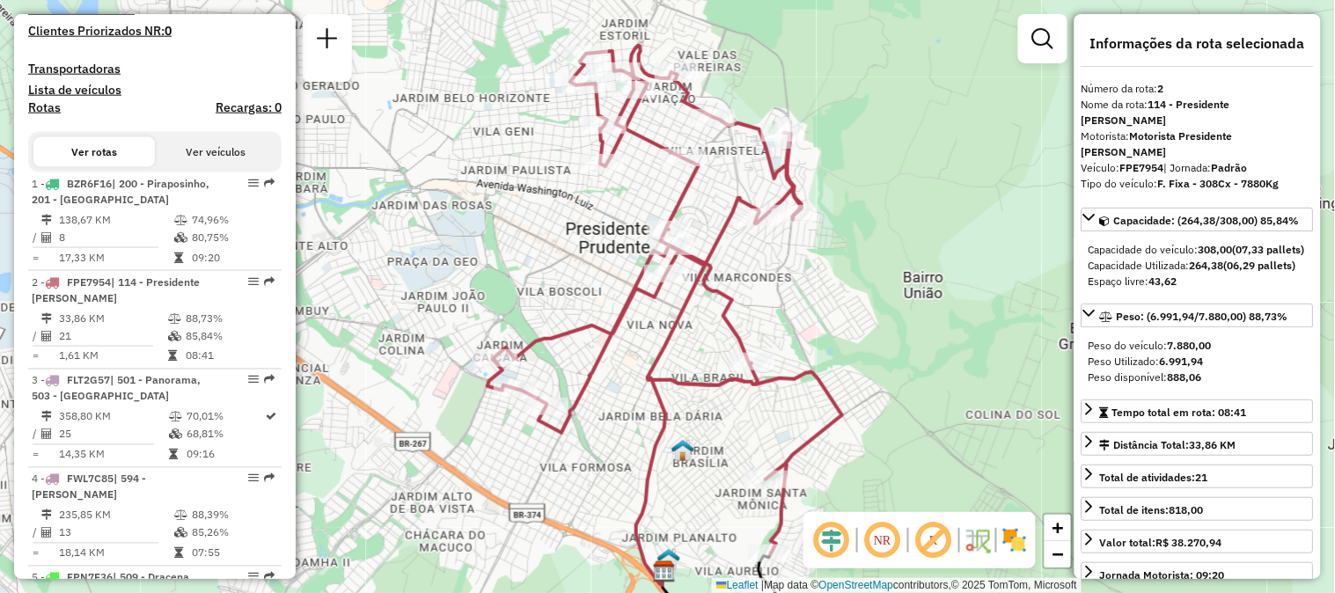
drag, startPoint x: 743, startPoint y: 248, endPoint x: 766, endPoint y: 321, distance: 76.5
click at [766, 321] on div "Janela de atendimento Grade de atendimento Capacidade Transportadoras Veículos …" at bounding box center [667, 296] width 1335 height 593
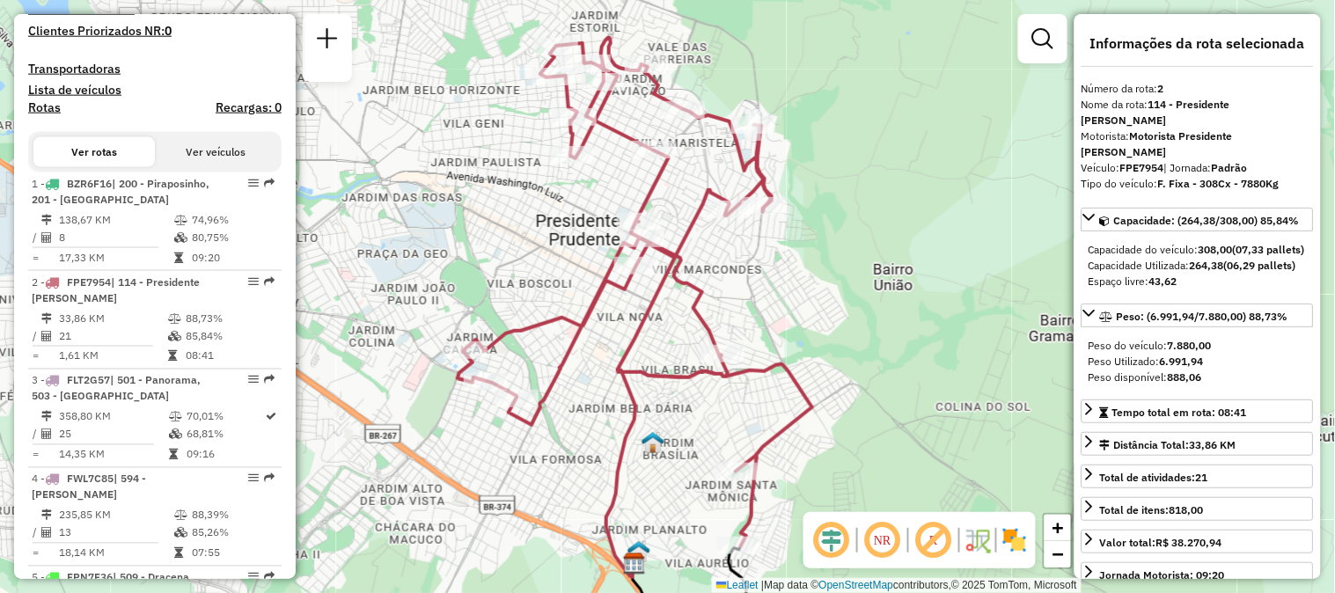
drag, startPoint x: 920, startPoint y: 256, endPoint x: 891, endPoint y: 249, distance: 30.7
click at [891, 249] on div "Janela de atendimento Grade de atendimento Capacidade Transportadoras Veículos …" at bounding box center [667, 296] width 1335 height 593
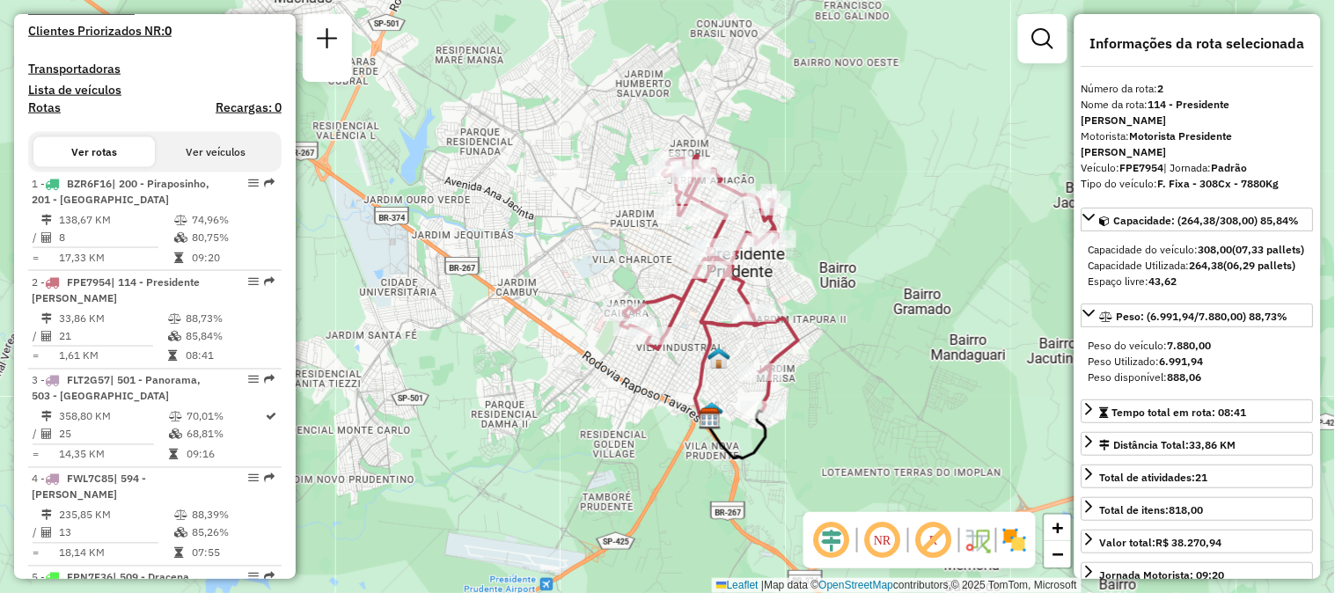
drag, startPoint x: 913, startPoint y: 422, endPoint x: 848, endPoint y: 358, distance: 91.5
click at [848, 358] on div "Janela de atendimento Grade de atendimento Capacidade Transportadoras Veículos …" at bounding box center [667, 296] width 1335 height 593
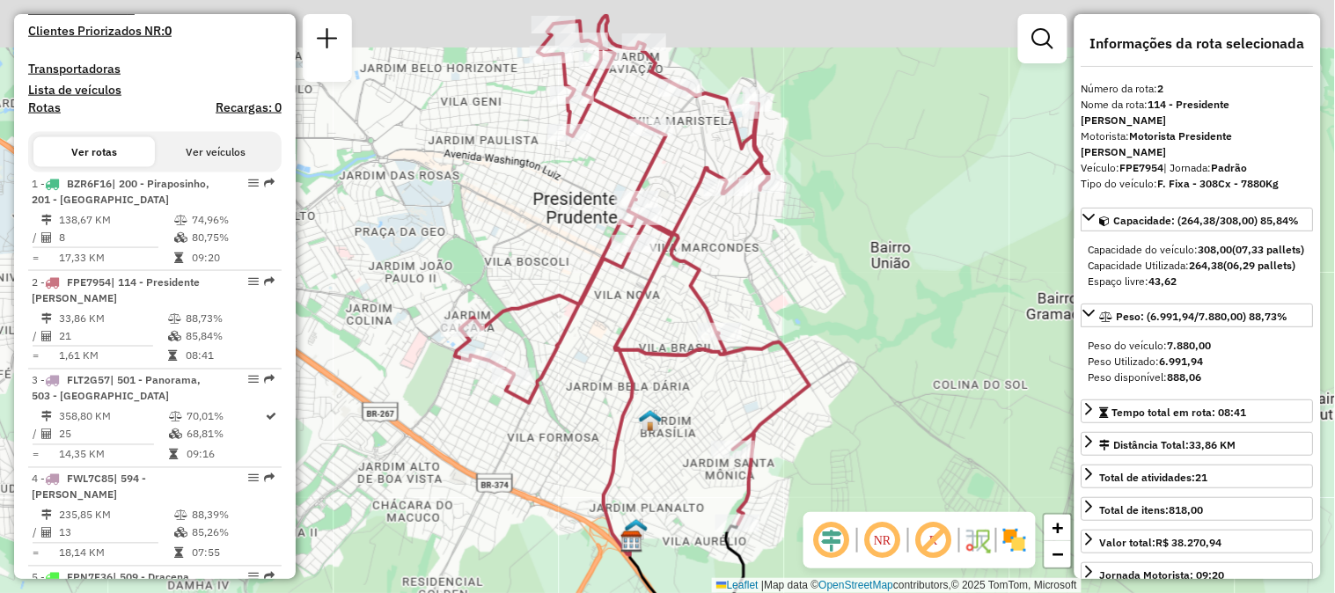
drag, startPoint x: 840, startPoint y: 305, endPoint x: 864, endPoint y: 368, distance: 66.8
click at [864, 368] on div "Janela de atendimento Grade de atendimento Capacidade Transportadoras Veículos …" at bounding box center [667, 296] width 1335 height 593
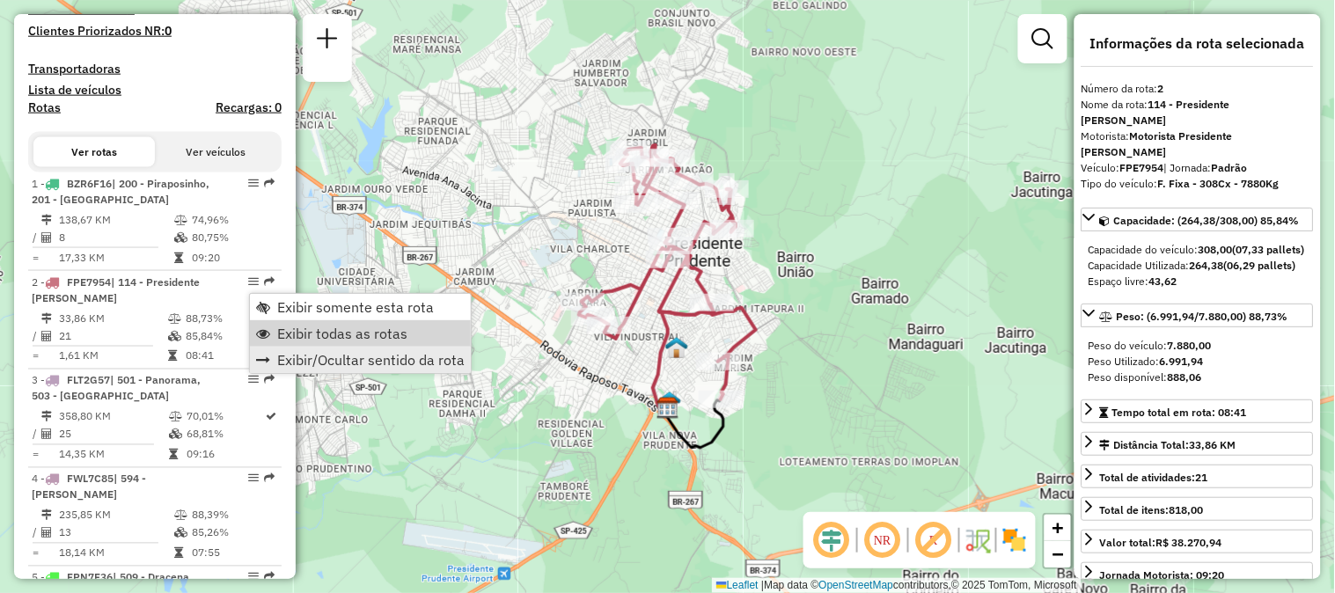
click at [306, 338] on span "Exibir todas as rotas" at bounding box center [342, 333] width 130 height 14
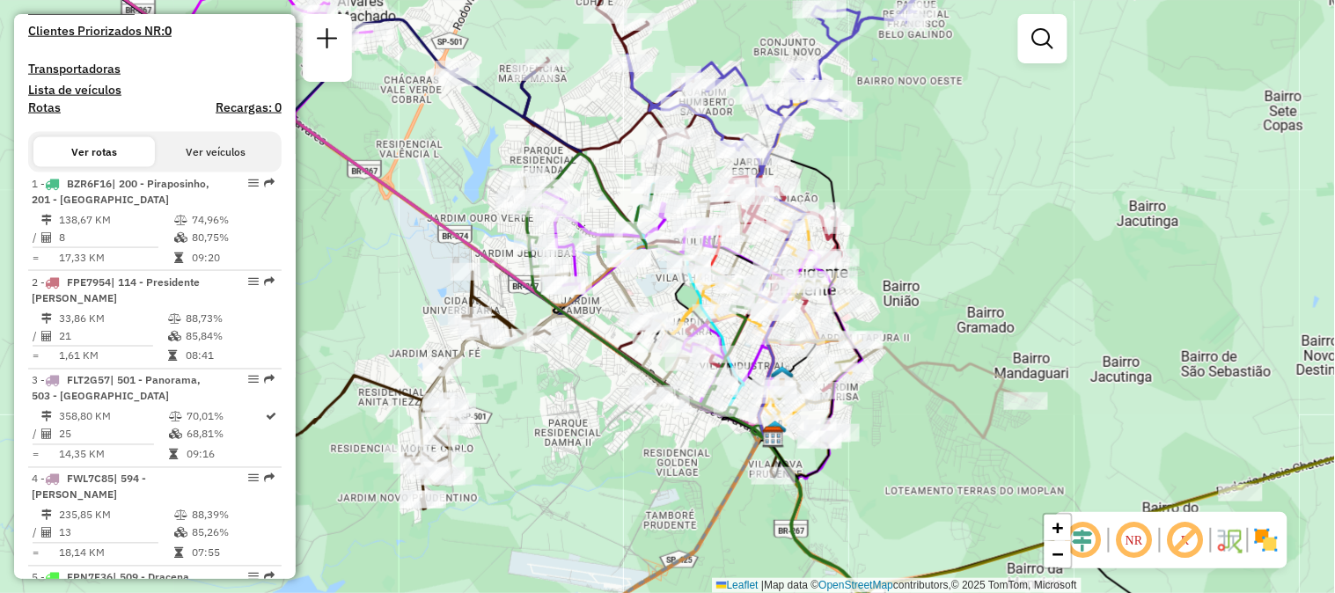
drag, startPoint x: 845, startPoint y: 473, endPoint x: 950, endPoint y: 502, distance: 109.5
click at [950, 502] on div "Janela de atendimento Grade de atendimento Capacidade Transportadoras Veículos …" at bounding box center [667, 296] width 1335 height 593
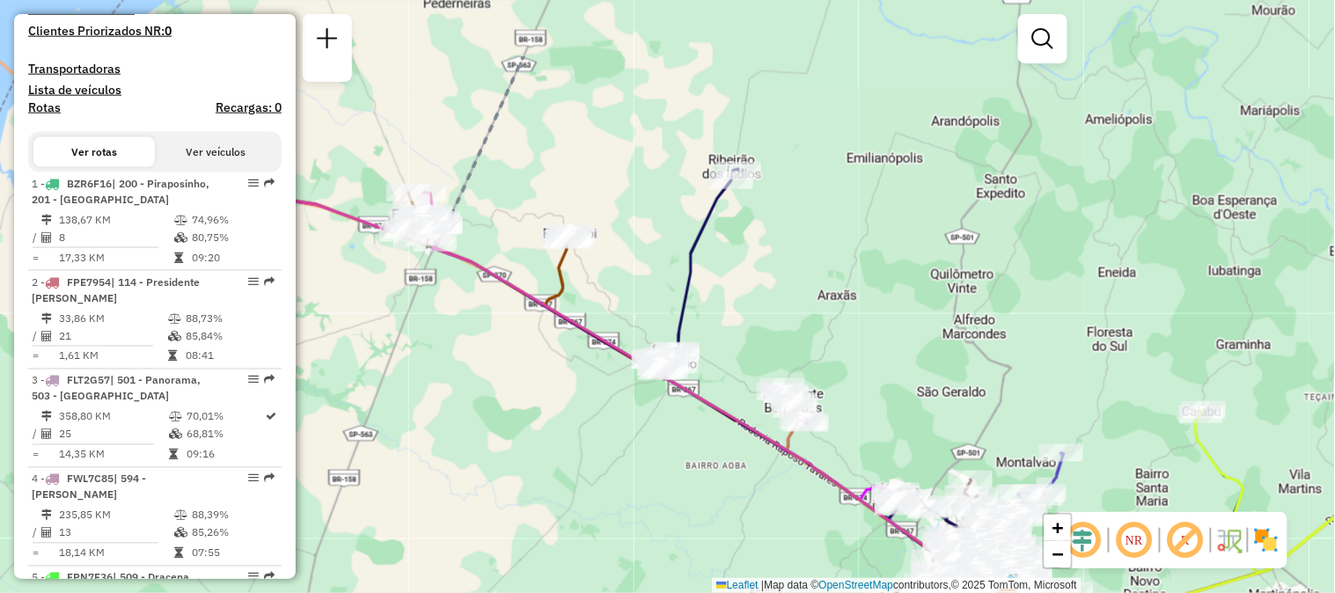
drag, startPoint x: 556, startPoint y: 385, endPoint x: 797, endPoint y: 512, distance: 272.4
click at [797, 512] on div "Janela de atendimento Grade de atendimento Capacidade Transportadoras Veículos …" at bounding box center [667, 296] width 1335 height 593
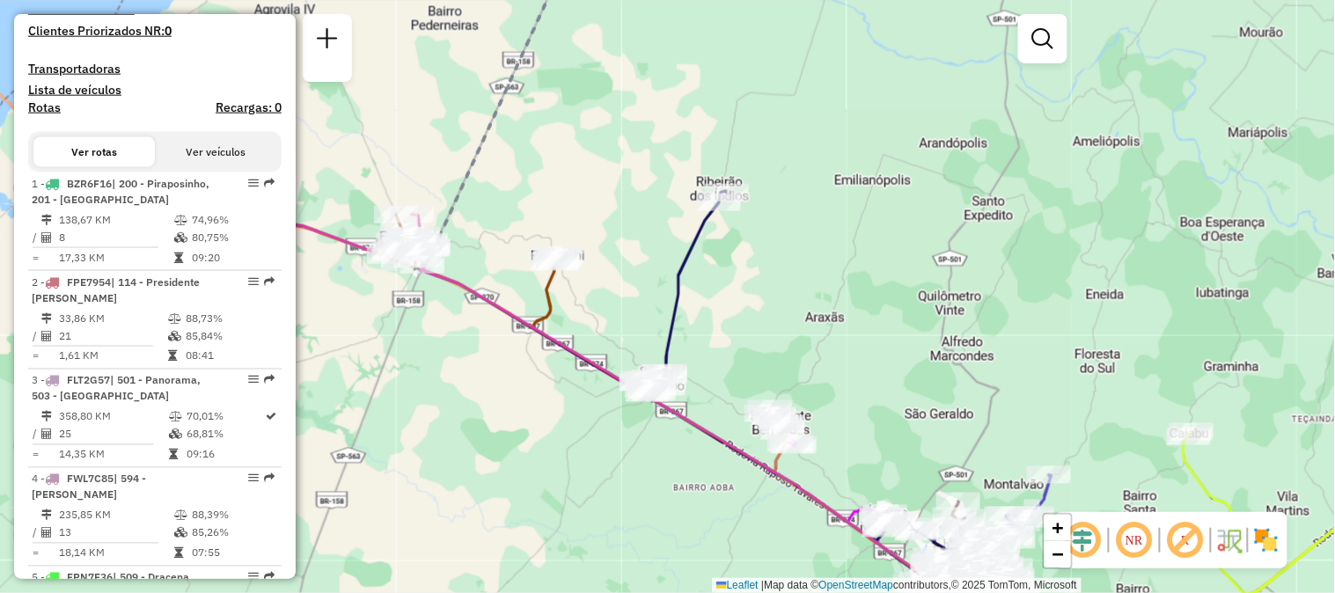
drag, startPoint x: 547, startPoint y: 400, endPoint x: 532, endPoint y: 414, distance: 21.8
click at [532, 414] on div "Janela de atendimento Grade de atendimento Capacidade Transportadoras Veículos …" at bounding box center [667, 296] width 1335 height 593
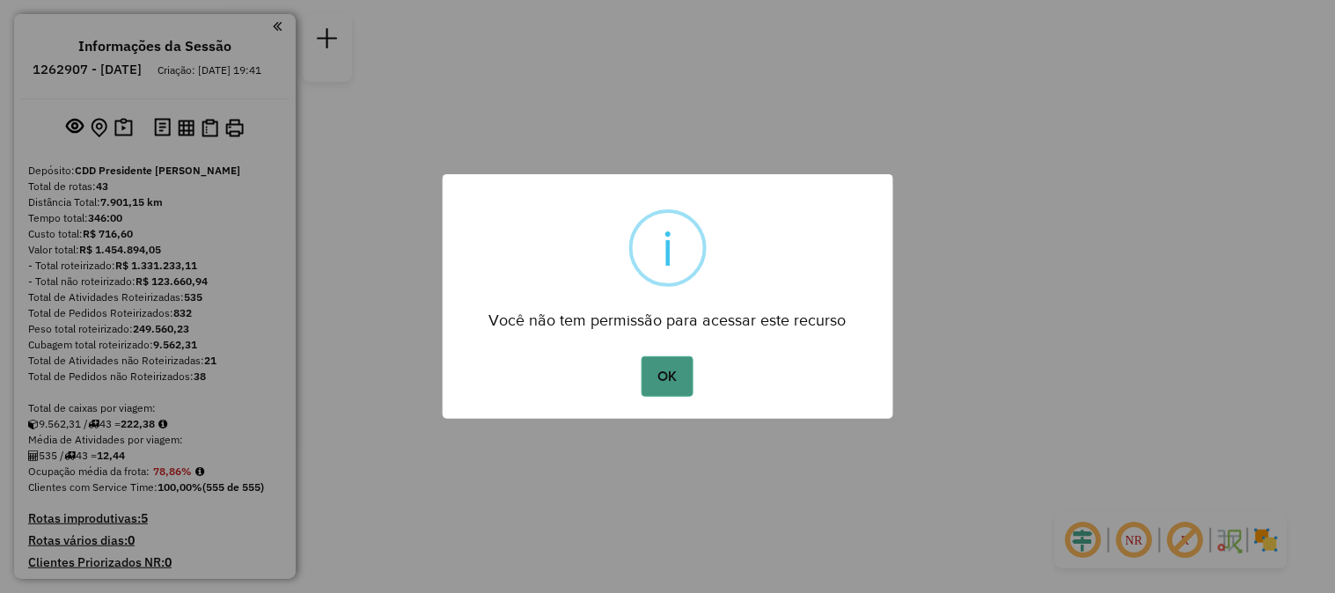
click at [678, 370] on button "OK" at bounding box center [668, 376] width 52 height 40
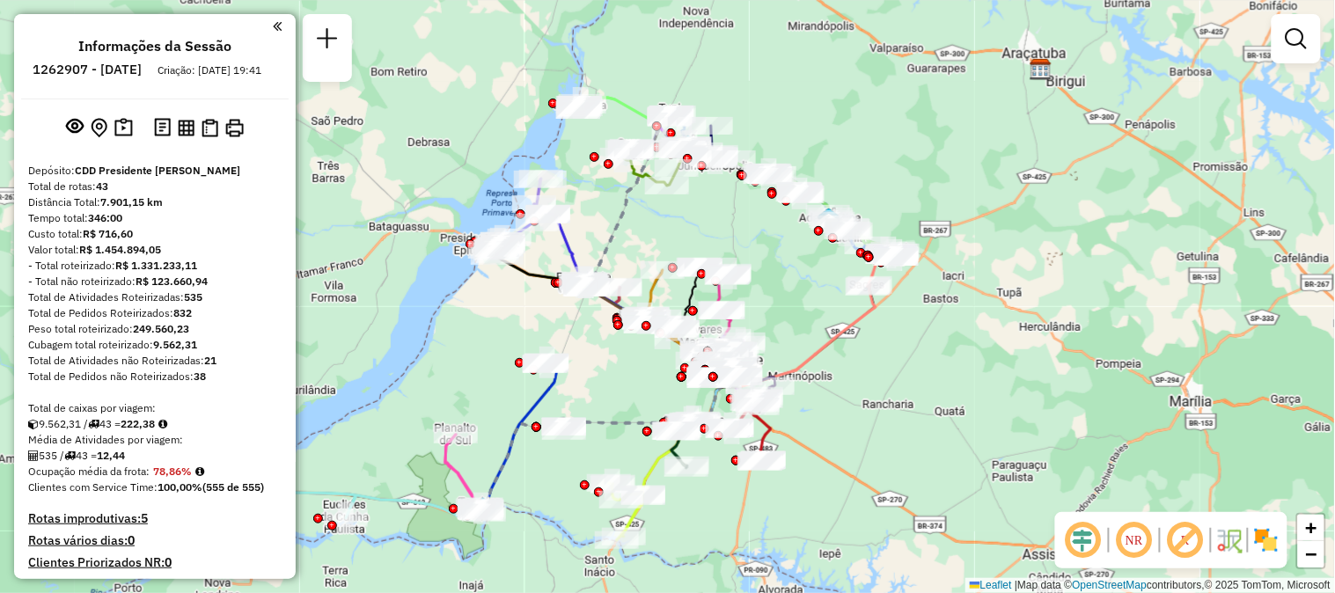
drag, startPoint x: 796, startPoint y: 333, endPoint x: 873, endPoint y: 362, distance: 82.7
click at [873, 362] on div "Janela de atendimento Grade de atendimento Capacidade Transportadoras Veículos …" at bounding box center [667, 296] width 1335 height 593
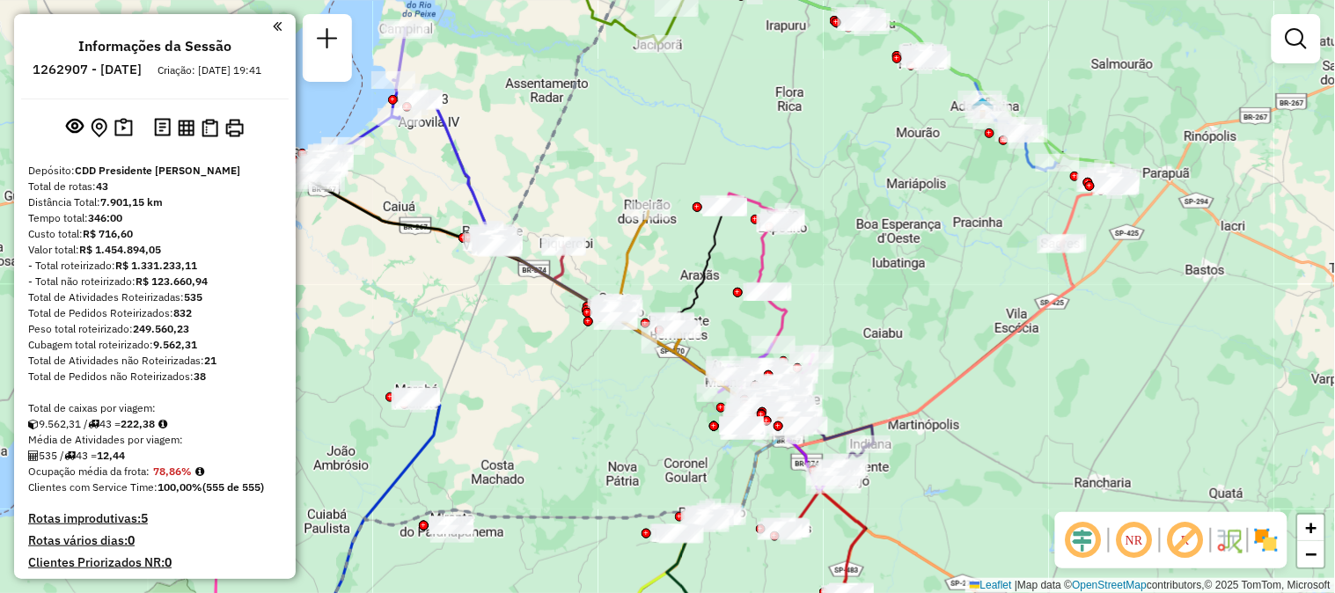
drag, startPoint x: 682, startPoint y: 399, endPoint x: 605, endPoint y: 422, distance: 80.2
click at [605, 422] on div "Janela de atendimento Grade de atendimento Capacidade Transportadoras Veículos …" at bounding box center [667, 296] width 1335 height 593
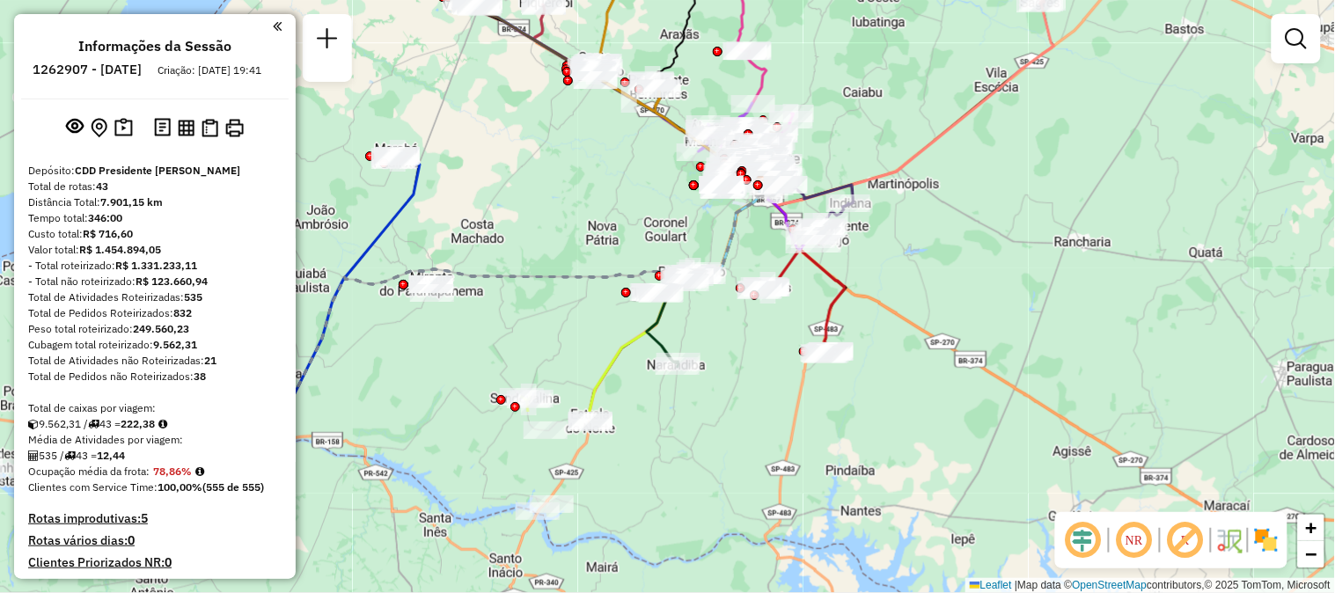
drag, startPoint x: 623, startPoint y: 445, endPoint x: 603, endPoint y: 205, distance: 241.1
click at [603, 205] on div "Janela de atendimento Grade de atendimento Capacidade Transportadoras Veículos …" at bounding box center [667, 296] width 1335 height 593
click at [1131, 533] on em at bounding box center [1134, 540] width 42 height 42
click at [1181, 537] on em at bounding box center [1185, 540] width 42 height 42
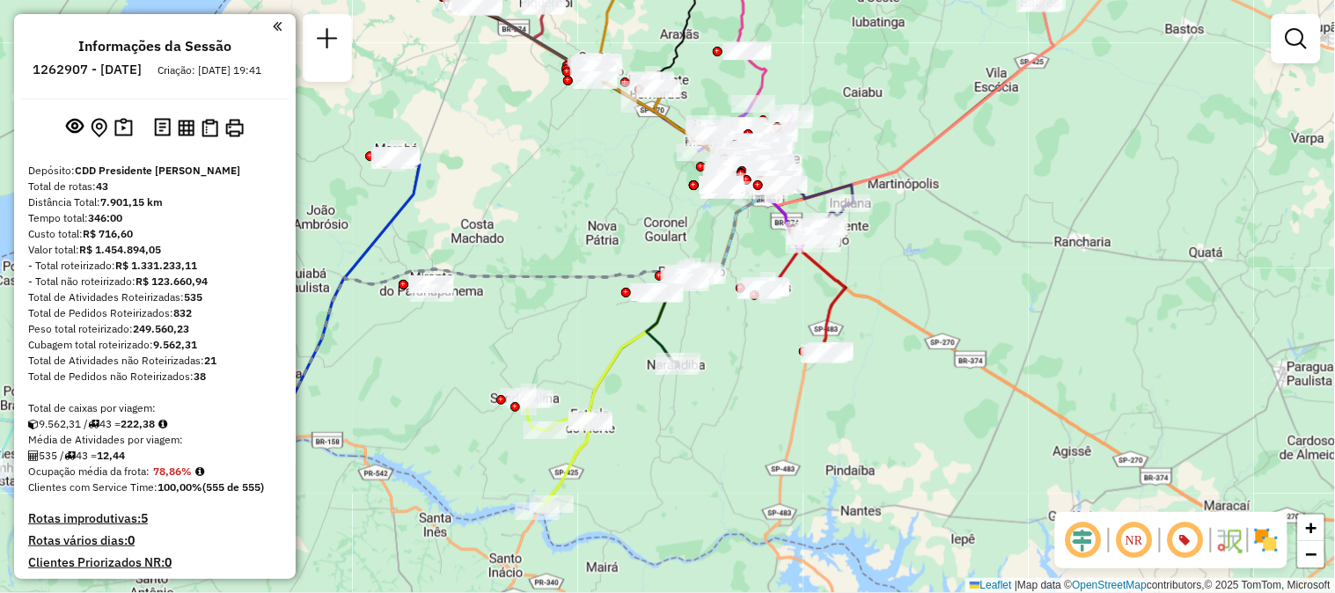
click at [1182, 539] on em at bounding box center [1185, 540] width 42 height 42
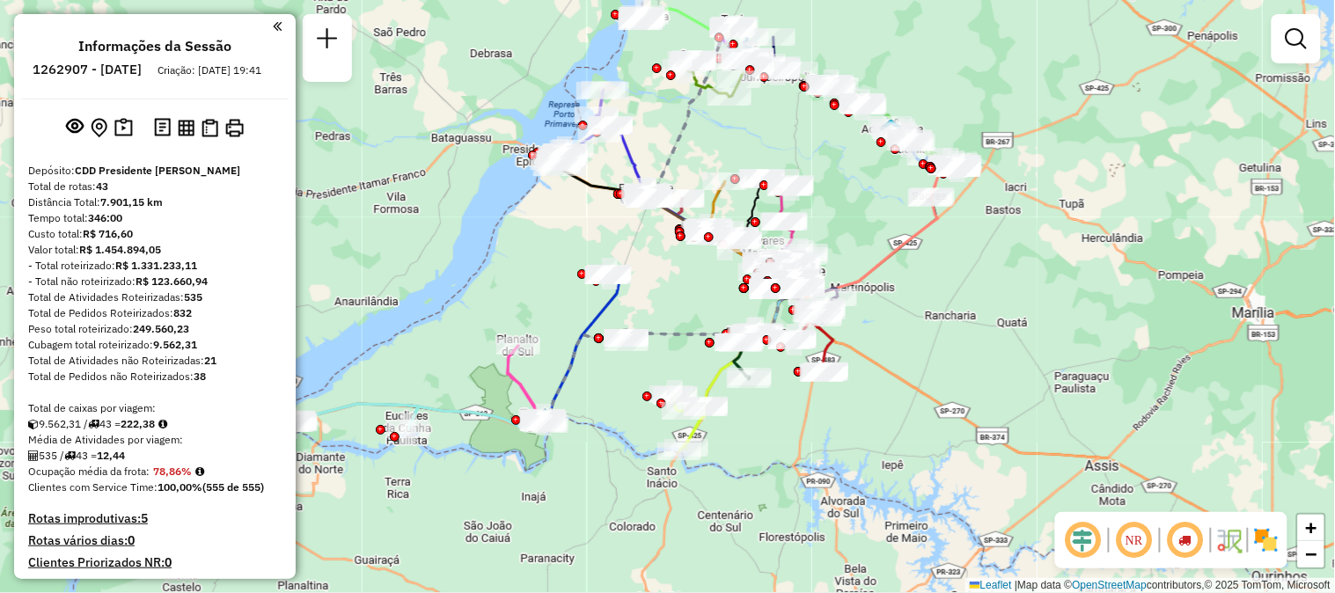
drag, startPoint x: 500, startPoint y: 385, endPoint x: 576, endPoint y: 373, distance: 77.4
click at [576, 373] on div "Janela de atendimento Grade de atendimento Capacidade Transportadoras Veículos …" at bounding box center [667, 296] width 1335 height 593
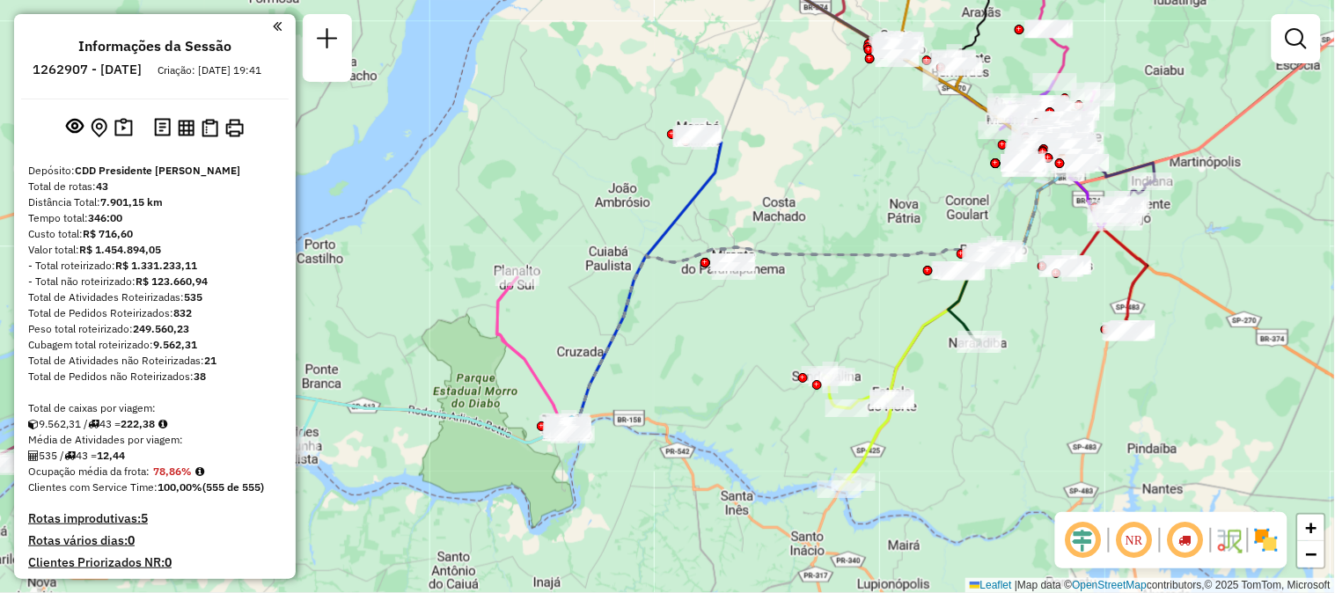
drag, startPoint x: 680, startPoint y: 396, endPoint x: 681, endPoint y: 347, distance: 49.3
click at [681, 347] on div "Janela de atendimento Grade de atendimento Capacidade Transportadoras Veículos …" at bounding box center [667, 296] width 1335 height 593
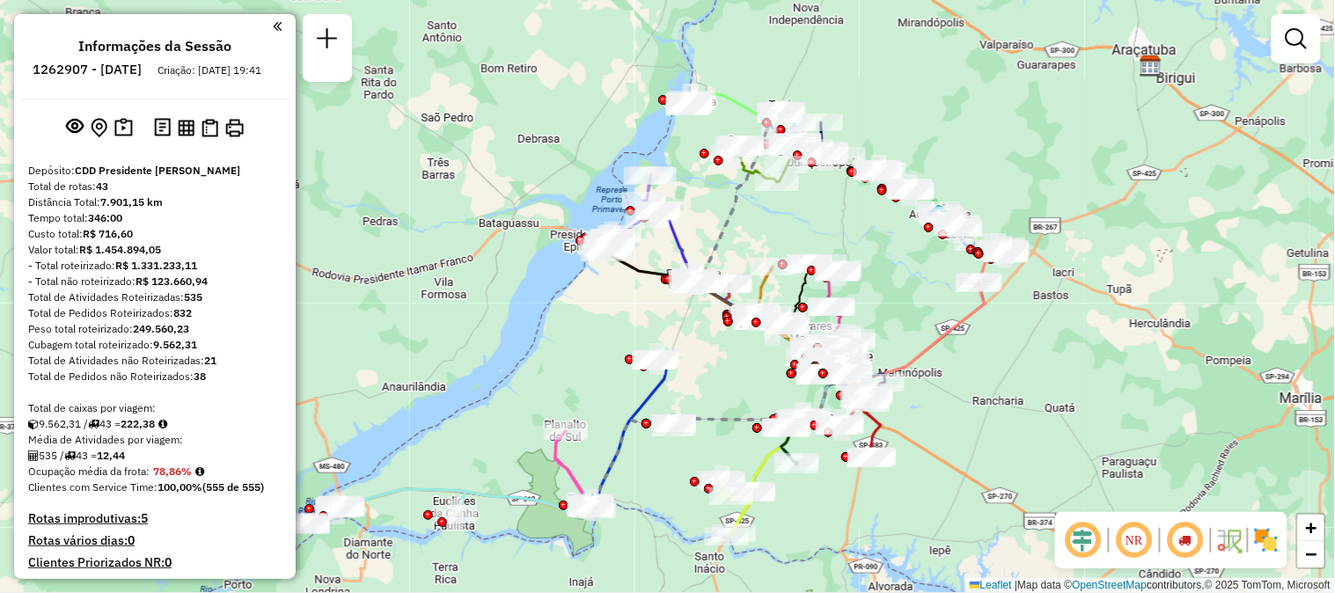
drag, startPoint x: 722, startPoint y: 251, endPoint x: 710, endPoint y: 358, distance: 108.1
click at [710, 358] on div "Janela de atendimento Grade de atendimento Capacidade Transportadoras Veículos …" at bounding box center [667, 296] width 1335 height 593
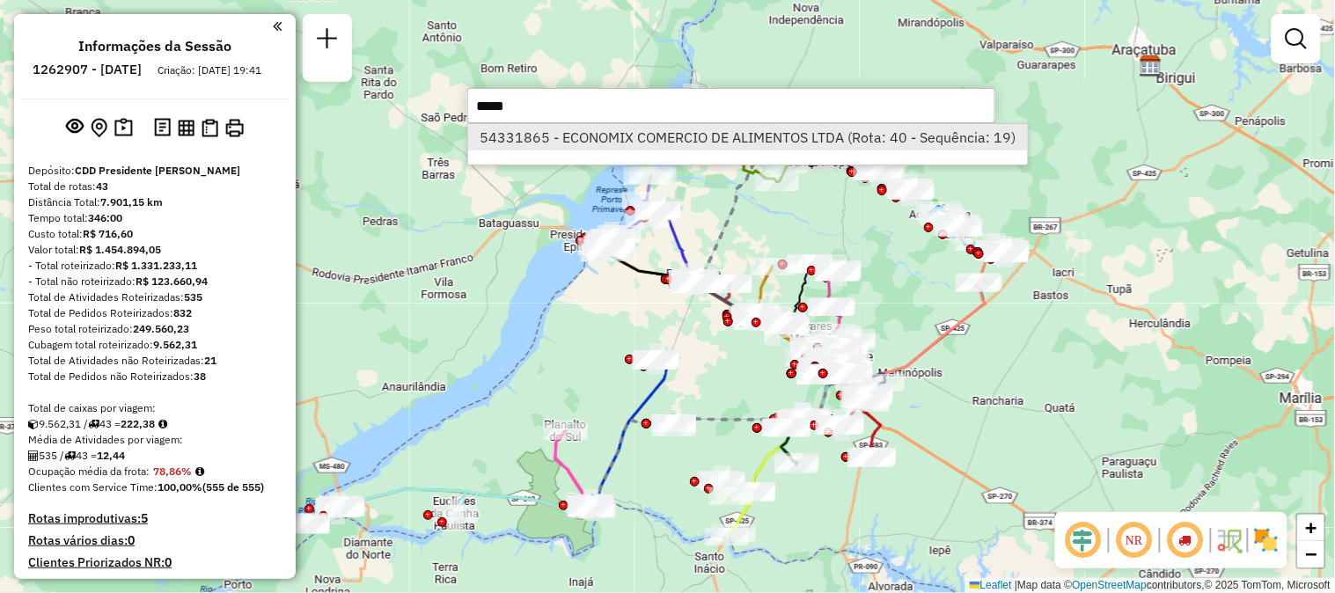
type input "*****"
click at [634, 146] on li "54331865 - ECONOMIX COMERCIO DE ALIMENTOS LTDA (Rota: 40 - Sequência: 19)" at bounding box center [748, 137] width 560 height 26
select select "**********"
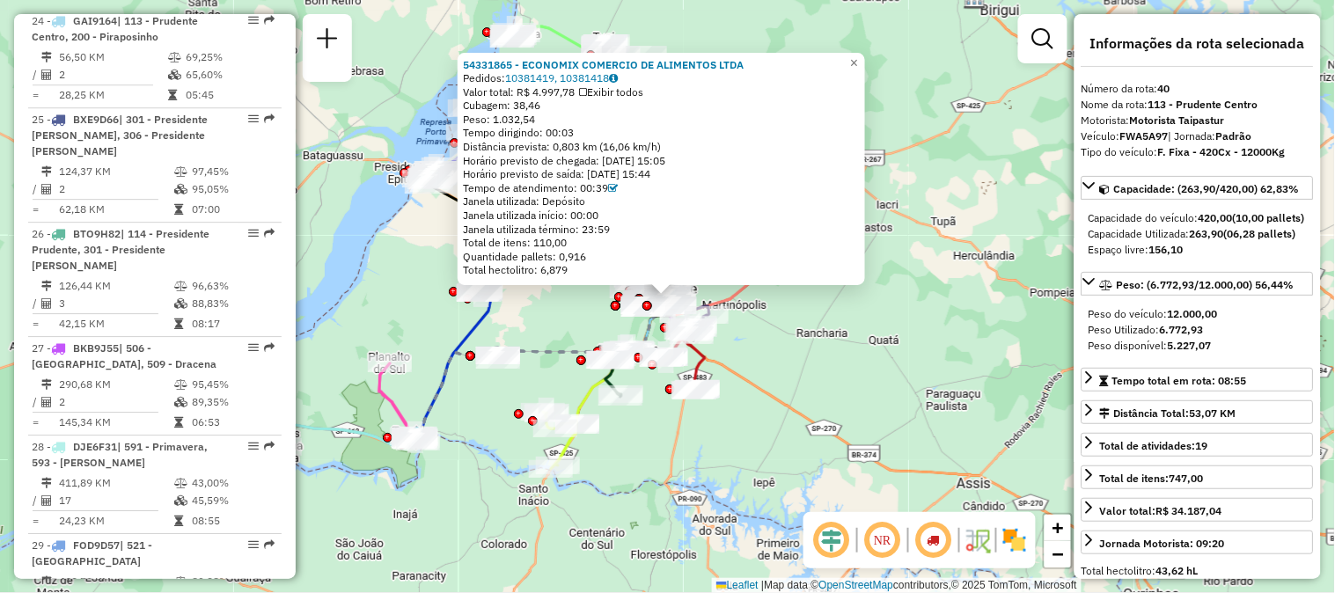
scroll to position [4529, 0]
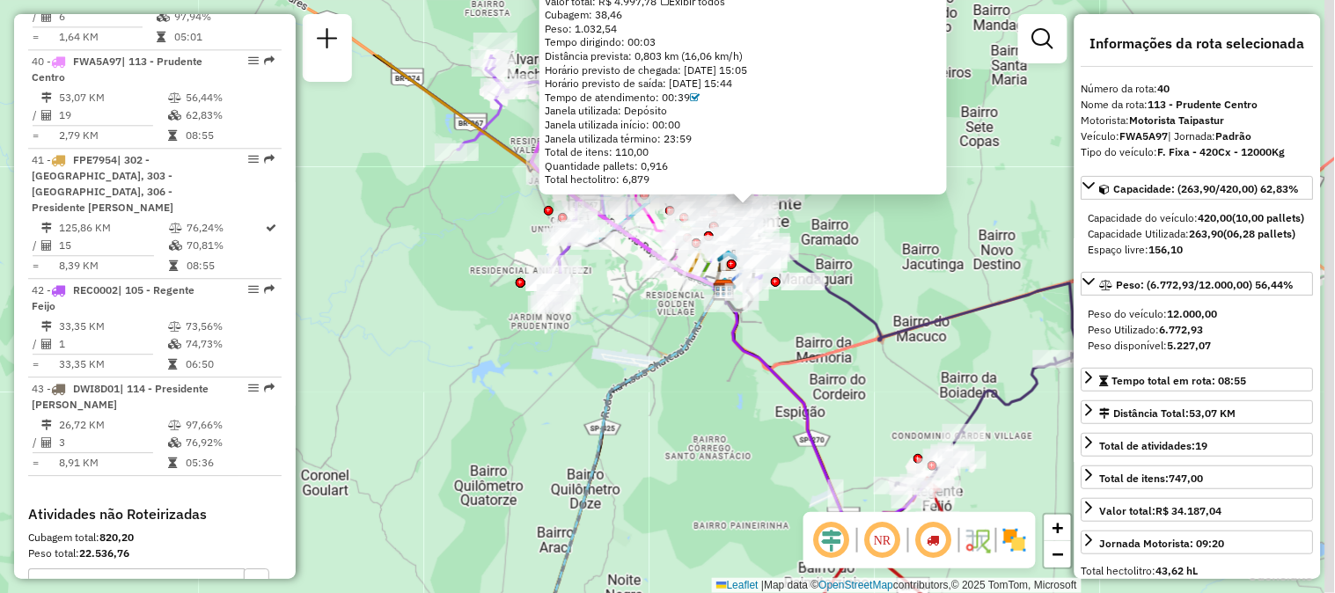
drag, startPoint x: 634, startPoint y: 251, endPoint x: 641, endPoint y: 328, distance: 77.8
click at [596, 353] on div "54331865 - ECONOMIX COMERCIO DE ALIMENTOS LTDA Pedidos: 10381419, 10381418 Valo…" at bounding box center [667, 296] width 1335 height 593
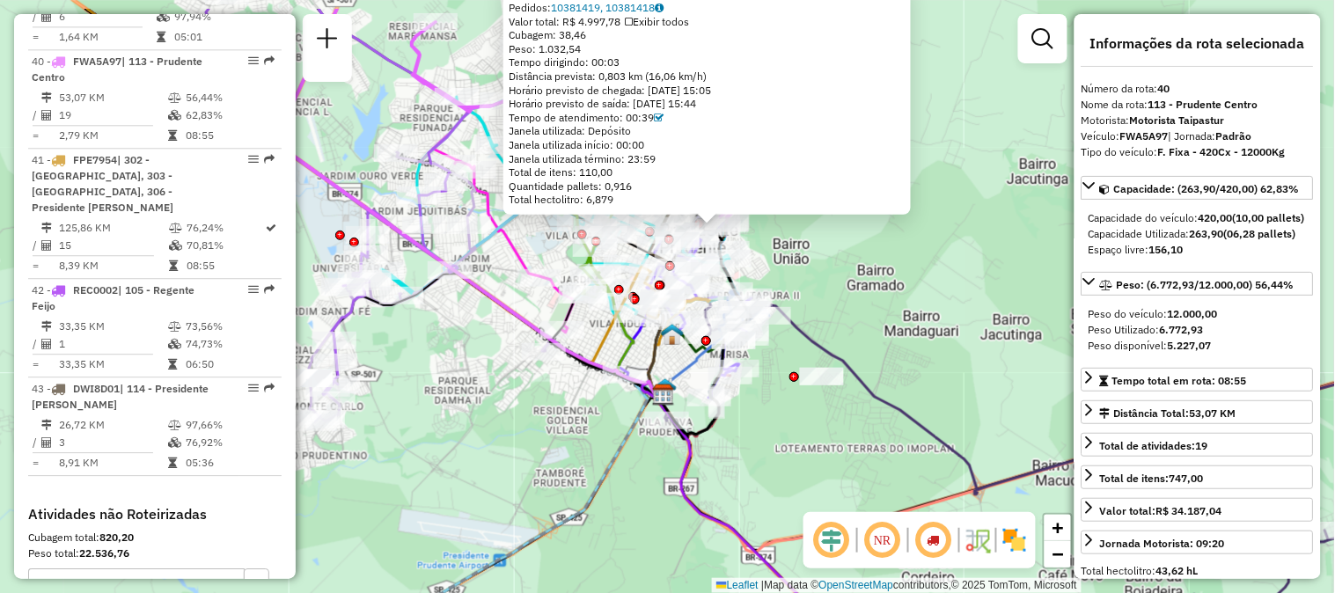
drag, startPoint x: 581, startPoint y: 403, endPoint x: 510, endPoint y: 476, distance: 101.4
click at [510, 476] on div "54331865 - ECONOMIX COMERCIO DE ALIMENTOS LTDA Pedidos: 10381419, 10381418 Valo…" at bounding box center [667, 296] width 1335 height 593
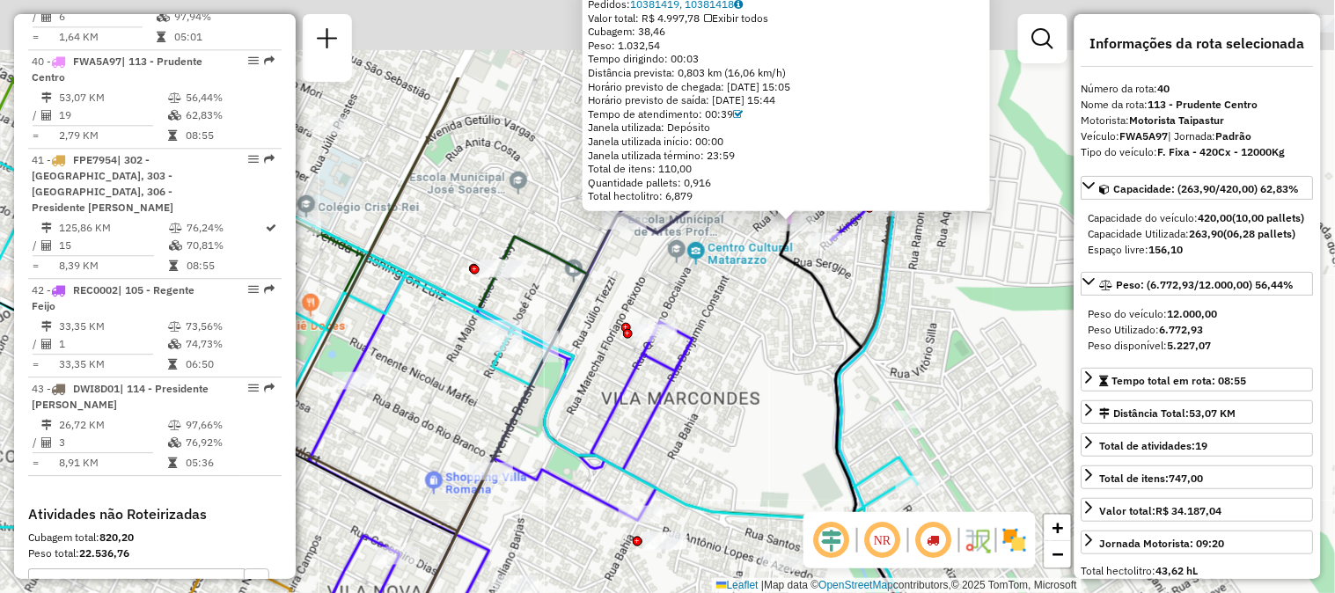
drag, startPoint x: 886, startPoint y: 215, endPoint x: 806, endPoint y: 338, distance: 146.9
click at [806, 338] on div "54331865 - ECONOMIX COMERCIO DE ALIMENTOS LTDA Pedidos: 10381419, 10381418 Valo…" at bounding box center [667, 296] width 1335 height 593
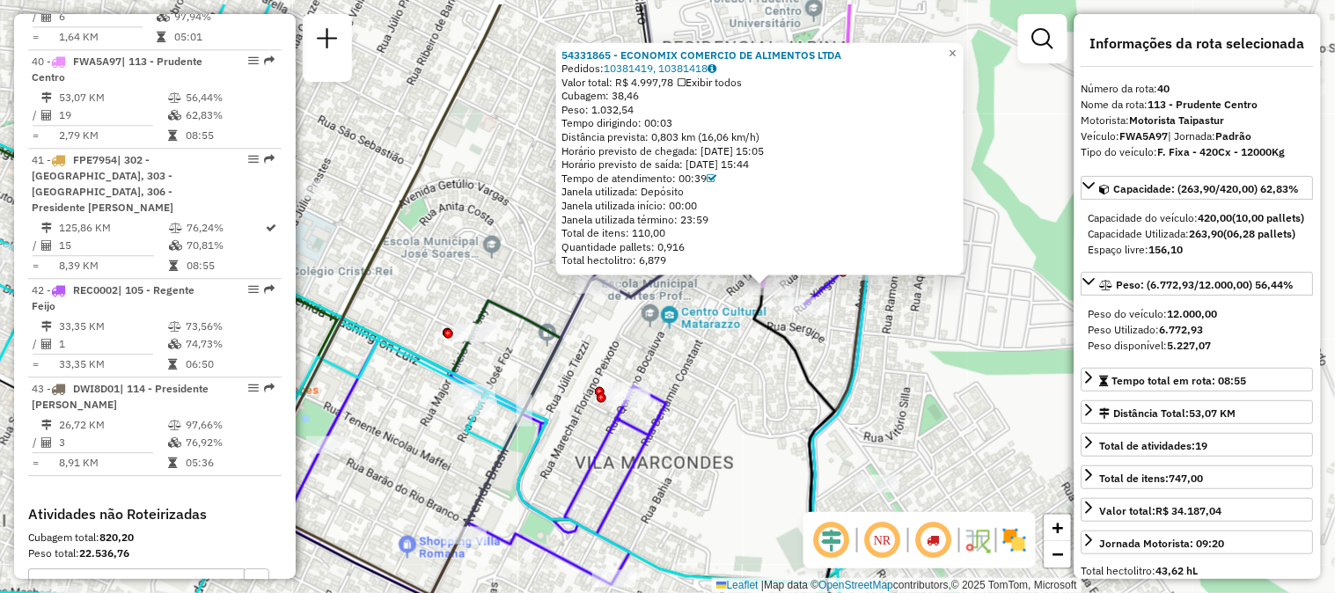
drag, startPoint x: 745, startPoint y: 310, endPoint x: 720, endPoint y: 373, distance: 68.3
click at [720, 373] on div "54331865 - ECONOMIX COMERCIO DE ALIMENTOS LTDA Pedidos: 10381419, 10381418 Valo…" at bounding box center [667, 296] width 1335 height 593
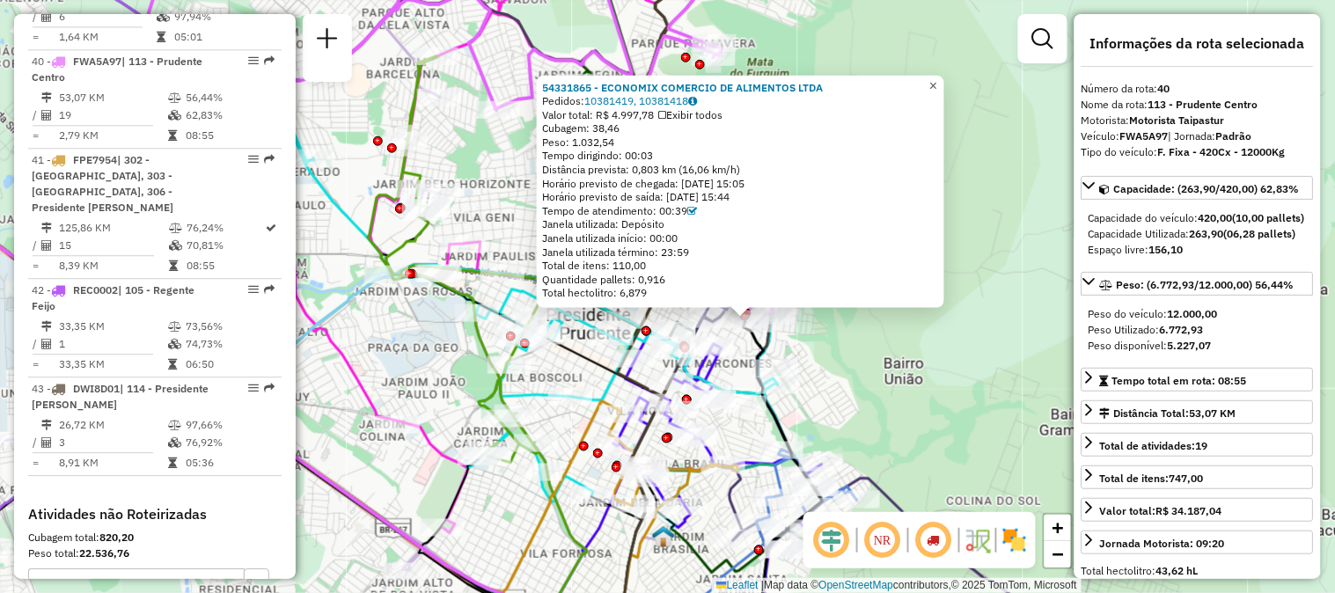
click at [937, 77] on span "×" at bounding box center [933, 84] width 8 height 15
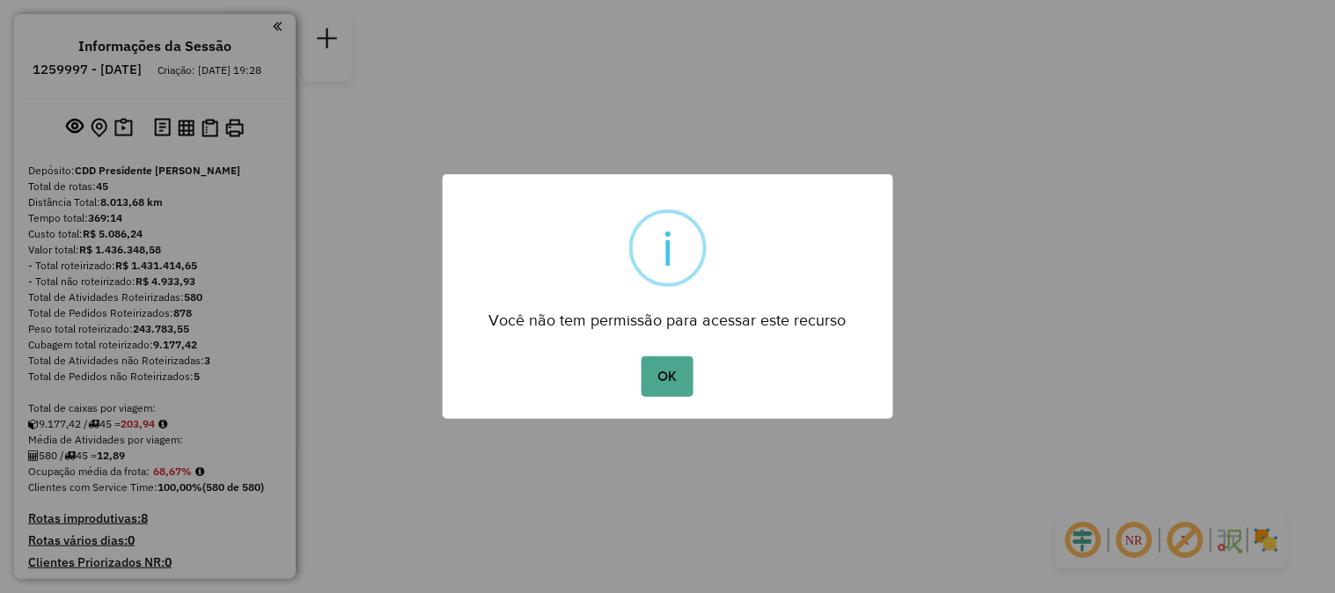
click at [642, 356] on button "OK" at bounding box center [668, 376] width 52 height 40
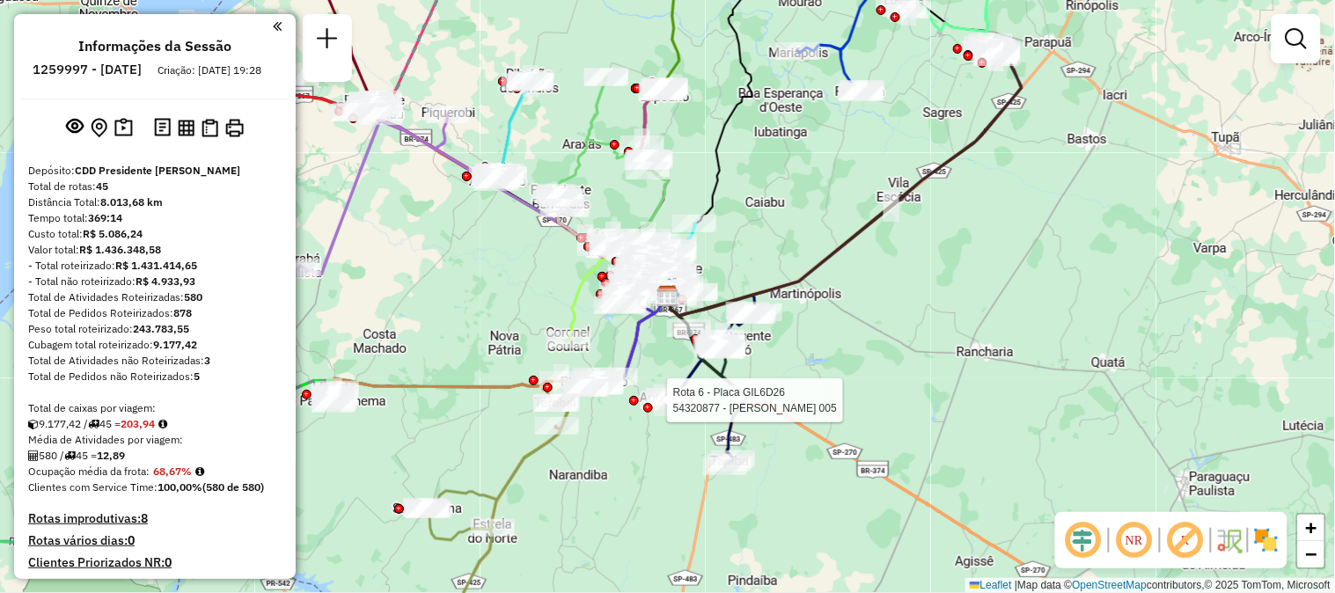
scroll to position [4341, 0]
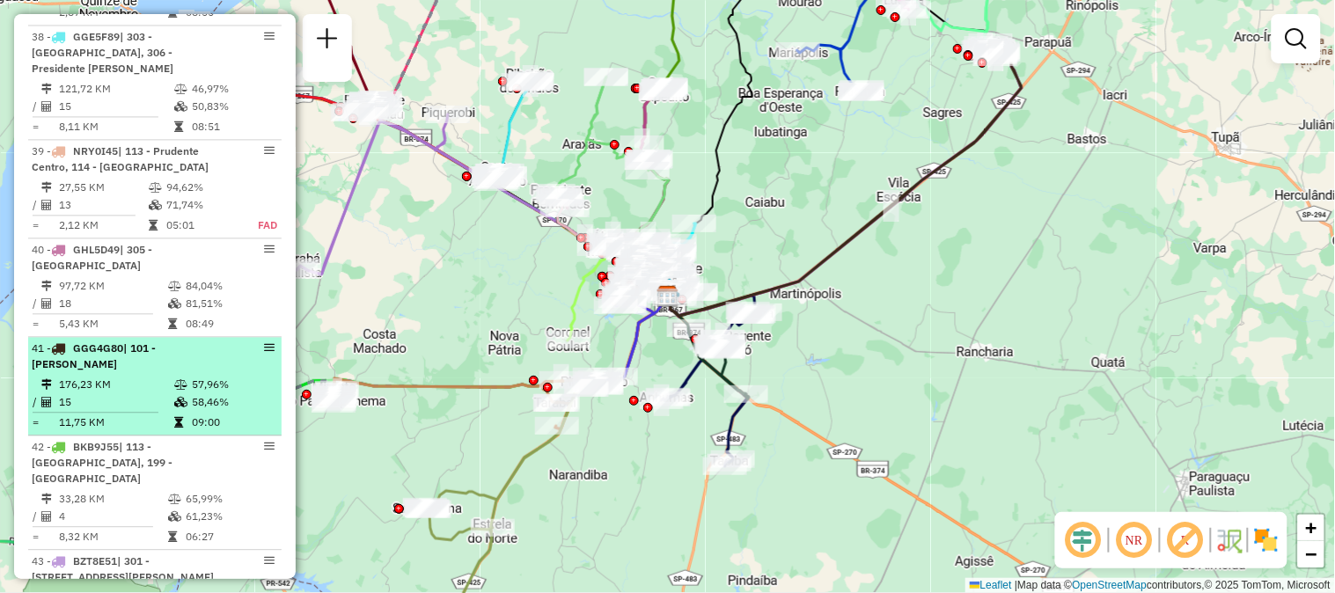
drag, startPoint x: 257, startPoint y: 297, endPoint x: 253, endPoint y: 310, distance: 13.1
click at [253, 341] on div "41 - GGG4G80 | 101 - [PERSON_NAME]" at bounding box center [155, 357] width 246 height 32
select select "**********"
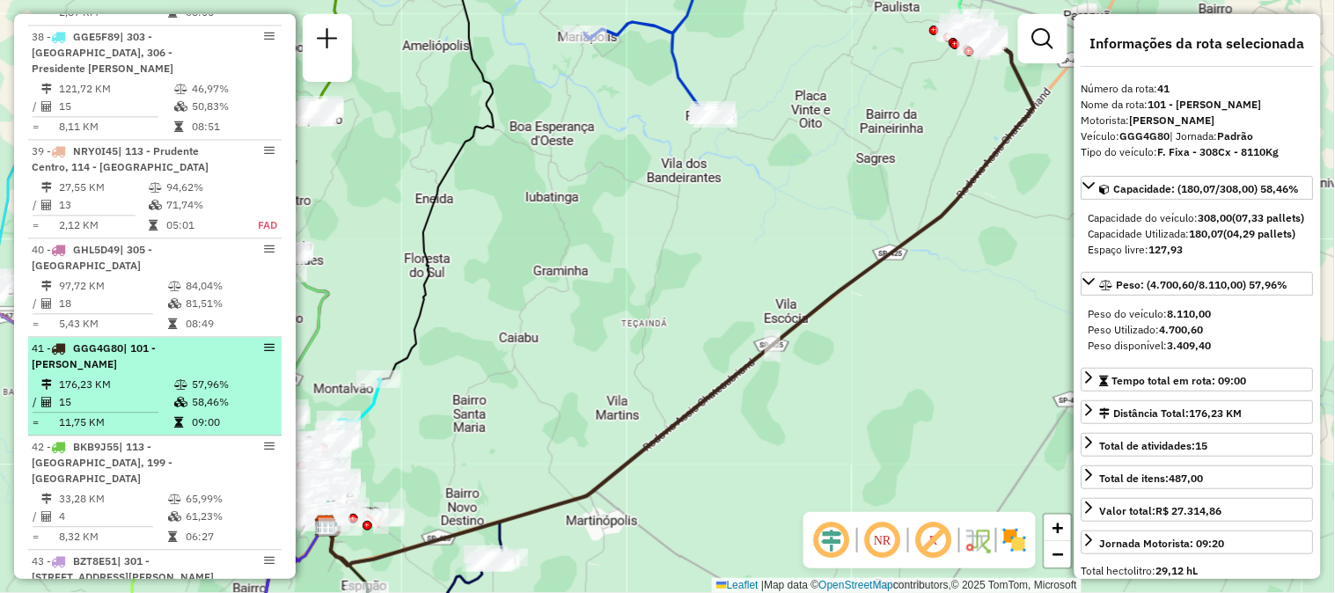
drag, startPoint x: 268, startPoint y: 289, endPoint x: 255, endPoint y: 295, distance: 14.6
click at [257, 342] on div at bounding box center [248, 347] width 53 height 11
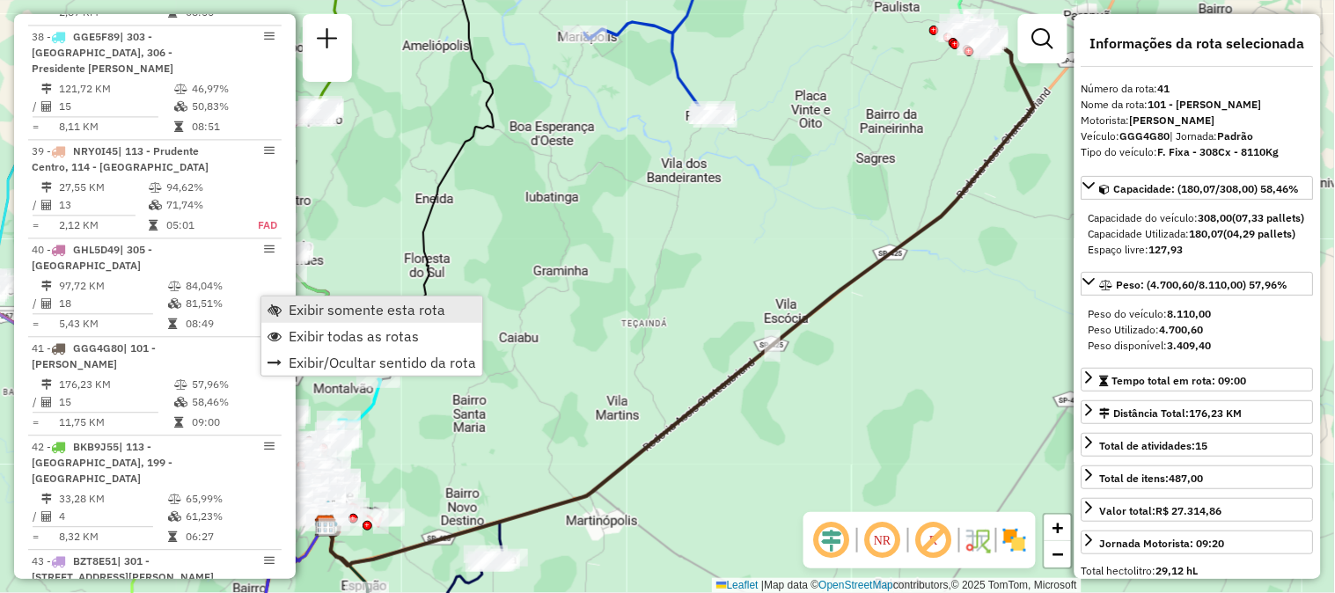
click at [283, 314] on link "Exibir somente esta rota" at bounding box center [371, 310] width 221 height 26
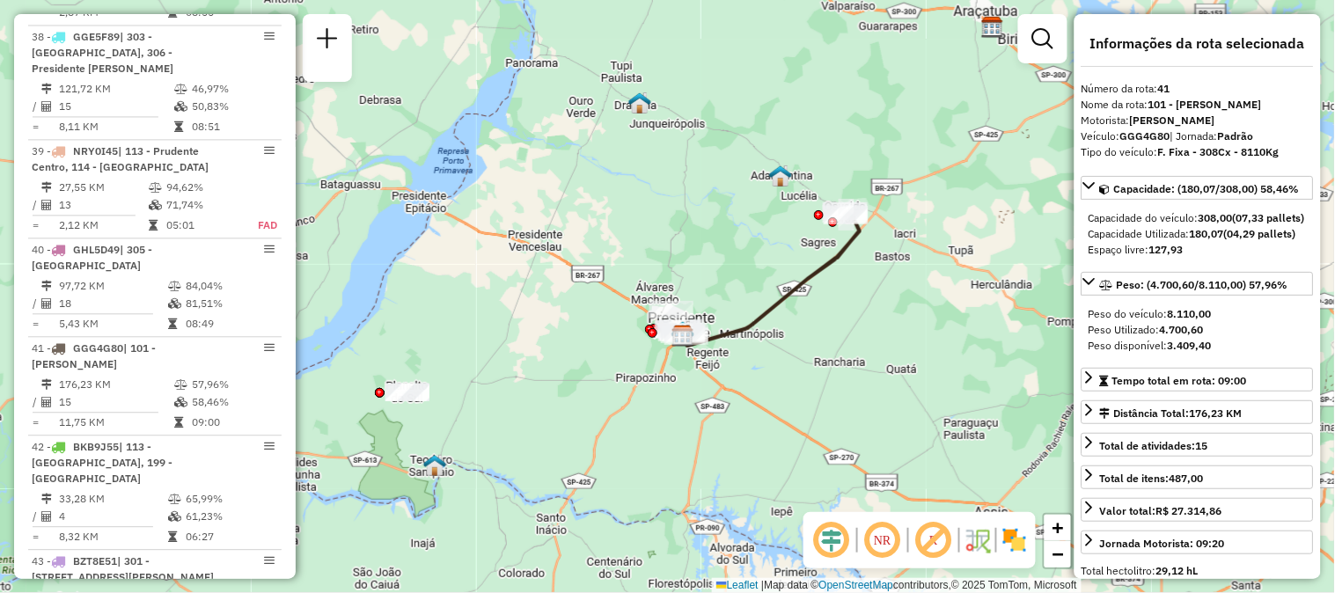
drag, startPoint x: 627, startPoint y: 427, endPoint x: 730, endPoint y: 425, distance: 103.0
click at [730, 425] on div "Janela de atendimento Grade de atendimento Capacidade Transportadoras Veículos …" at bounding box center [667, 296] width 1335 height 593
click at [884, 539] on em at bounding box center [883, 540] width 42 height 42
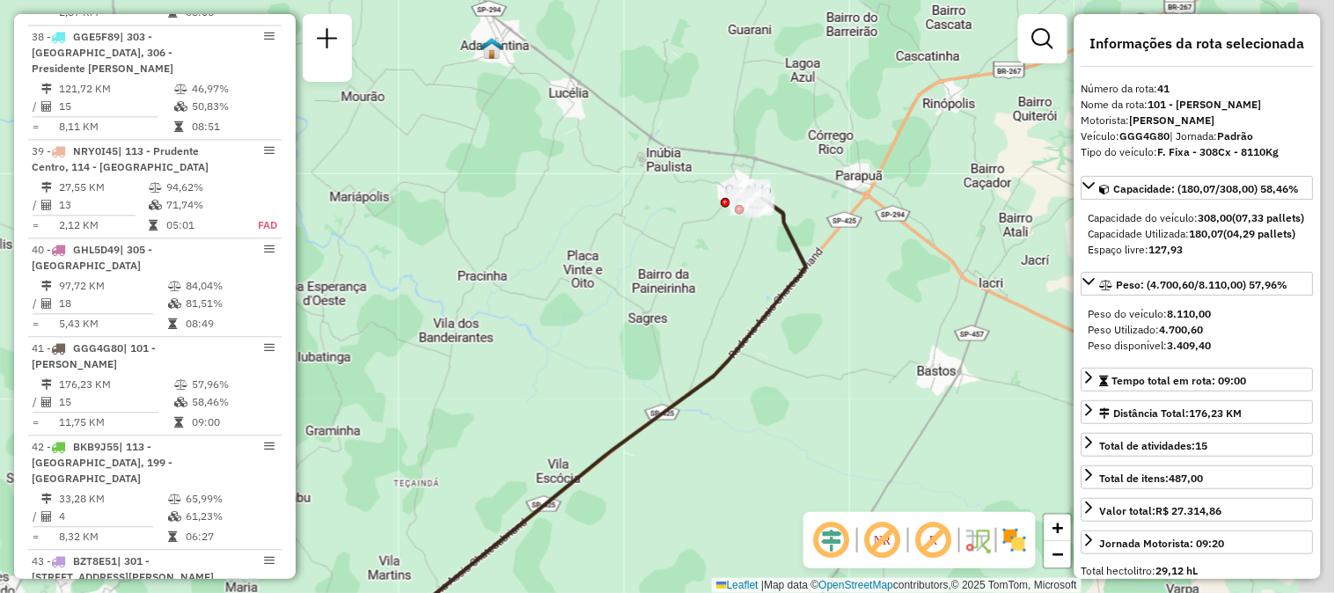
drag, startPoint x: 854, startPoint y: 207, endPoint x: 581, endPoint y: 434, distance: 354.9
click at [579, 436] on div "Janela de atendimento Grade de atendimento Capacidade Transportadoras Veículos …" at bounding box center [667, 296] width 1335 height 593
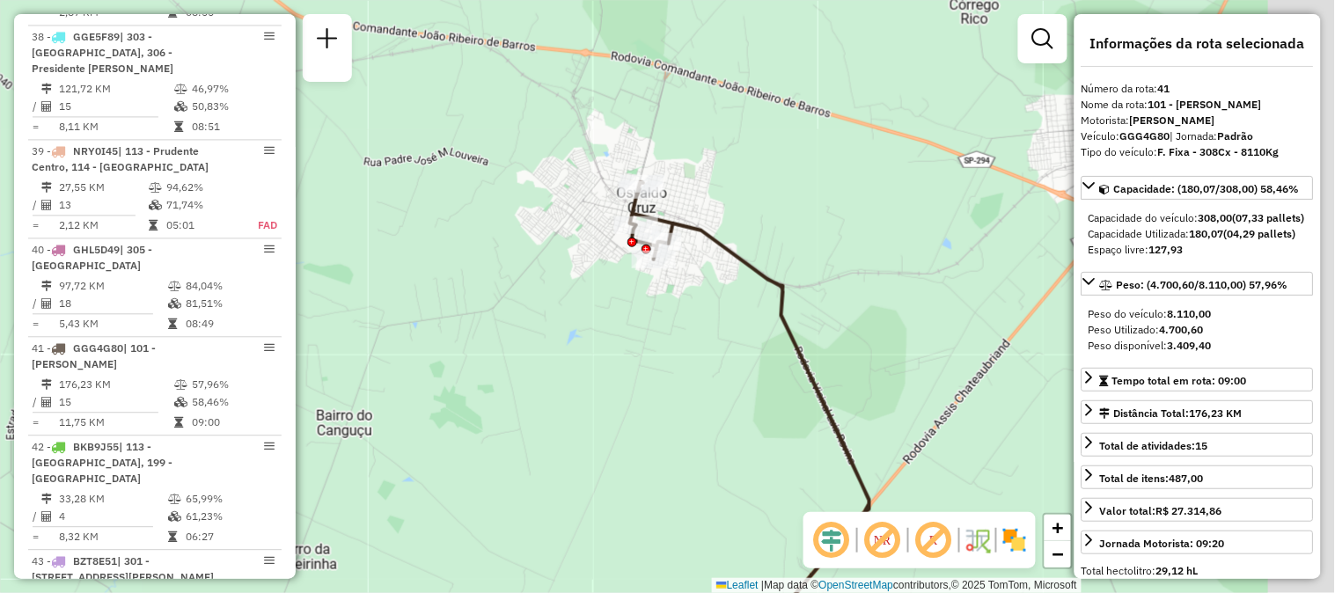
drag, startPoint x: 781, startPoint y: 336, endPoint x: 599, endPoint y: 355, distance: 182.2
click at [599, 355] on div "Janela de atendimento Grade de atendimento Capacidade Transportadoras Veículos …" at bounding box center [667, 296] width 1335 height 593
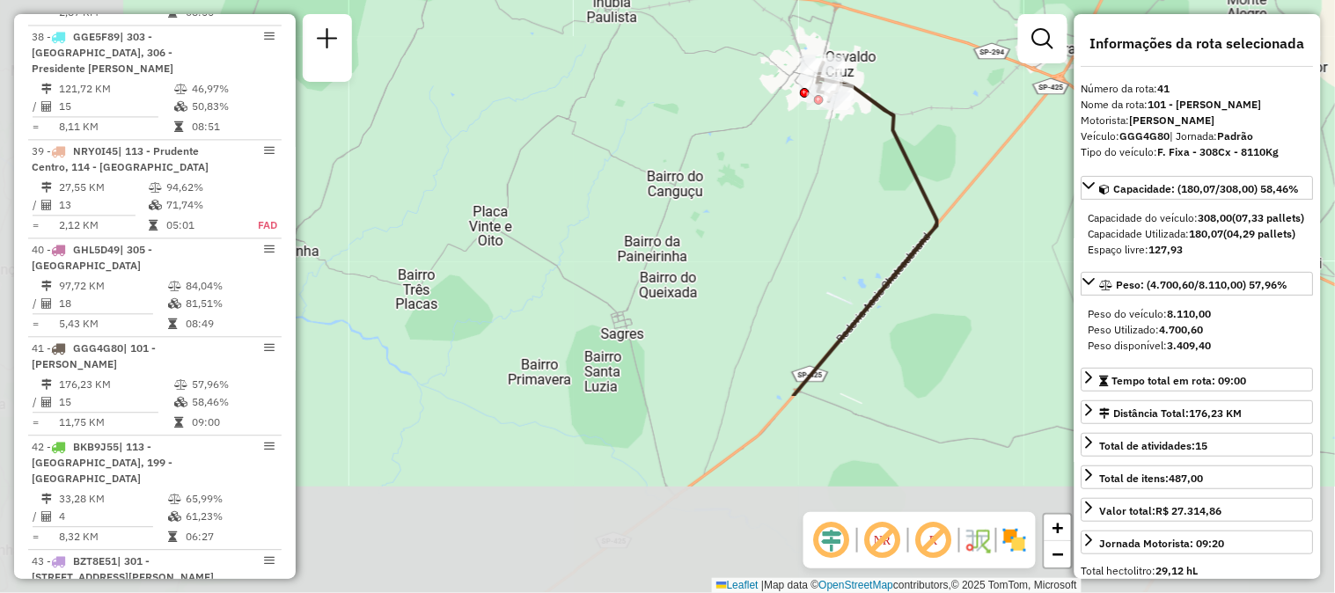
drag, startPoint x: 605, startPoint y: 494, endPoint x: 841, endPoint y: 187, distance: 386.5
click at [841, 187] on div "Janela de atendimento Grade de atendimento Capacidade Transportadoras Veículos …" at bounding box center [667, 296] width 1335 height 593
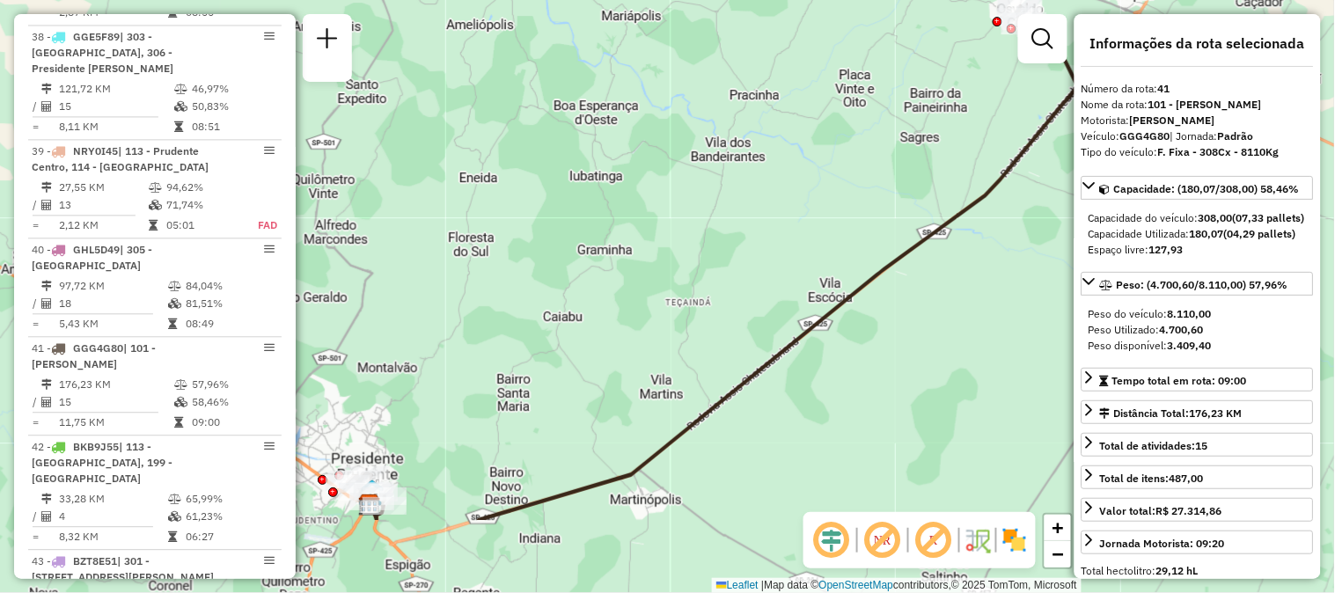
drag, startPoint x: 829, startPoint y: 424, endPoint x: 1063, endPoint y: 244, distance: 295.5
click at [1063, 244] on div "Janela de atendimento Grade de atendimento Capacidade Transportadoras Veículos …" at bounding box center [667, 296] width 1335 height 593
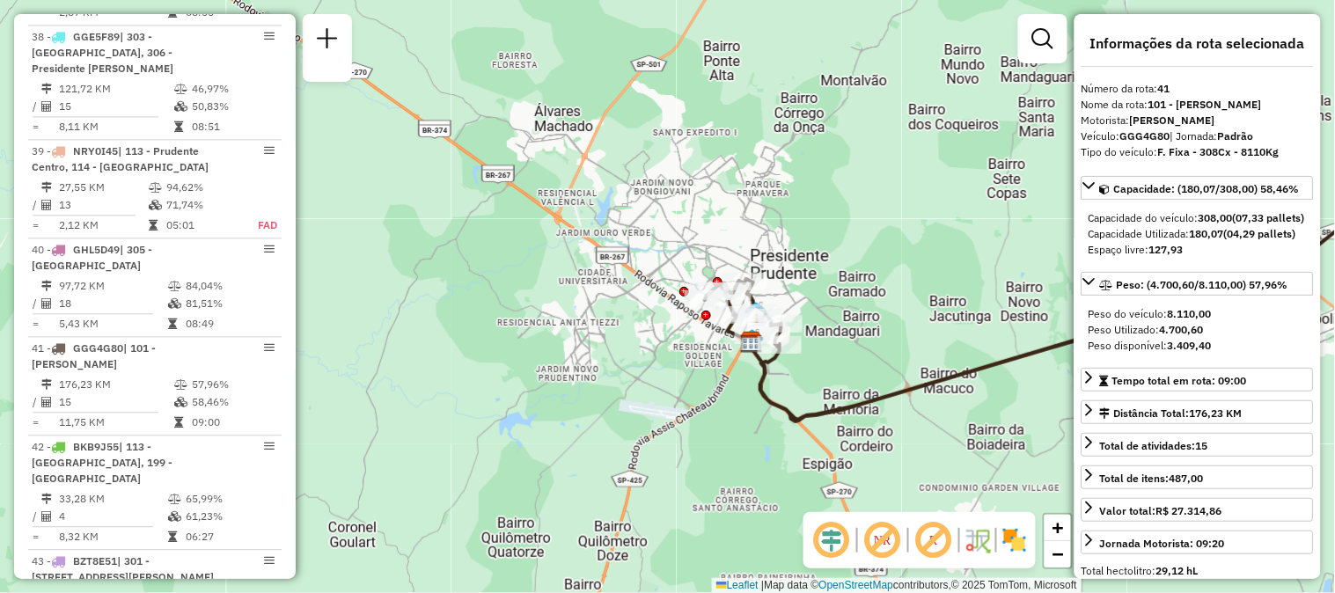
drag, startPoint x: 725, startPoint y: 209, endPoint x: 686, endPoint y: 401, distance: 196.6
click at [676, 435] on div "Janela de atendimento Grade de atendimento Capacidade Transportadoras Veículos …" at bounding box center [667, 296] width 1335 height 593
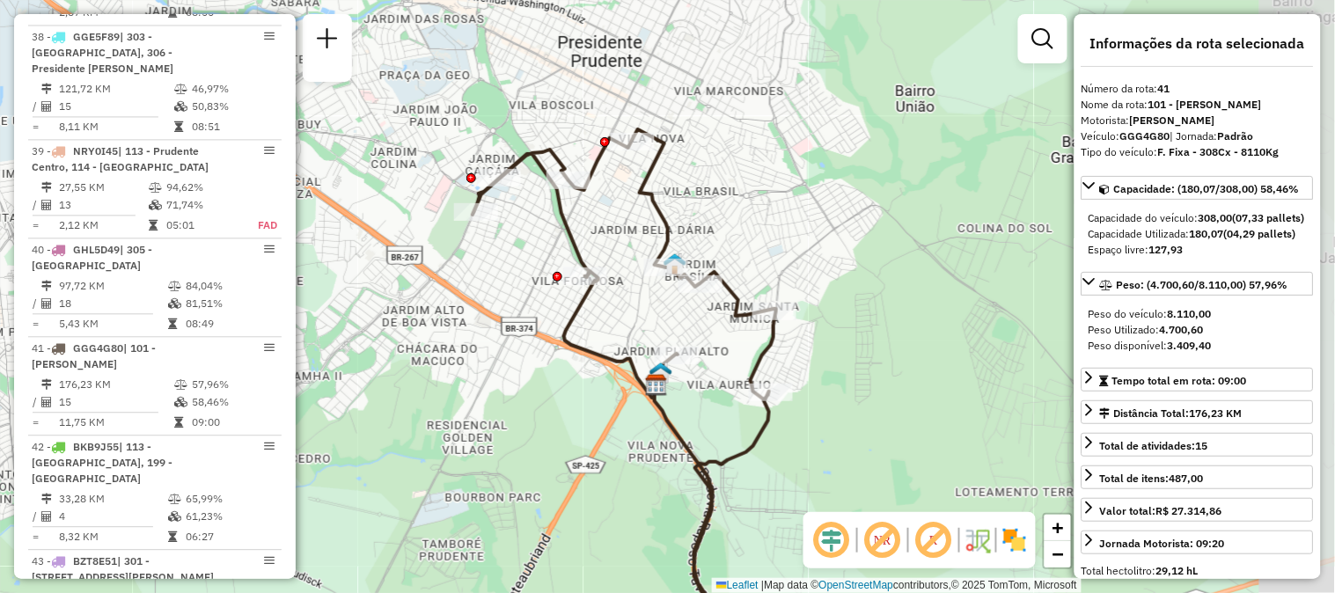
drag, startPoint x: 769, startPoint y: 336, endPoint x: 523, endPoint y: 402, distance: 255.1
click at [523, 402] on div "Janela de atendimento Grade de atendimento Capacidade Transportadoras Veículos …" at bounding box center [667, 296] width 1335 height 593
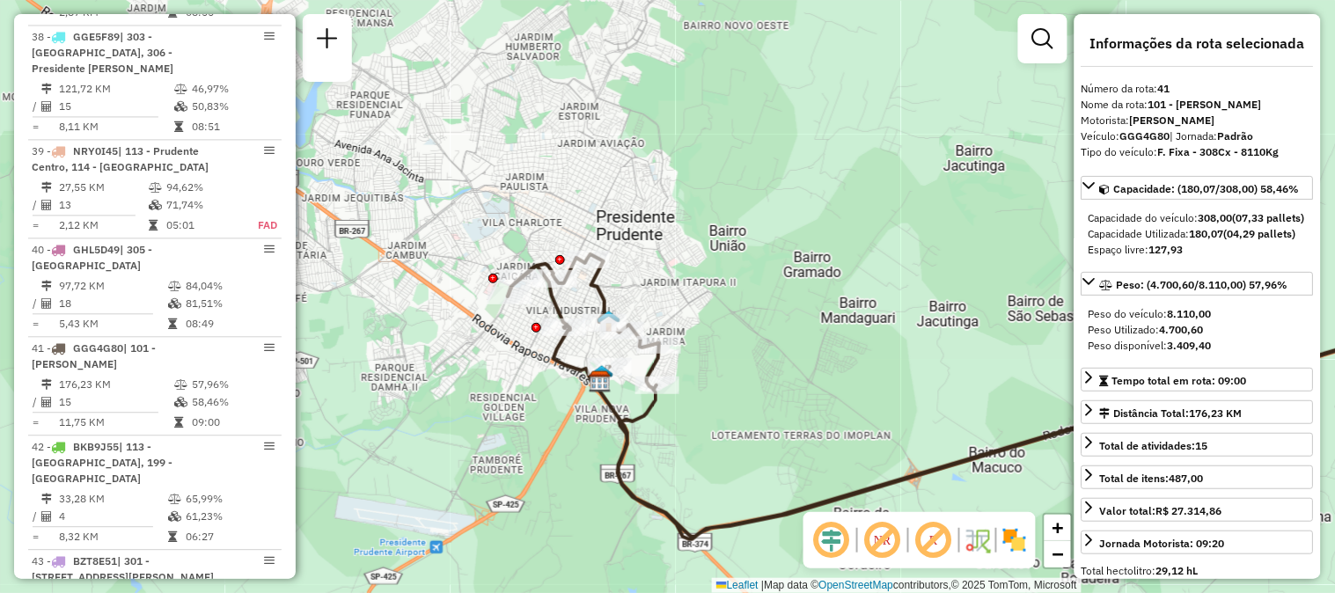
scroll to position [4653, 0]
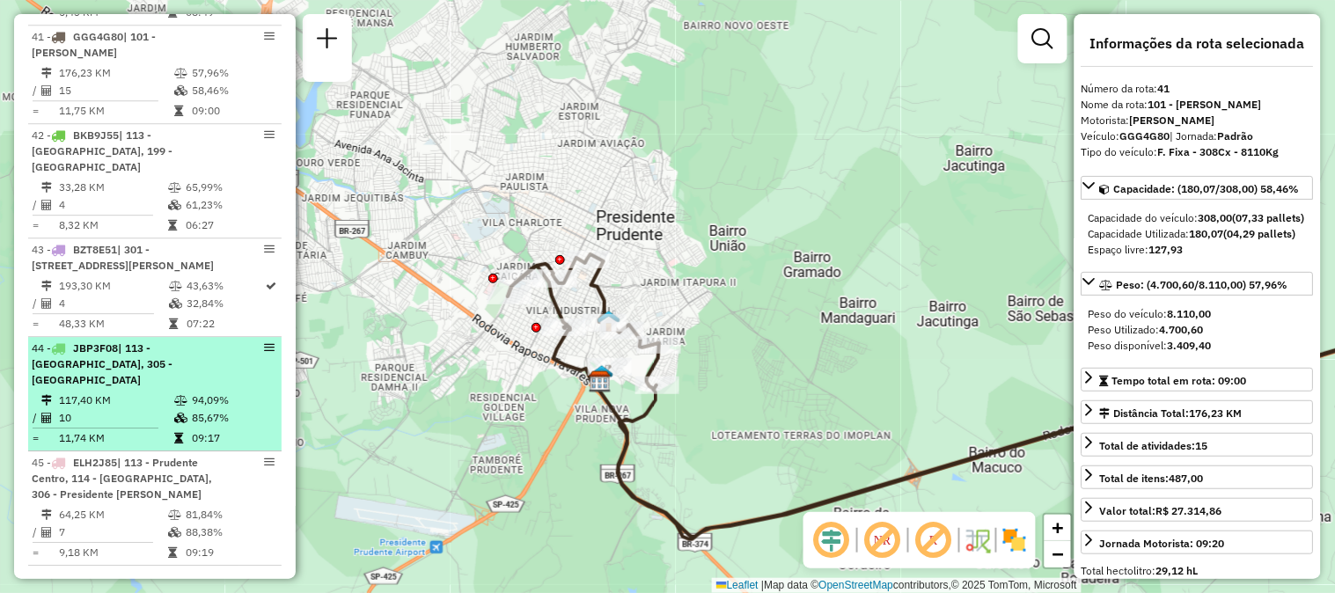
click at [209, 392] on td "94,09%" at bounding box center [233, 401] width 84 height 18
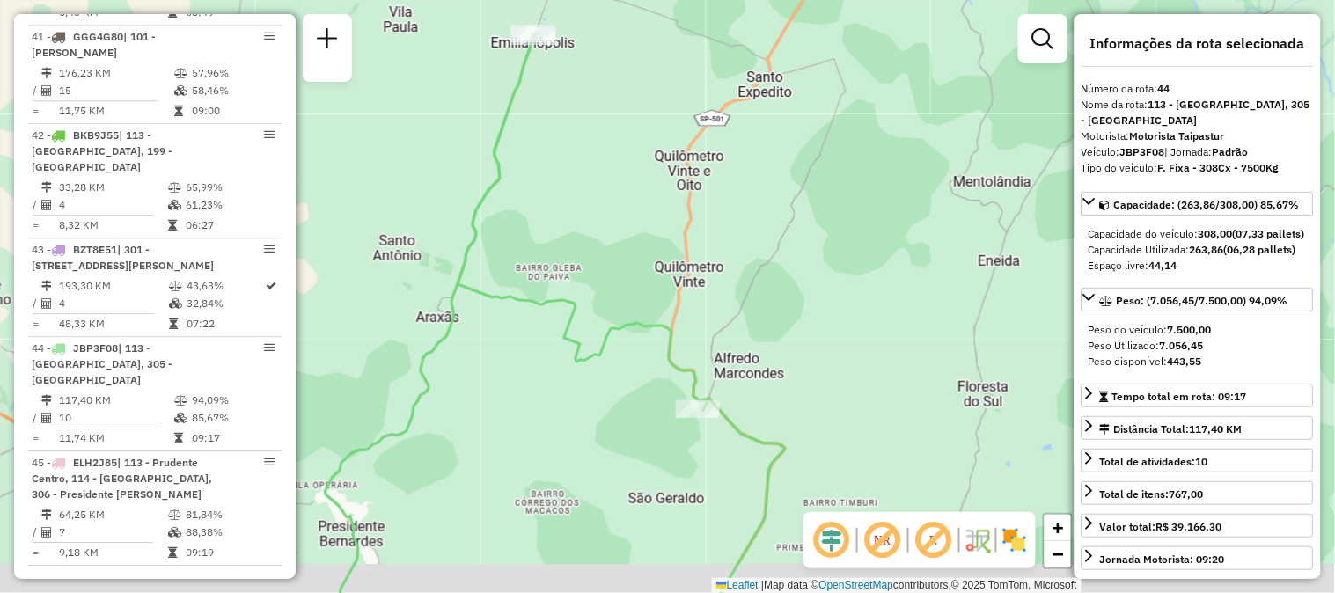
drag, startPoint x: 634, startPoint y: 248, endPoint x: 572, endPoint y: 172, distance: 98.3
click at [572, 172] on div "Janela de atendimento Grade de atendimento Capacidade Transportadoras Veículos …" at bounding box center [667, 296] width 1335 height 593
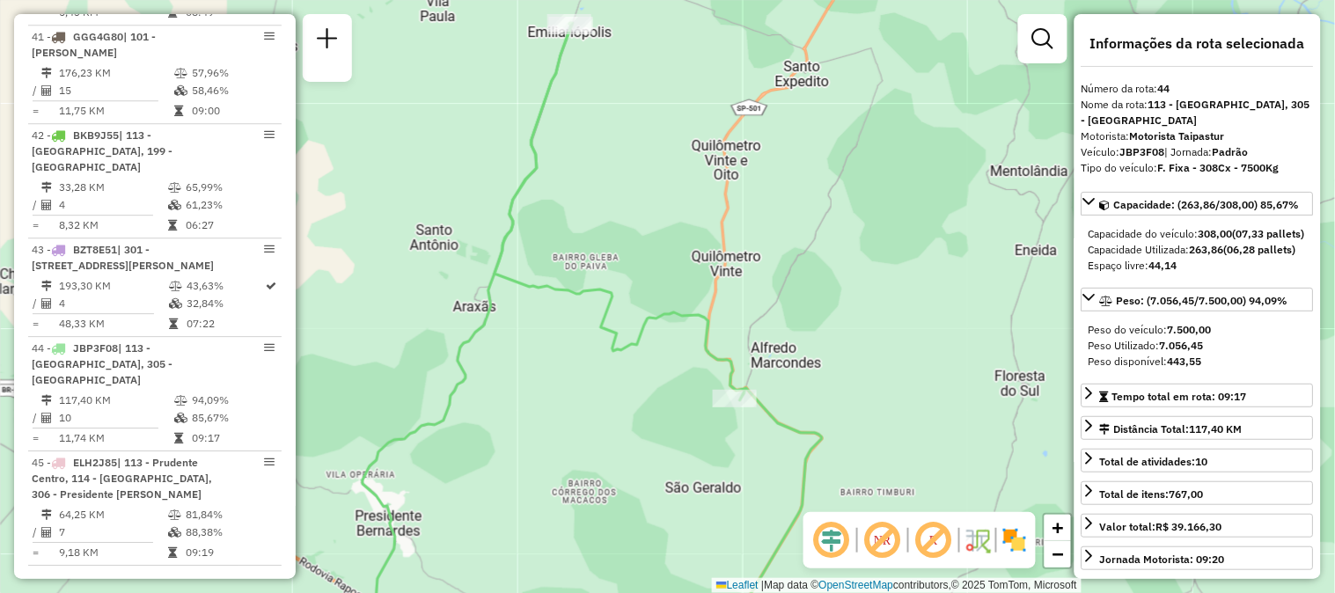
drag, startPoint x: 574, startPoint y: 400, endPoint x: 631, endPoint y: 417, distance: 59.6
click at [631, 417] on div "Janela de atendimento Grade de atendimento Capacidade Transportadoras Veículos …" at bounding box center [667, 296] width 1335 height 593
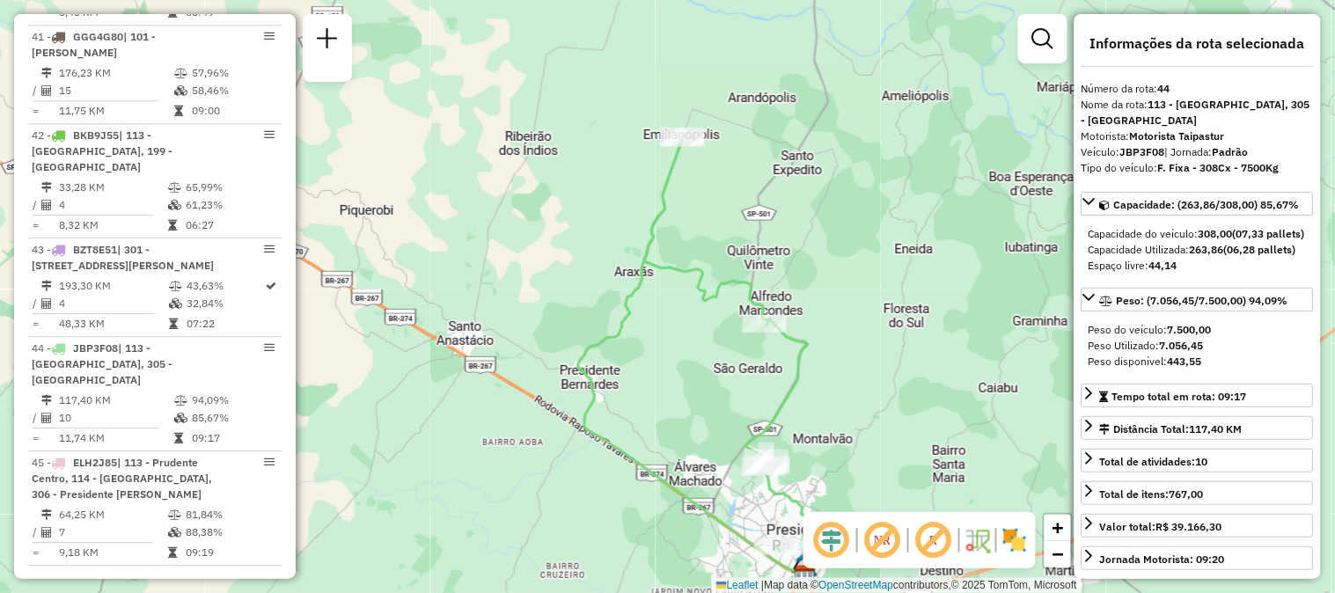
drag, startPoint x: 682, startPoint y: 167, endPoint x: 720, endPoint y: 206, distance: 54.1
click at [720, 206] on div "Janela de atendimento Grade de atendimento Capacidade Transportadoras Veículos …" at bounding box center [667, 296] width 1335 height 593
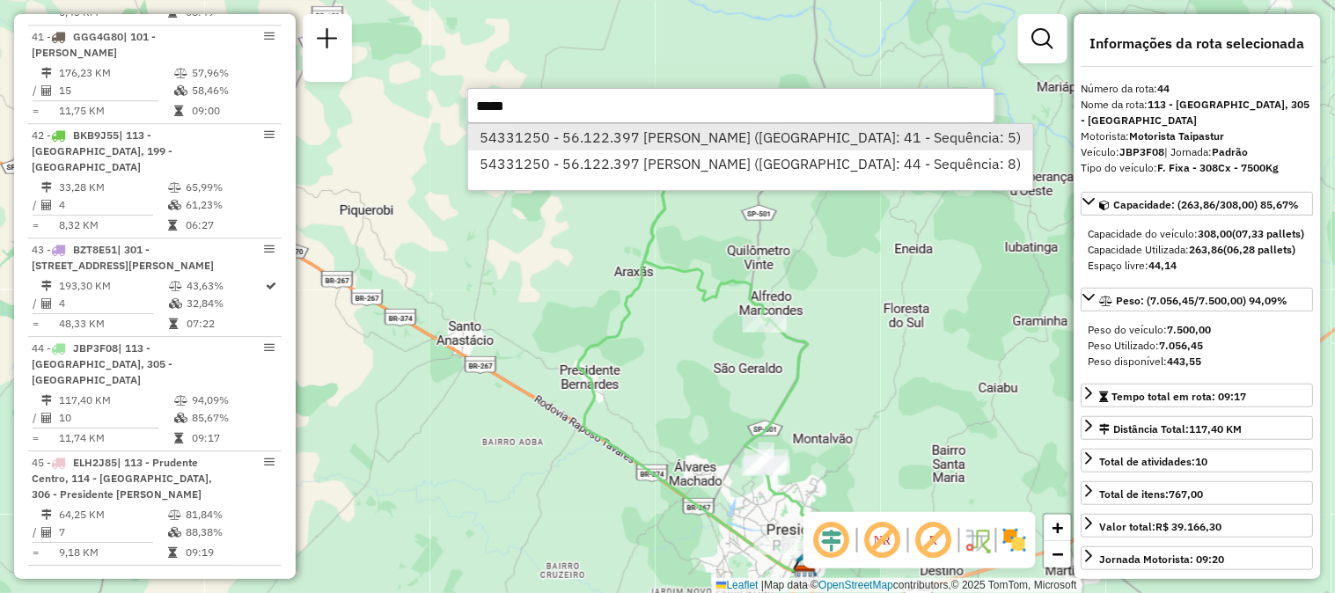
type input "*****"
click at [693, 134] on li "54331250 - 56.122.397 [PERSON_NAME] ([GEOGRAPHIC_DATA]: 41 - Sequência: 5)" at bounding box center [750, 137] width 565 height 26
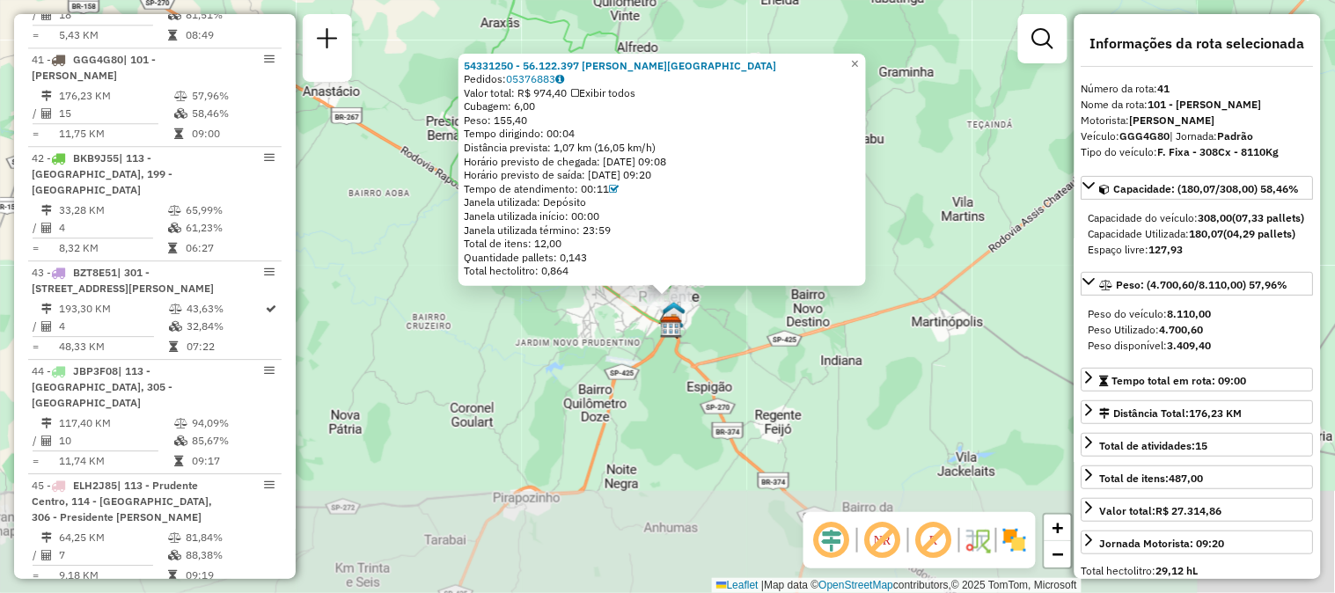
scroll to position [4613, 0]
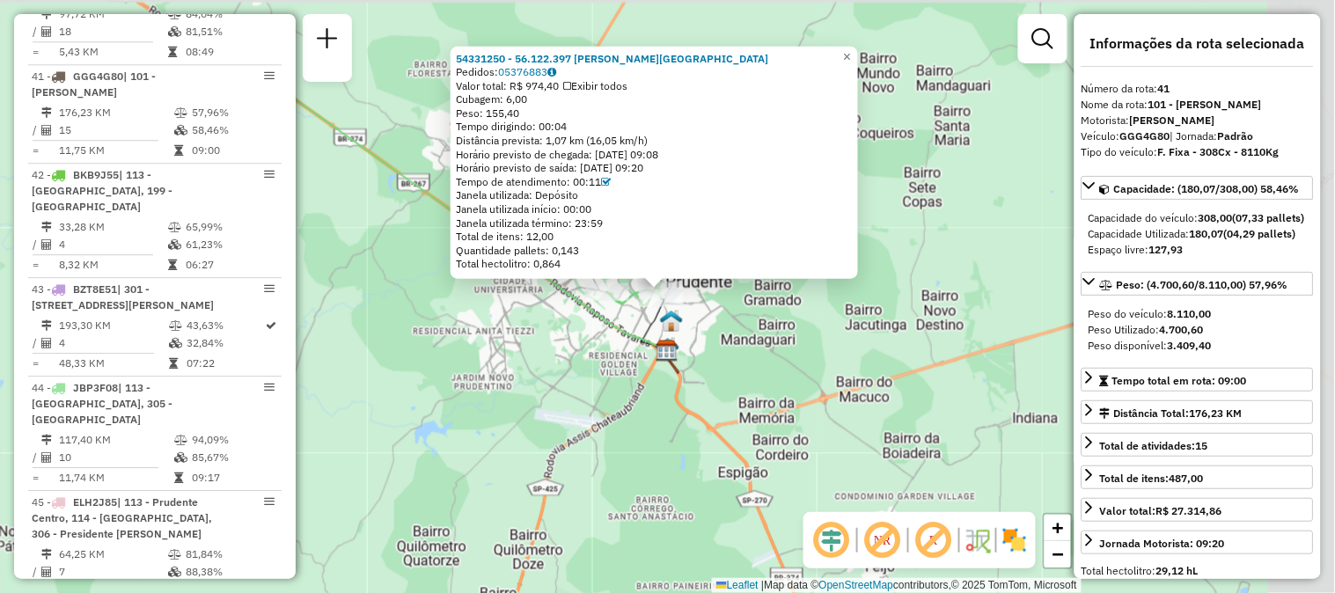
drag, startPoint x: 709, startPoint y: 288, endPoint x: 561, endPoint y: 434, distance: 207.8
click at [561, 434] on div "54331250 - 56.122.397 [PERSON_NAME] LIMA Pedidos: 05376883 Valor total: R$ 974,…" at bounding box center [667, 296] width 1335 height 593
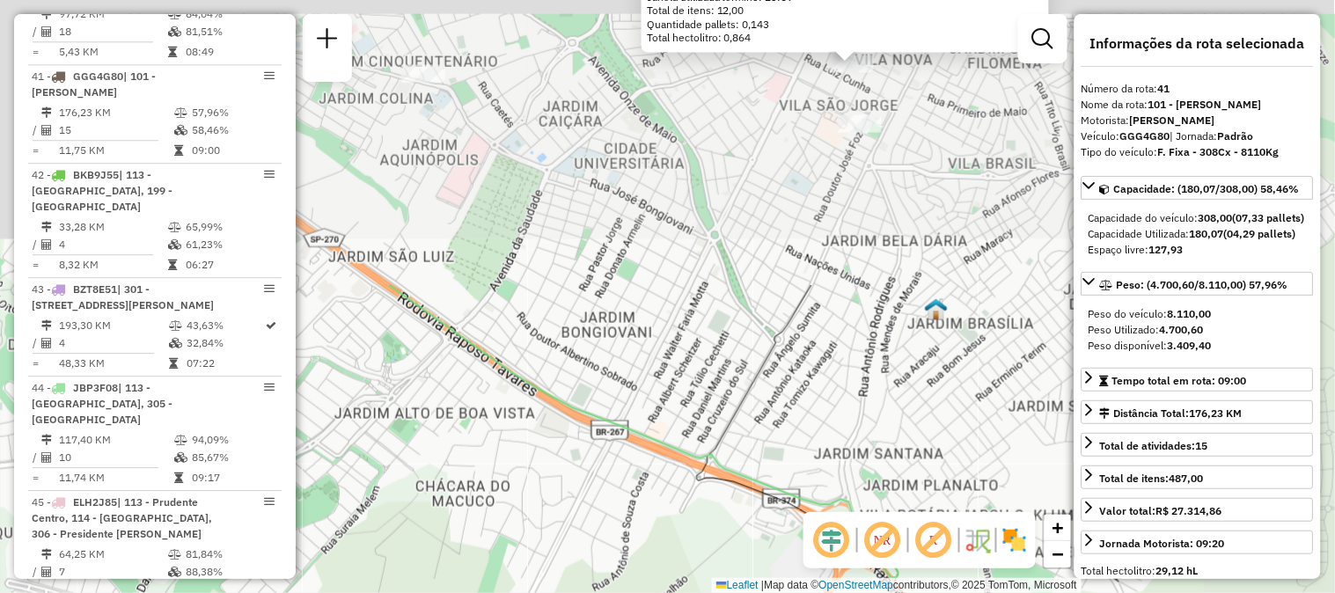
drag, startPoint x: 728, startPoint y: 187, endPoint x: 554, endPoint y: 534, distance: 387.6
click at [554, 534] on div "54331250 - 56.122.397 [PERSON_NAME] LIMA Pedidos: 05376883 Valor total: R$ 974,…" at bounding box center [667, 296] width 1335 height 593
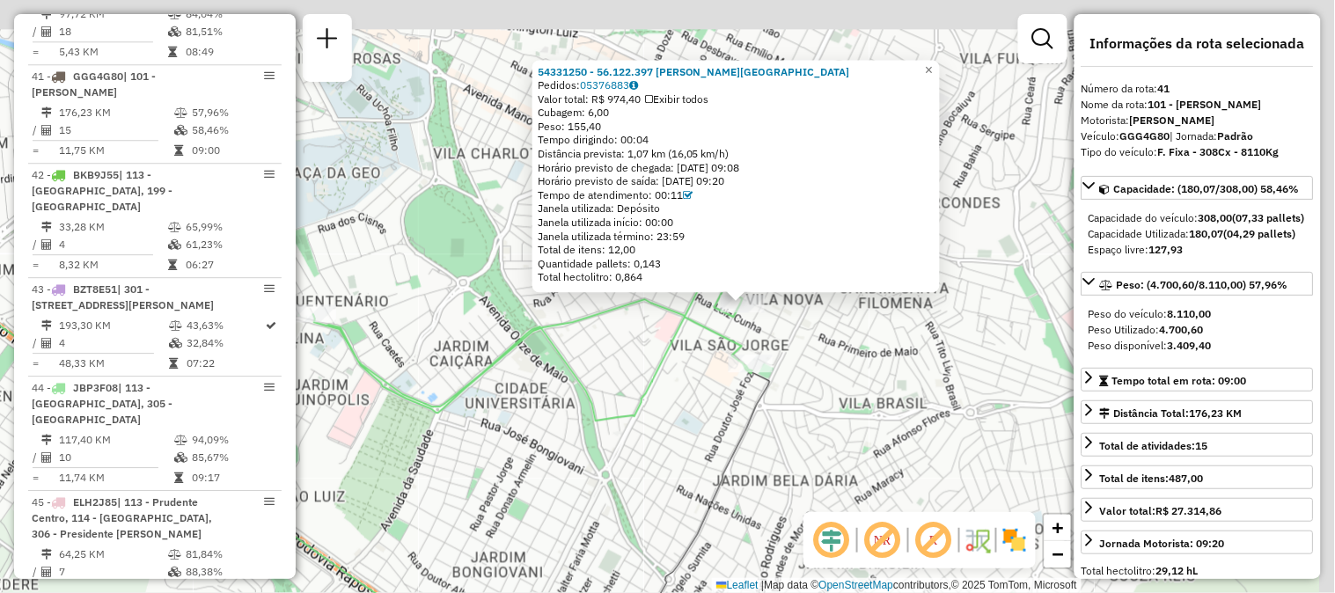
drag, startPoint x: 773, startPoint y: 206, endPoint x: 664, endPoint y: 444, distance: 262.3
click at [664, 444] on div "54331250 - 56.122.397 [PERSON_NAME] LIMA Pedidos: 05376883 Valor total: R$ 974,…" at bounding box center [667, 296] width 1335 height 593
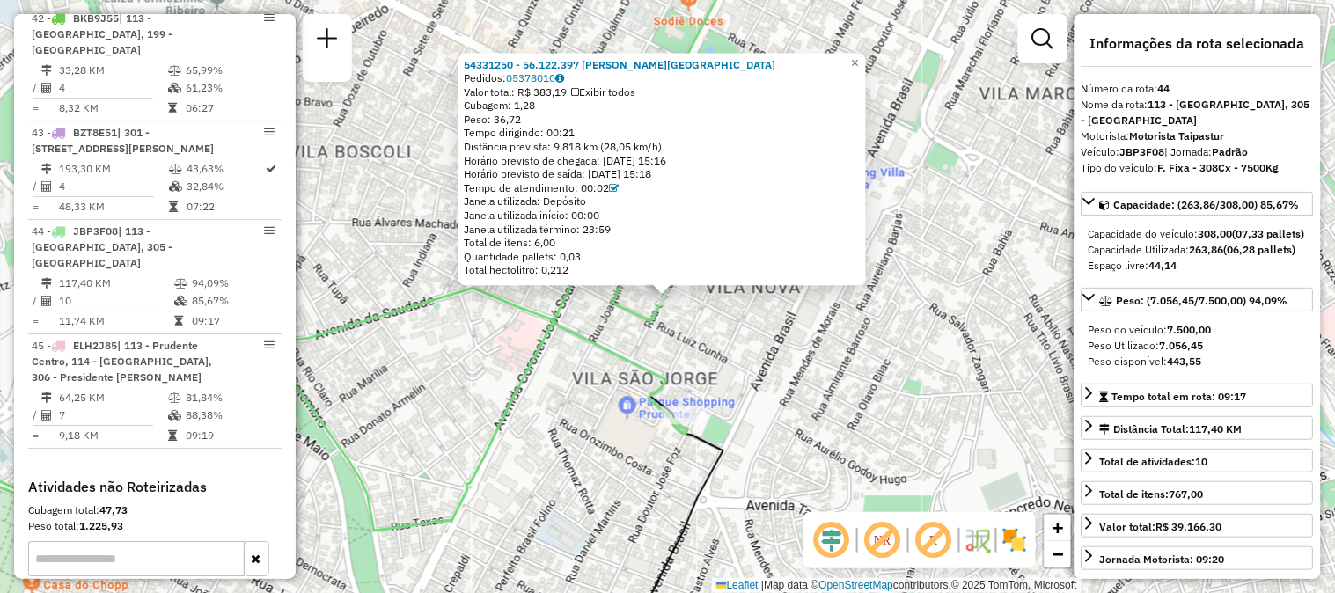
scroll to position [4879, 0]
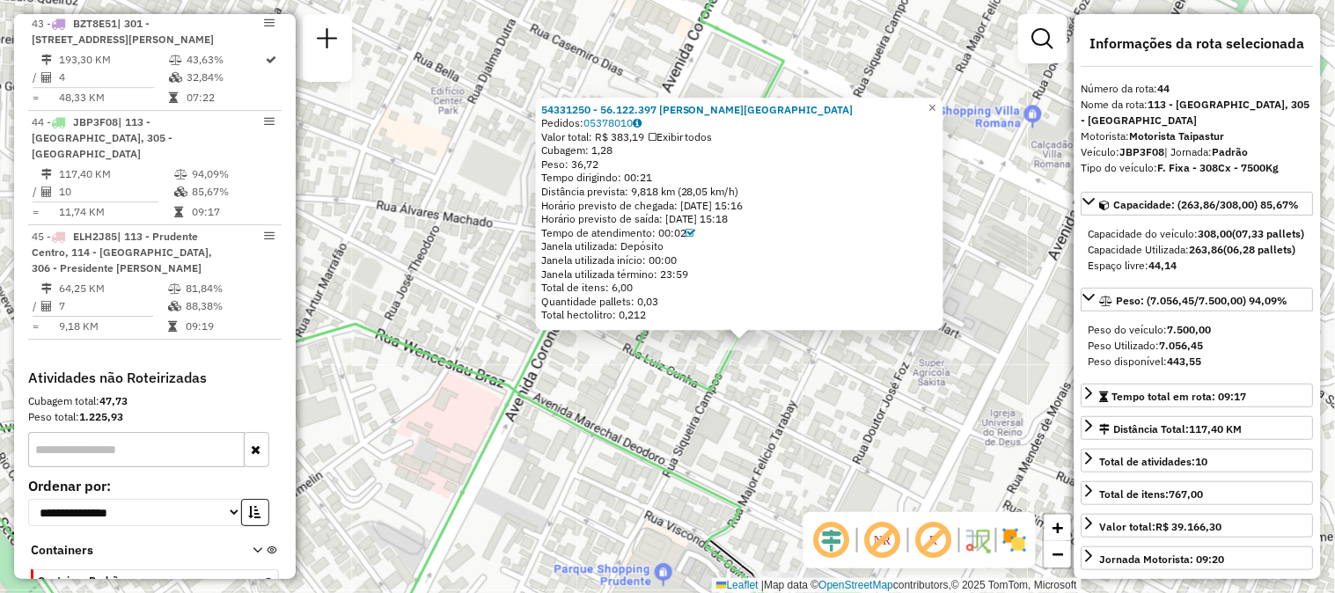
drag, startPoint x: 790, startPoint y: 345, endPoint x: 772, endPoint y: 394, distance: 52.6
click at [772, 394] on div "54331250 - 56.122.397 [PERSON_NAME] LIMA Pedidos: 05378010 Valor total: R$ 383,…" at bounding box center [667, 296] width 1335 height 593
click at [754, 350] on div at bounding box center [746, 342] width 44 height 18
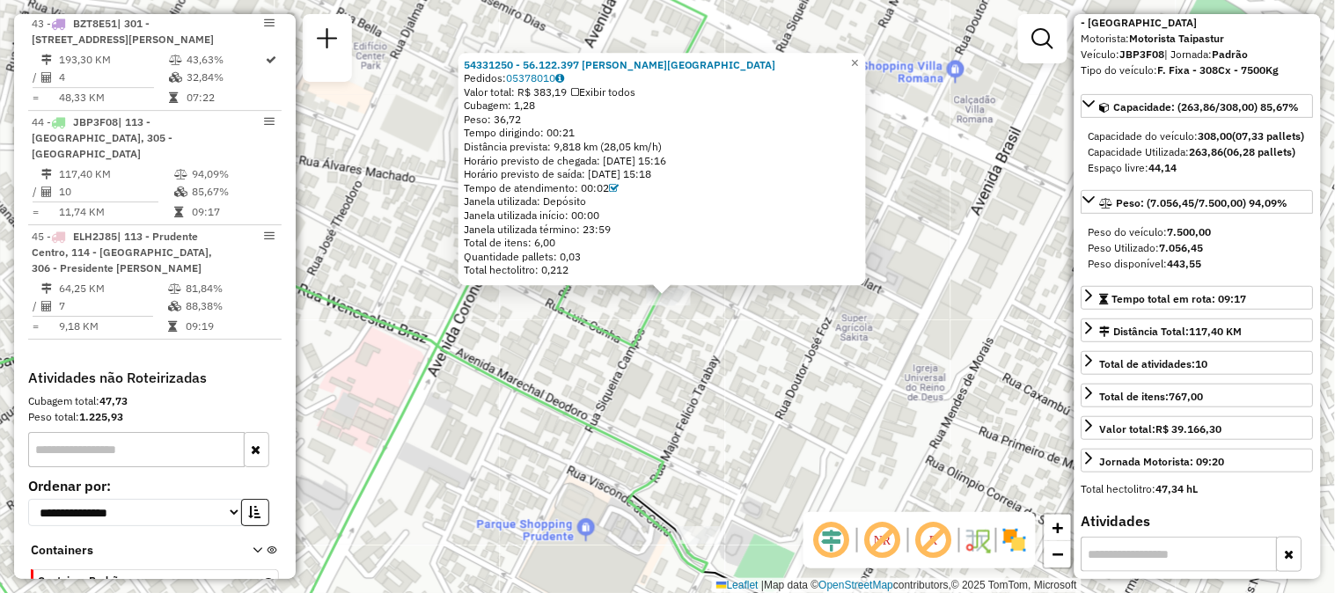
scroll to position [0, 0]
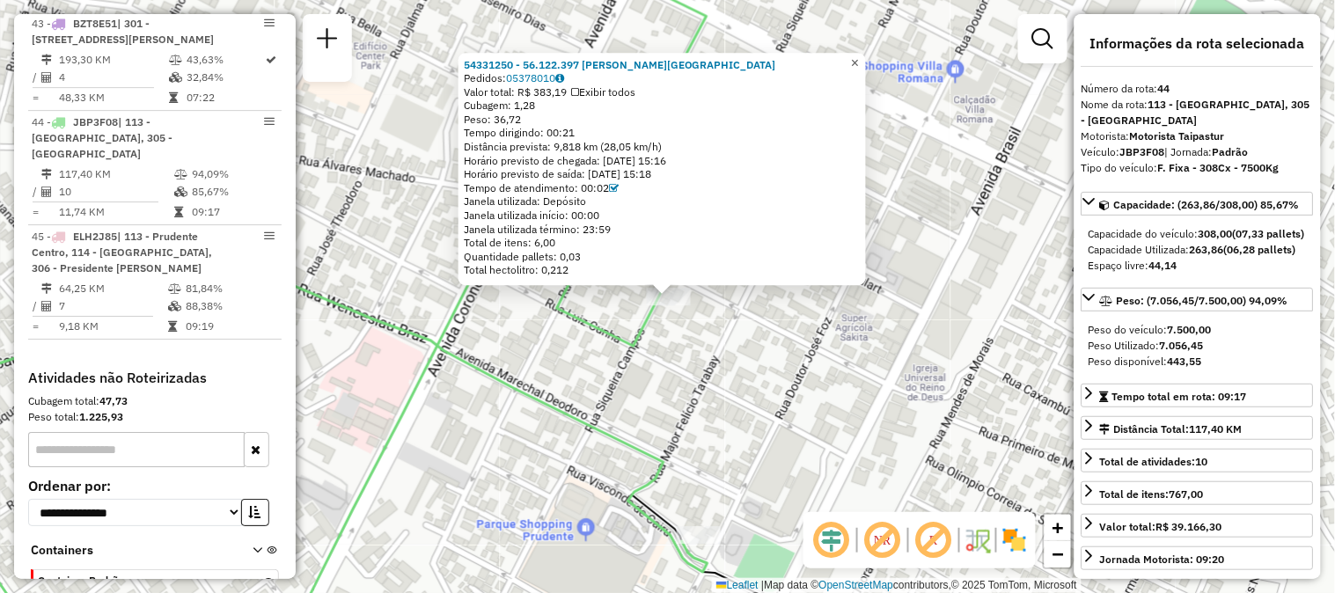
click at [859, 55] on span "×" at bounding box center [855, 62] width 8 height 15
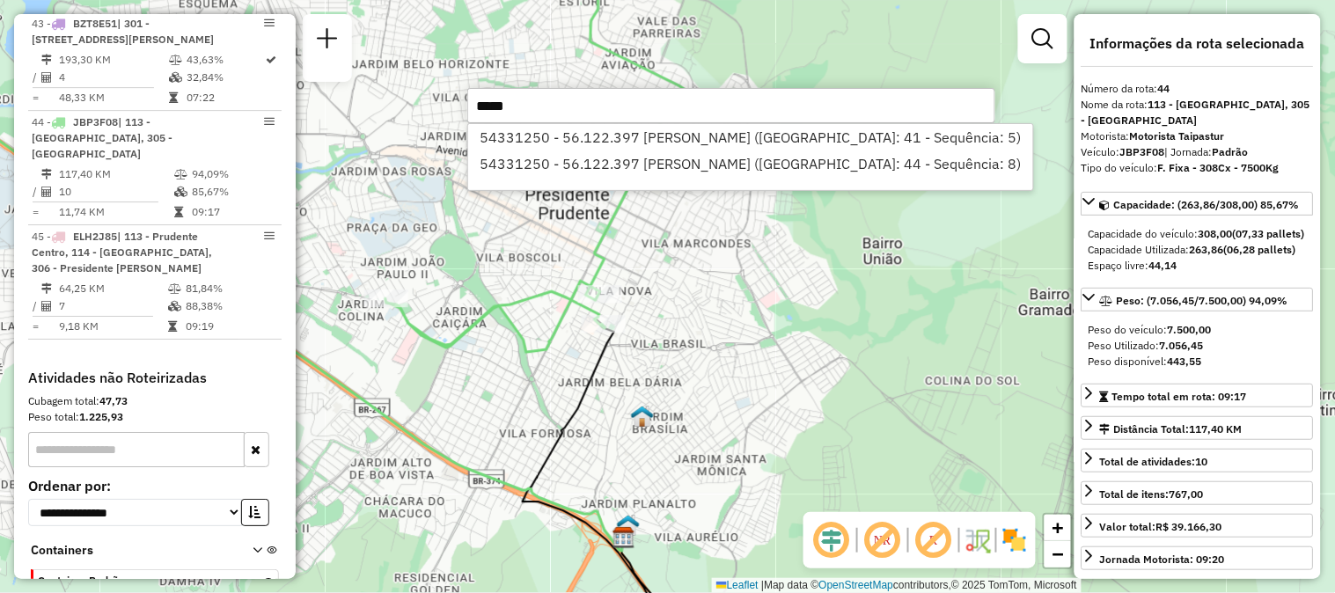
type input "*****"
